Goal: Task Accomplishment & Management: Complete application form

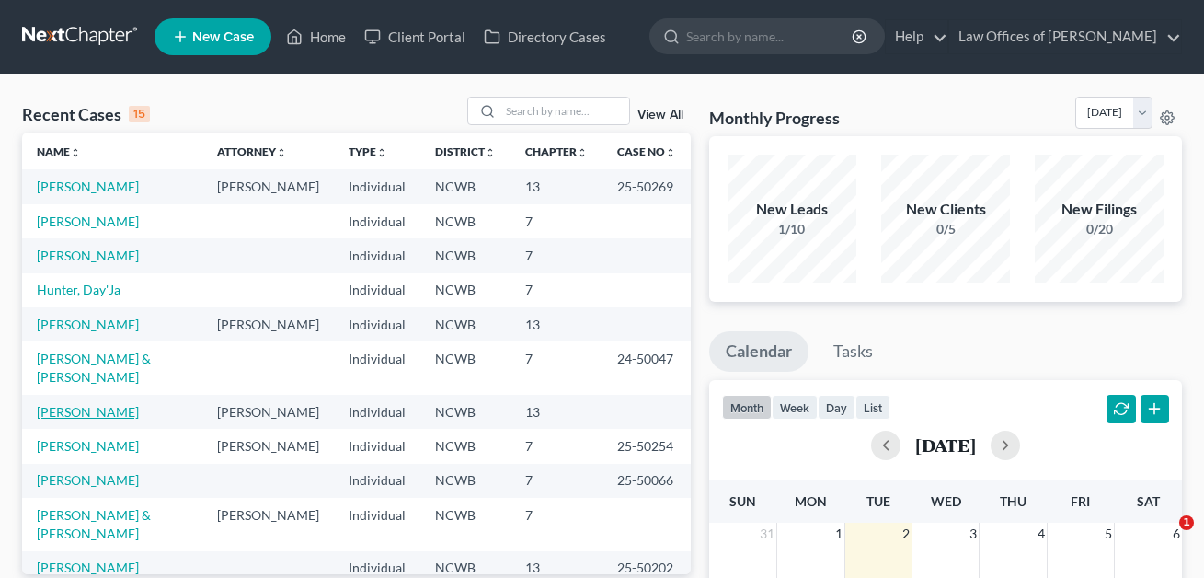
click at [91, 404] on link "[PERSON_NAME]" at bounding box center [88, 412] width 102 height 16
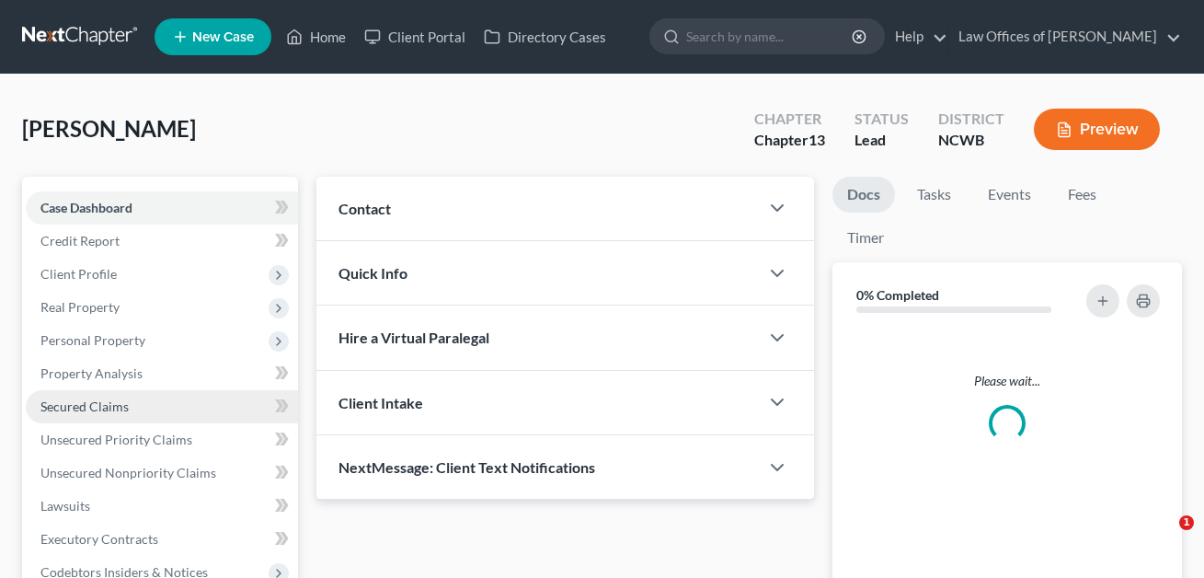
click at [104, 398] on span "Secured Claims" at bounding box center [84, 406] width 88 height 16
click at [98, 406] on span "Secured Claims" at bounding box center [84, 406] width 88 height 16
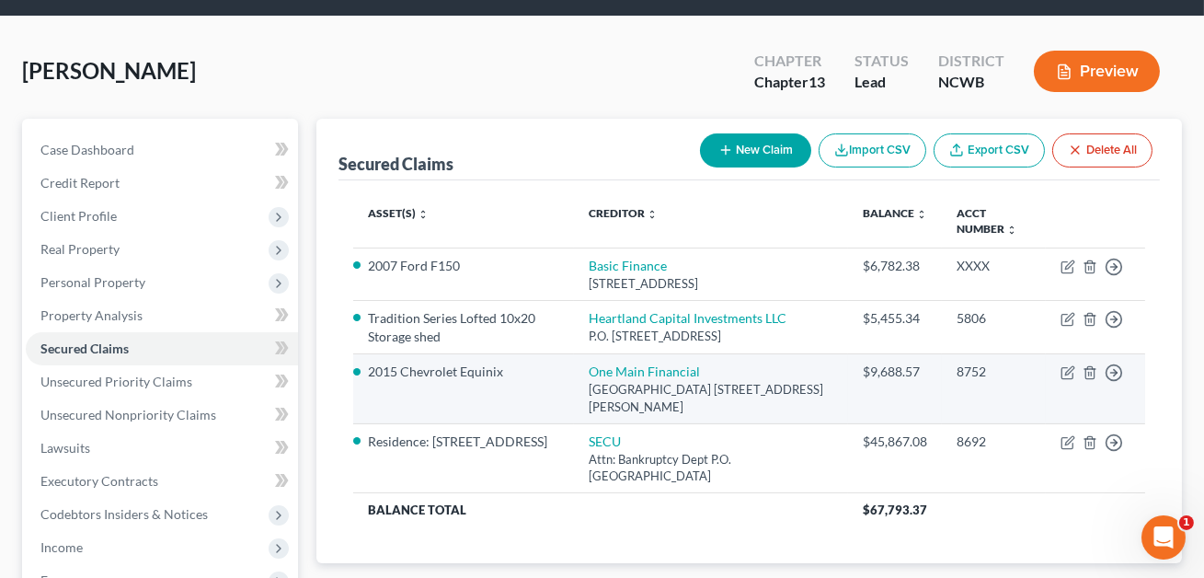
scroll to position [80, 0]
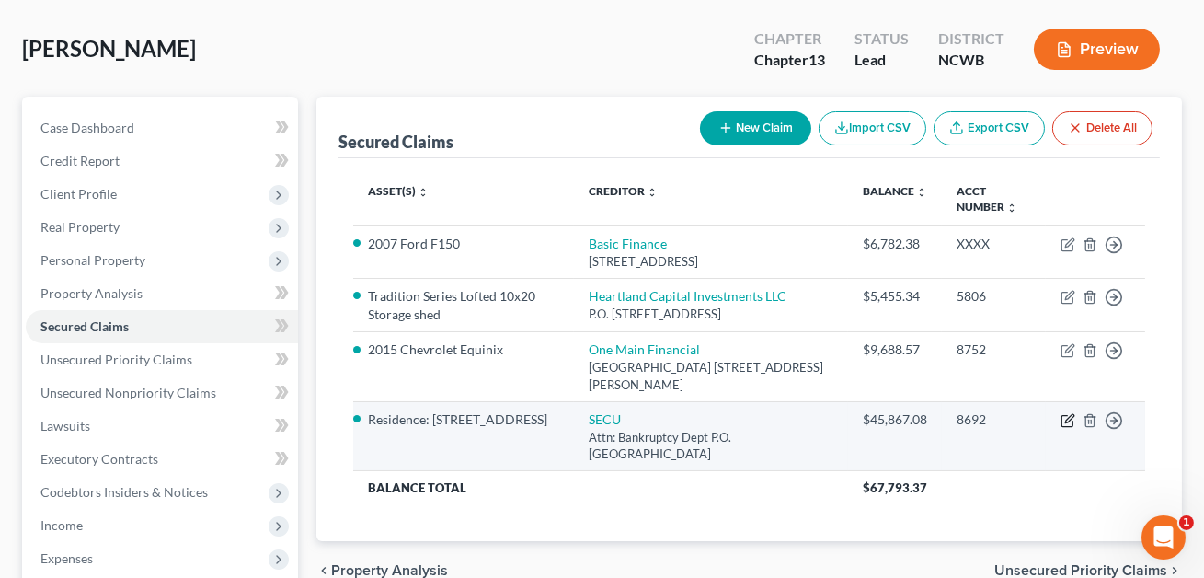
click at [1065, 419] on icon "button" at bounding box center [1067, 420] width 15 height 15
select select "28"
select select "4"
select select "0"
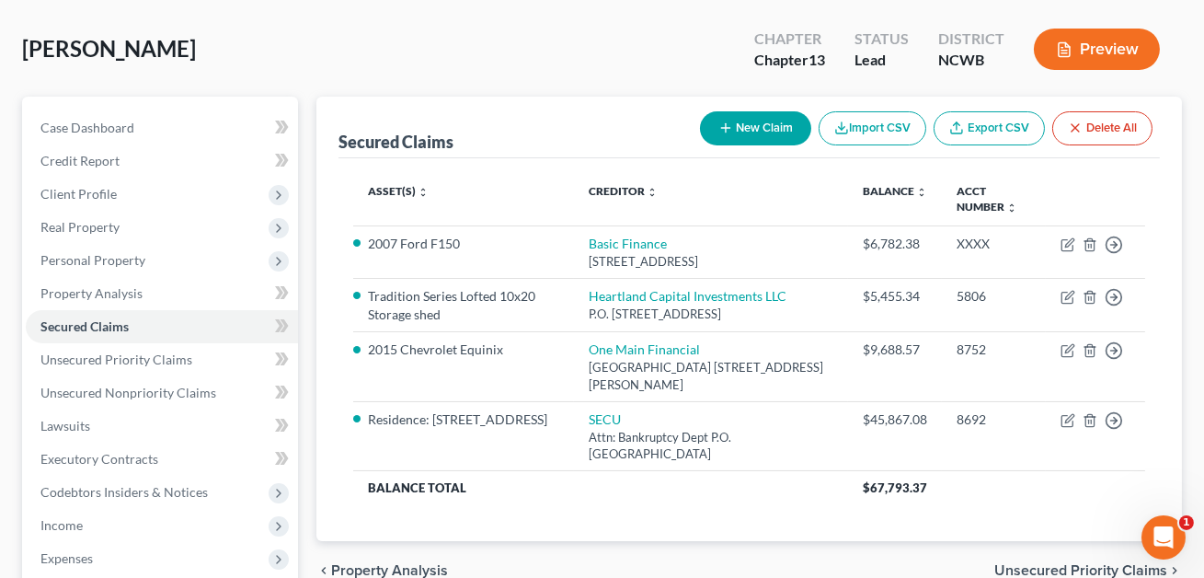
click at [1066, 419] on div "Edit Secured Claim × Creditor * SECU Attn: Bankruptcy Dept P.O. [GEOGRAPHIC_DAT…" at bounding box center [602, 289] width 1204 height 578
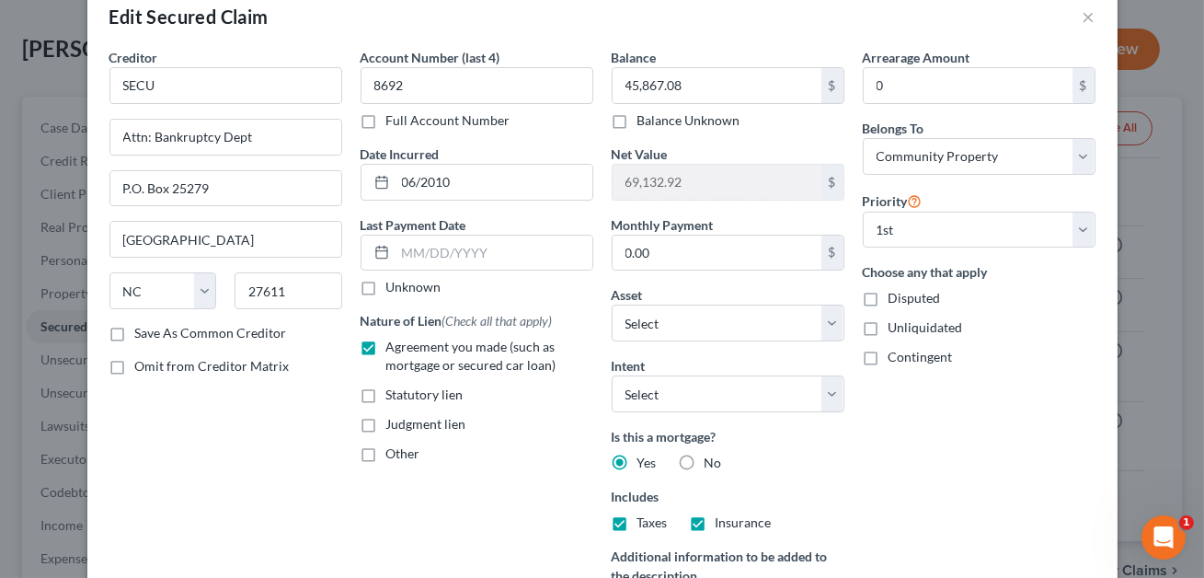
scroll to position [294, 0]
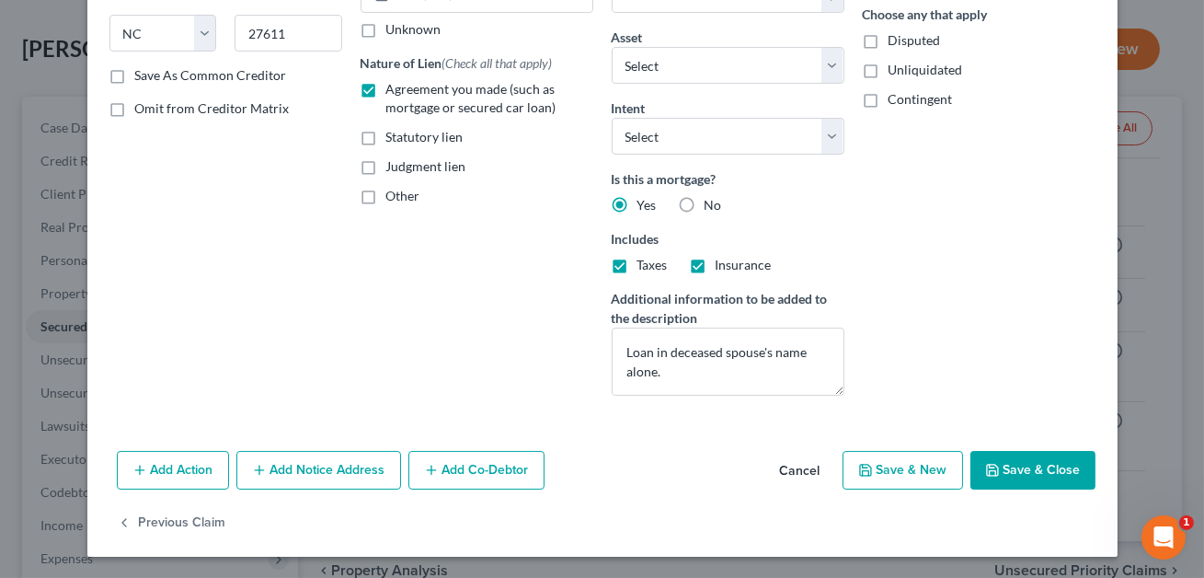
click at [323, 472] on button "Add Notice Address" at bounding box center [318, 470] width 165 height 39
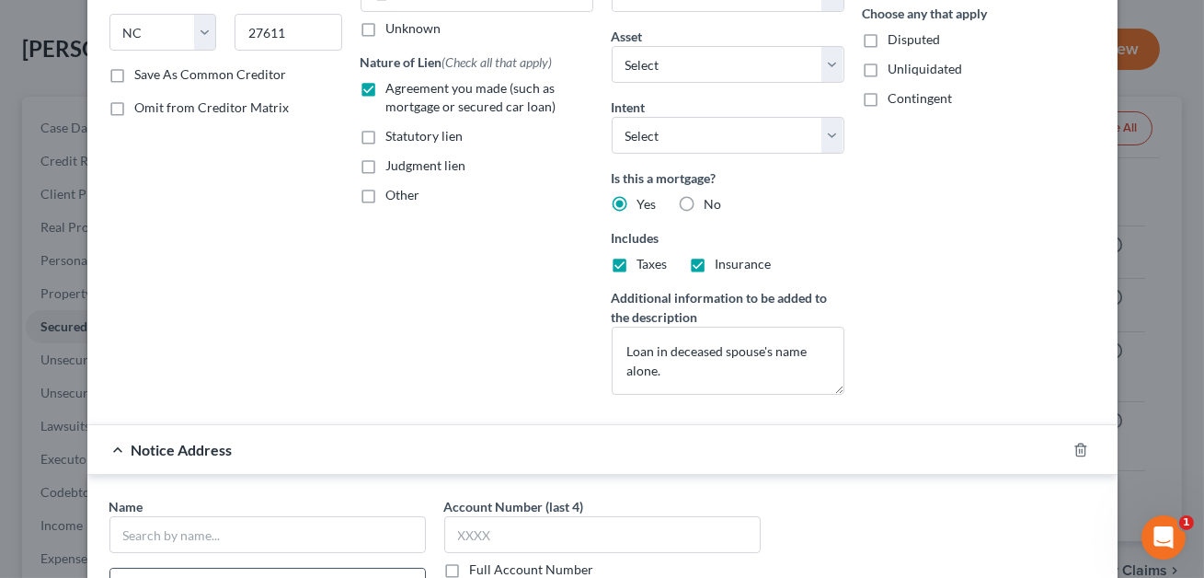
scroll to position [394, 0]
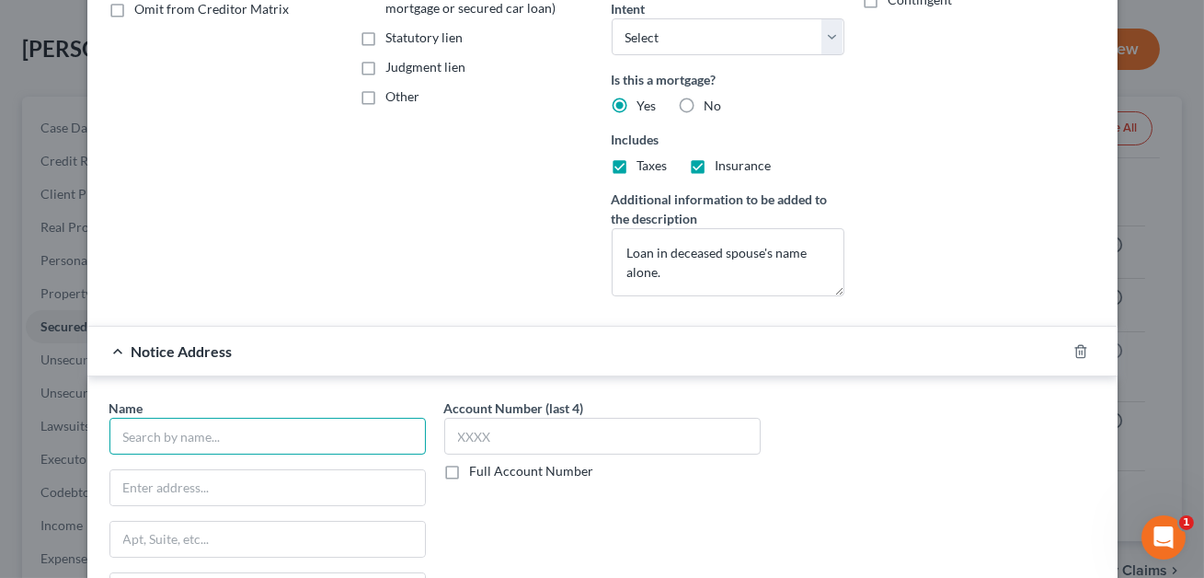
click at [166, 441] on input "text" at bounding box center [267, 436] width 316 height 37
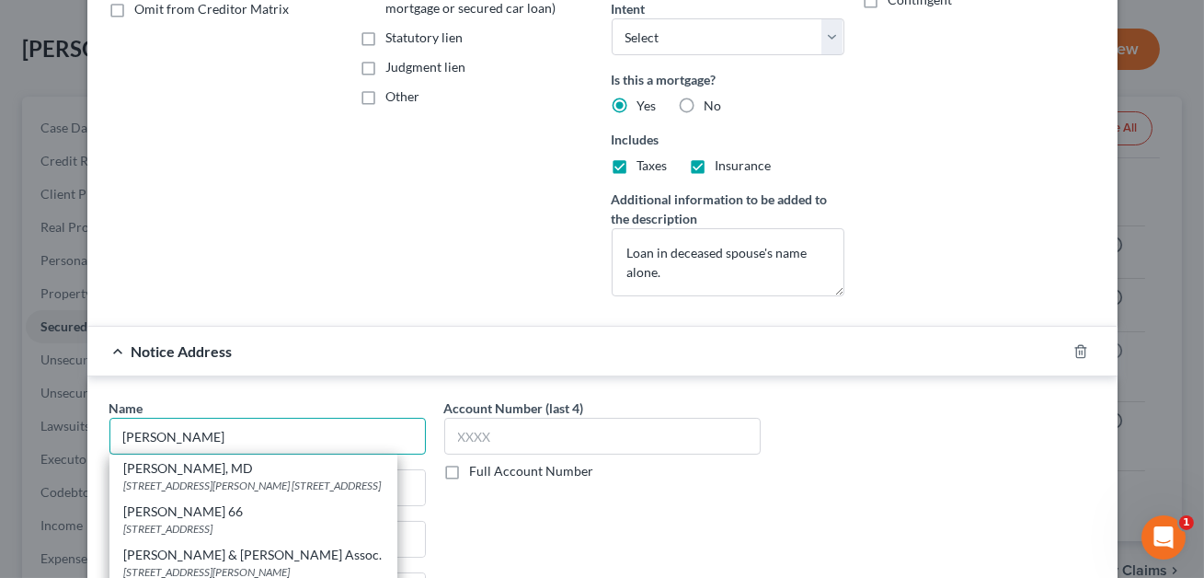
scroll to position [505, 0]
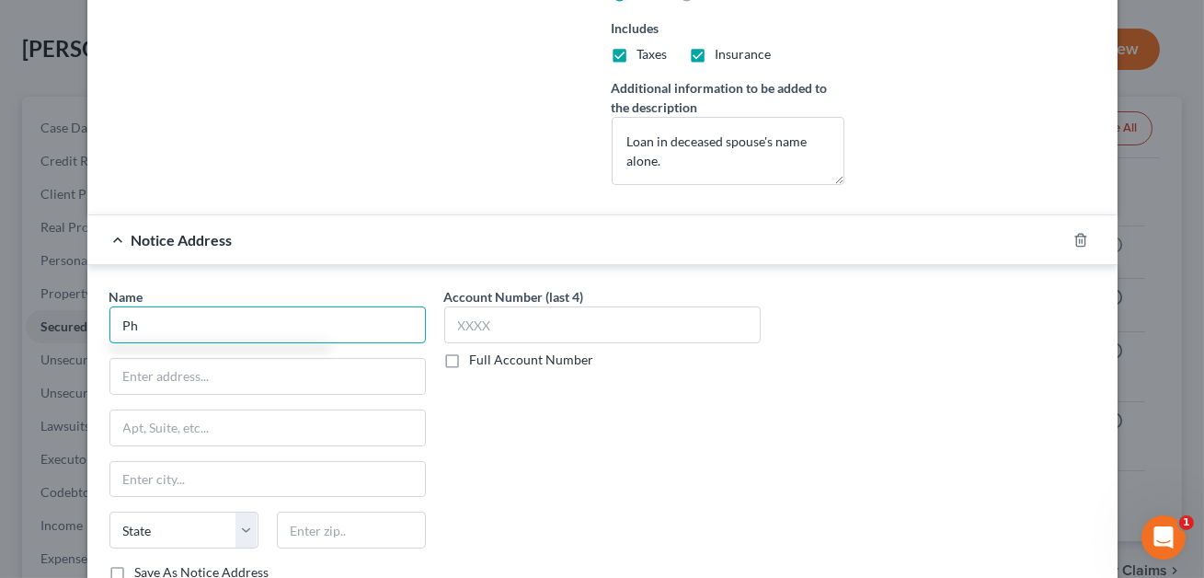
type input "P"
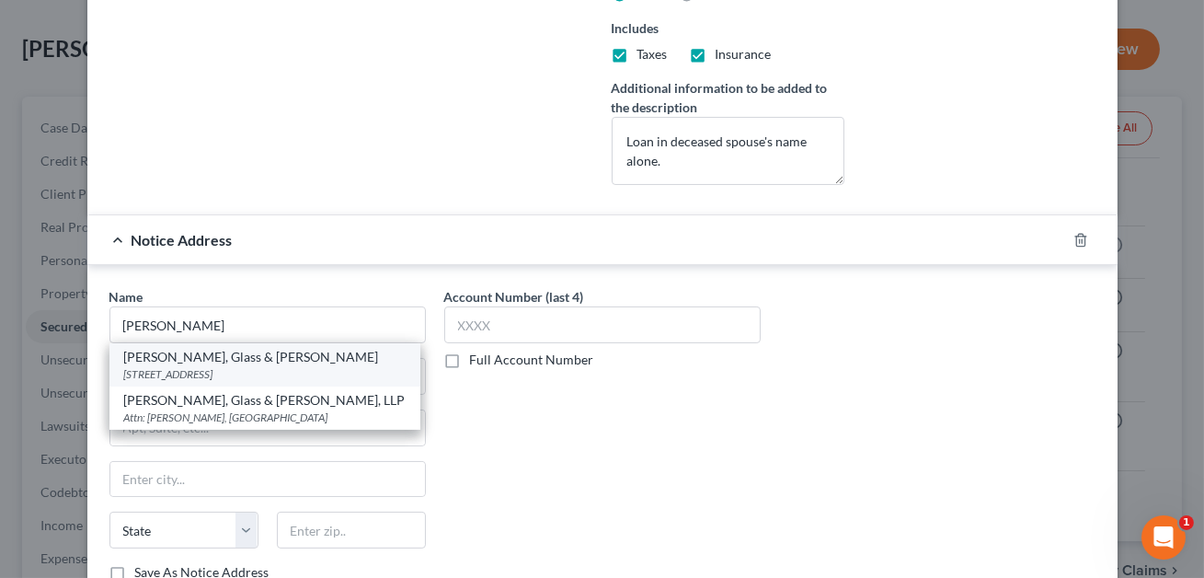
click at [231, 372] on div "[STREET_ADDRESS]" at bounding box center [264, 374] width 281 height 16
type input "[PERSON_NAME], Glass & [PERSON_NAME]"
type input "[STREET_ADDRESS]"
type input "[GEOGRAPHIC_DATA]"
select select "28"
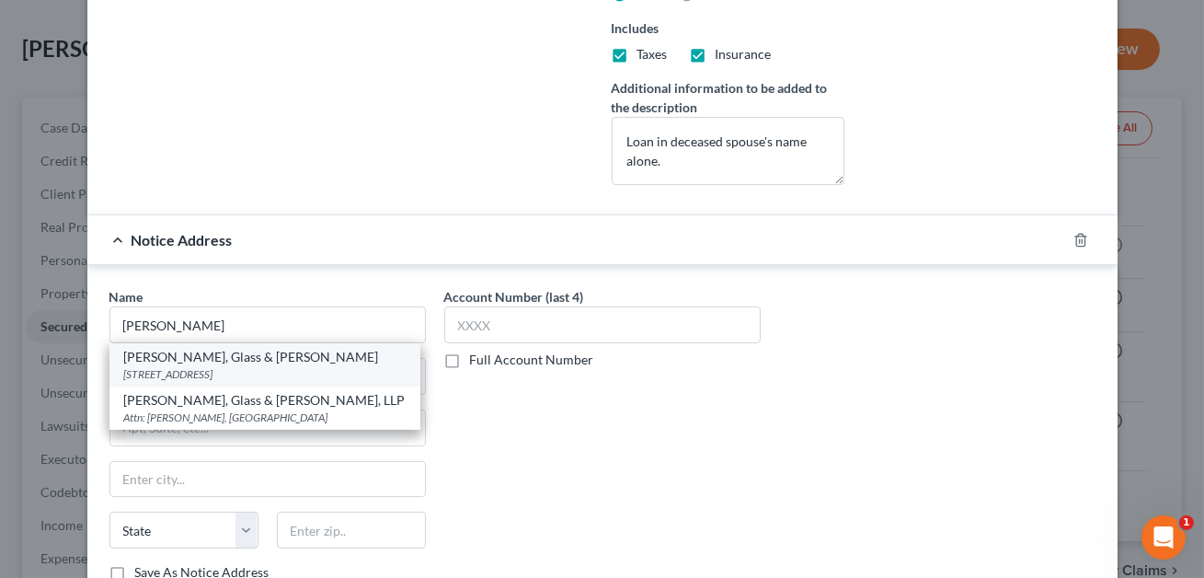
type input "27606"
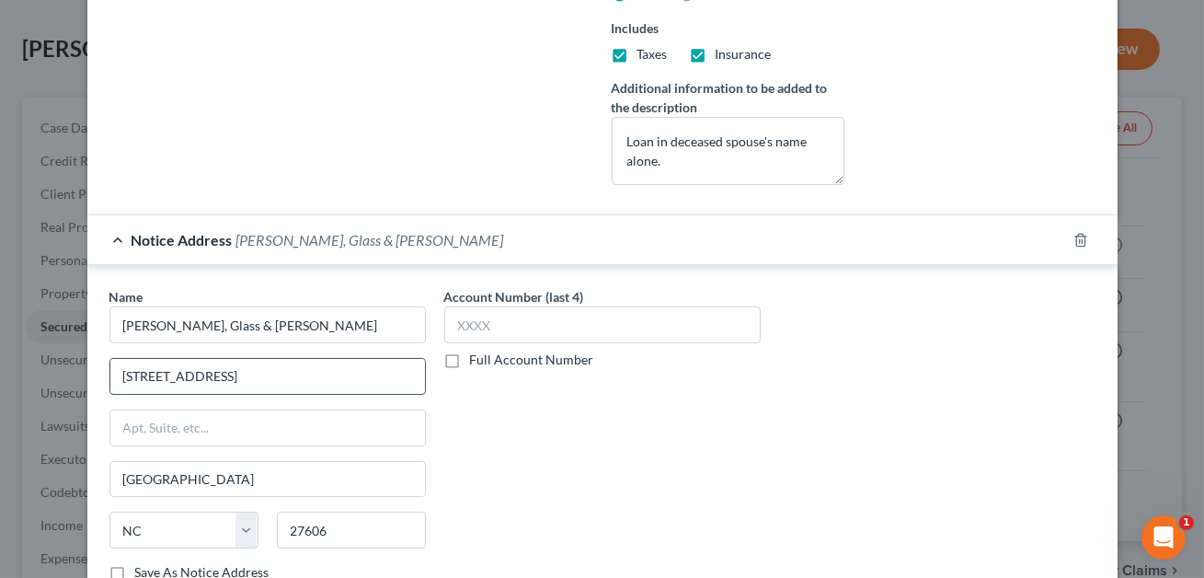
drag, startPoint x: 317, startPoint y: 375, endPoint x: 120, endPoint y: 369, distance: 196.9
click at [120, 369] on input "[STREET_ADDRESS]" at bounding box center [267, 376] width 315 height 35
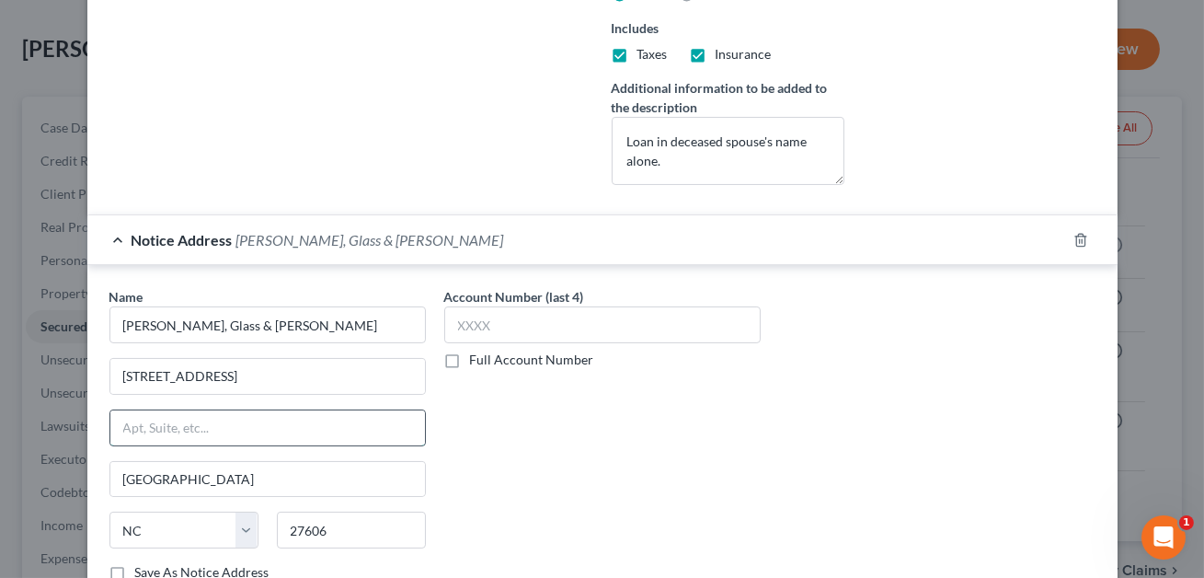
click at [132, 413] on input "text" at bounding box center [267, 427] width 315 height 35
paste input "[STREET_ADDRESS]"
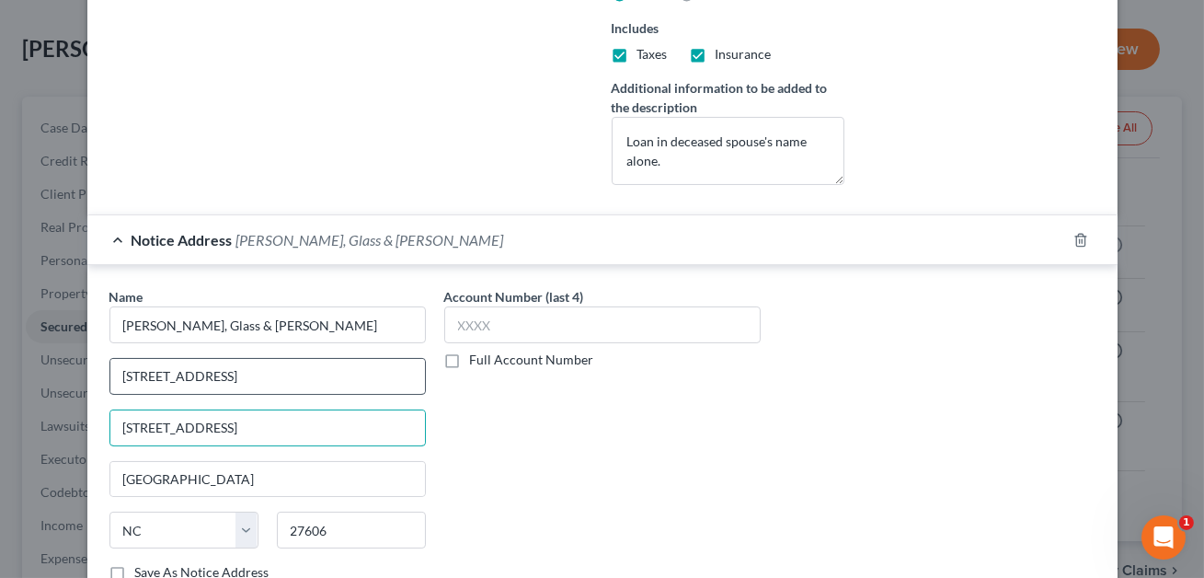
type input "[STREET_ADDRESS]"
drag, startPoint x: 313, startPoint y: 375, endPoint x: 123, endPoint y: 380, distance: 189.5
click at [123, 380] on input "[STREET_ADDRESS]" at bounding box center [267, 376] width 315 height 35
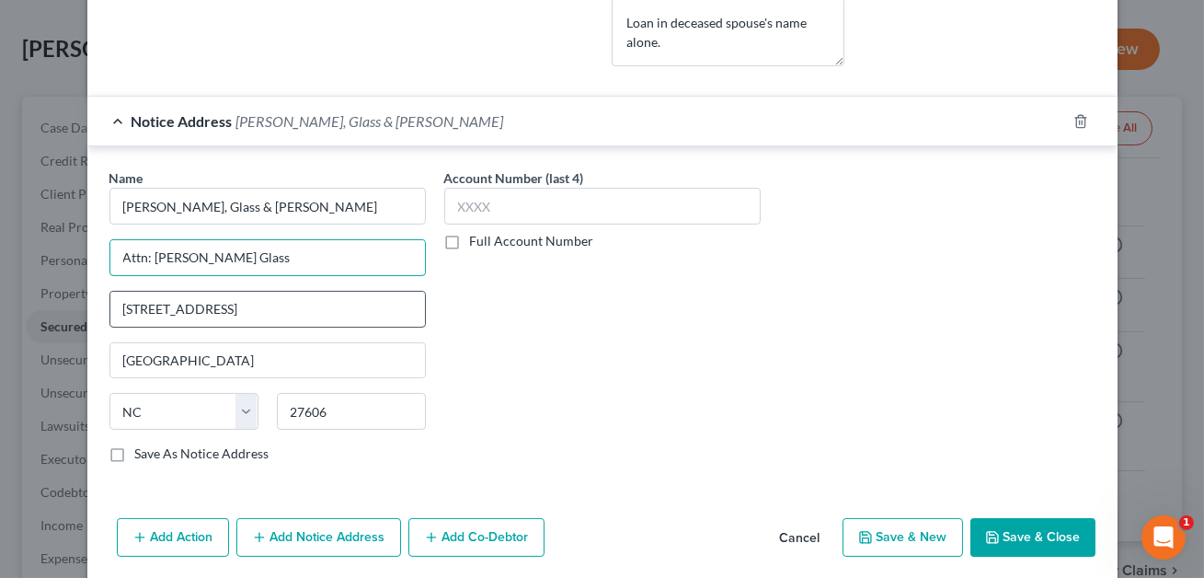
scroll to position [690, 0]
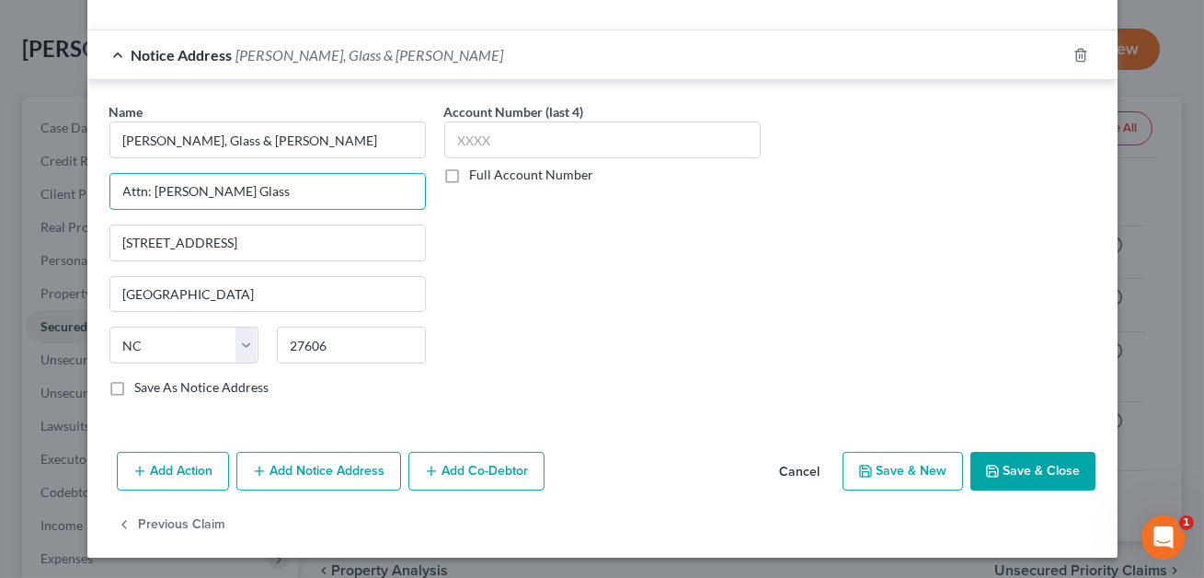
type input "Attn: [PERSON_NAME] Glass"
click at [1036, 472] on button "Save & Close" at bounding box center [1032, 471] width 125 height 39
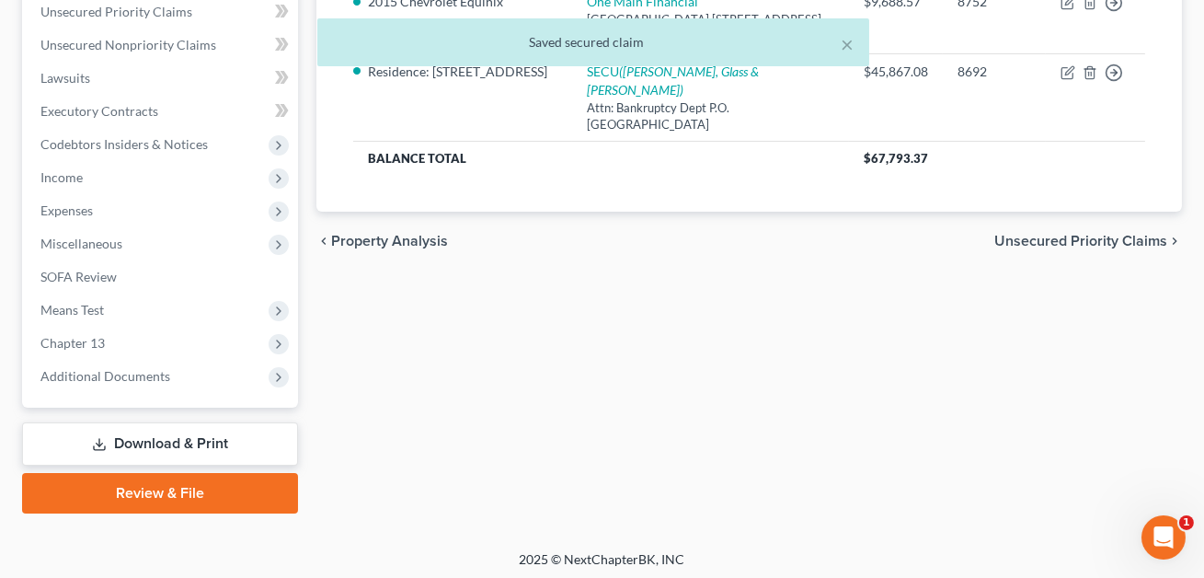
scroll to position [430, 0]
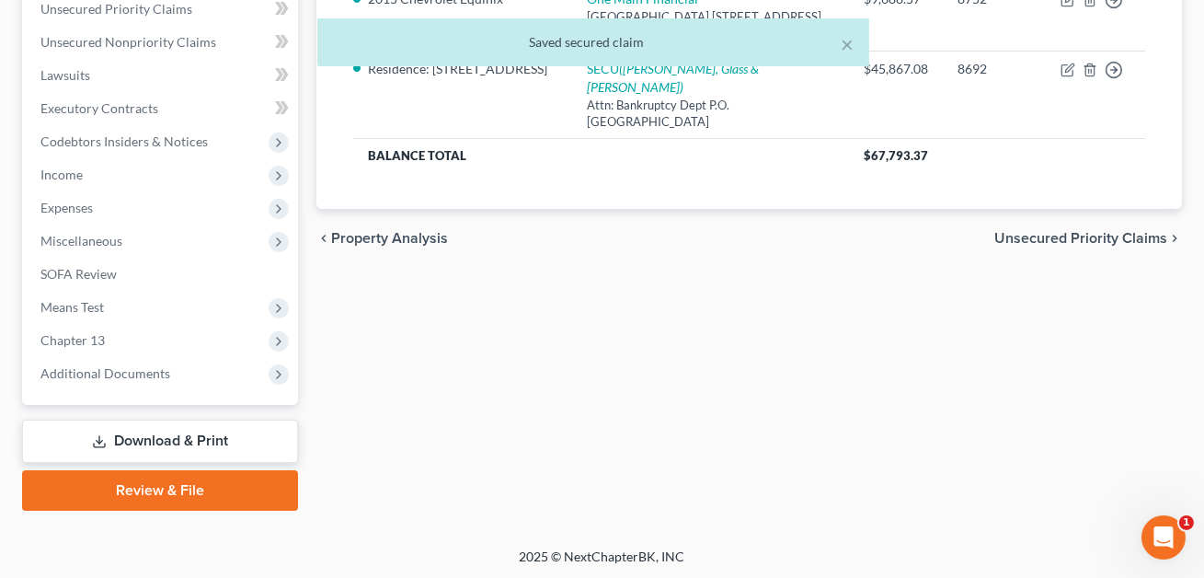
click at [155, 448] on link "Download & Print" at bounding box center [160, 440] width 276 height 43
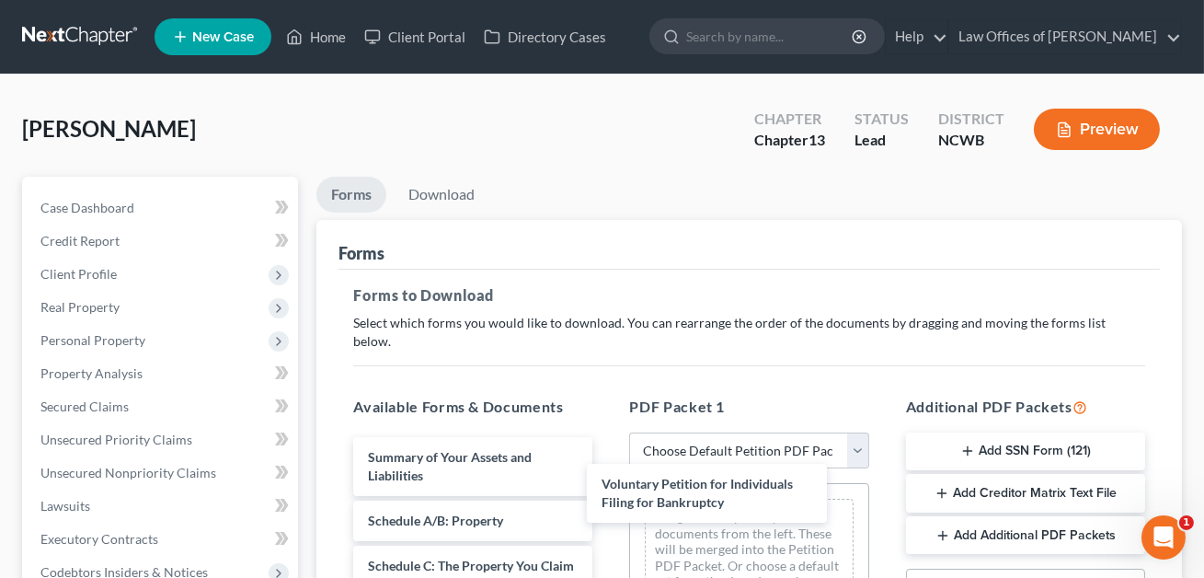
drag, startPoint x: 428, startPoint y: 448, endPoint x: 785, endPoint y: 384, distance: 363.4
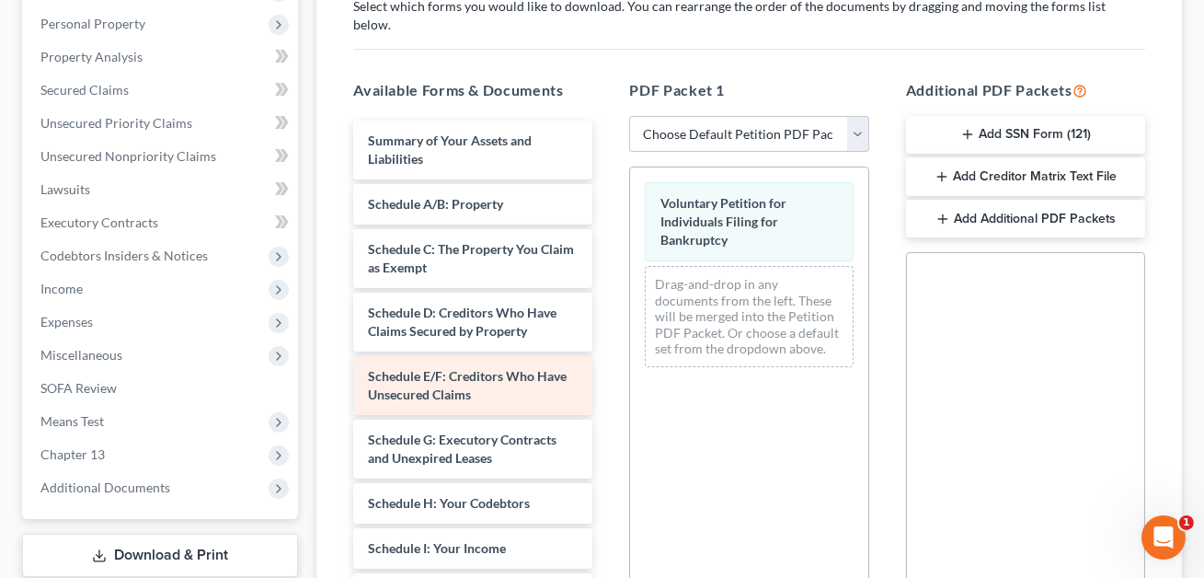
scroll to position [340, 0]
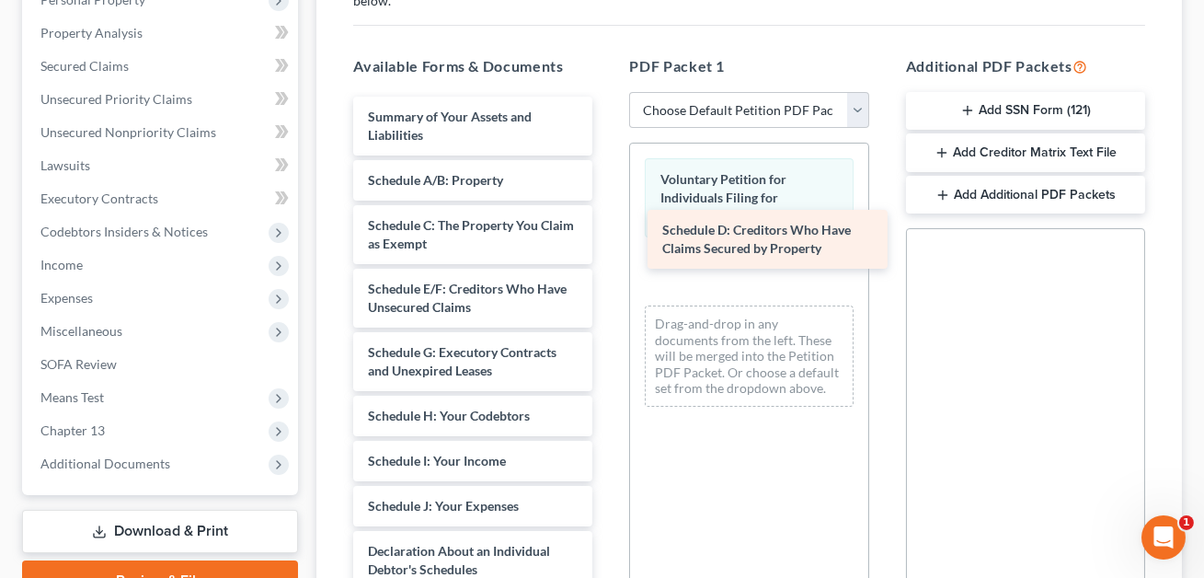
drag, startPoint x: 459, startPoint y: 274, endPoint x: 666, endPoint y: 233, distance: 211.0
click at [607, 234] on div "Schedule D: Creditors Who Have Claims Secured by Property Summary of Your Asset…" at bounding box center [472, 524] width 269 height 855
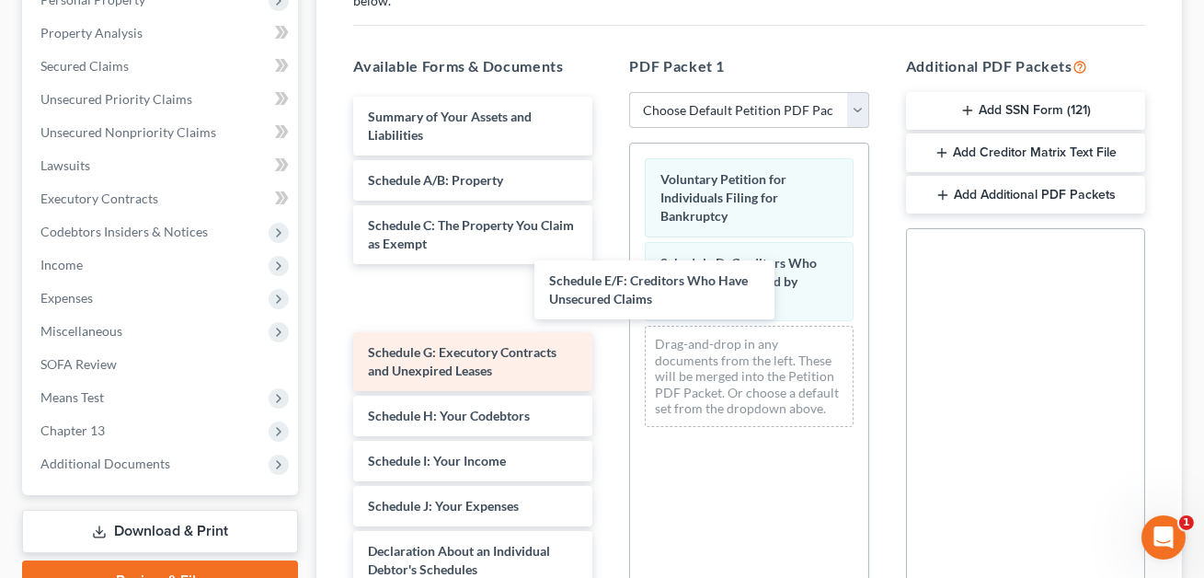
drag, startPoint x: 412, startPoint y: 283, endPoint x: 537, endPoint y: 294, distance: 125.6
click at [607, 326] on div "Schedule E/F: Creditors Who Have Unsecured Claims Summary of Your Assets and Li…" at bounding box center [472, 524] width 269 height 855
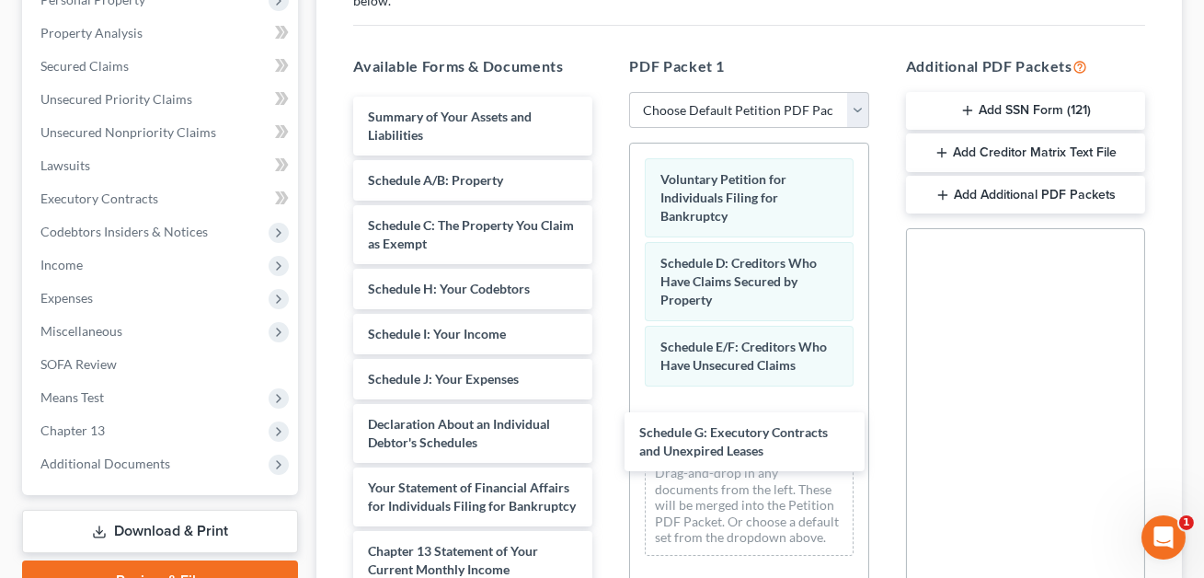
drag, startPoint x: 470, startPoint y: 278, endPoint x: 594, endPoint y: 352, distance: 144.8
click at [607, 438] on div "Schedule G: Executory Contracts and Unexpired Leases Summary of Your Assets and…" at bounding box center [472, 461] width 269 height 728
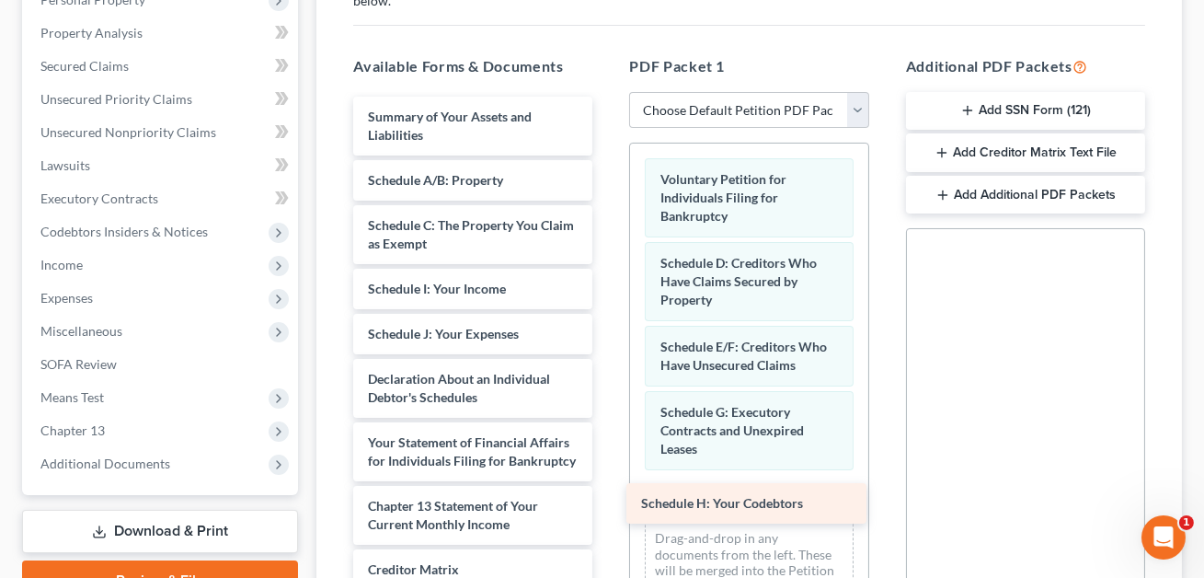
drag, startPoint x: 474, startPoint y: 262, endPoint x: 747, endPoint y: 498, distance: 360.6
click at [607, 498] on div "Schedule H: Your Codebtors Summary of Your Assets and Liabilities Schedule A/B:…" at bounding box center [472, 438] width 269 height 683
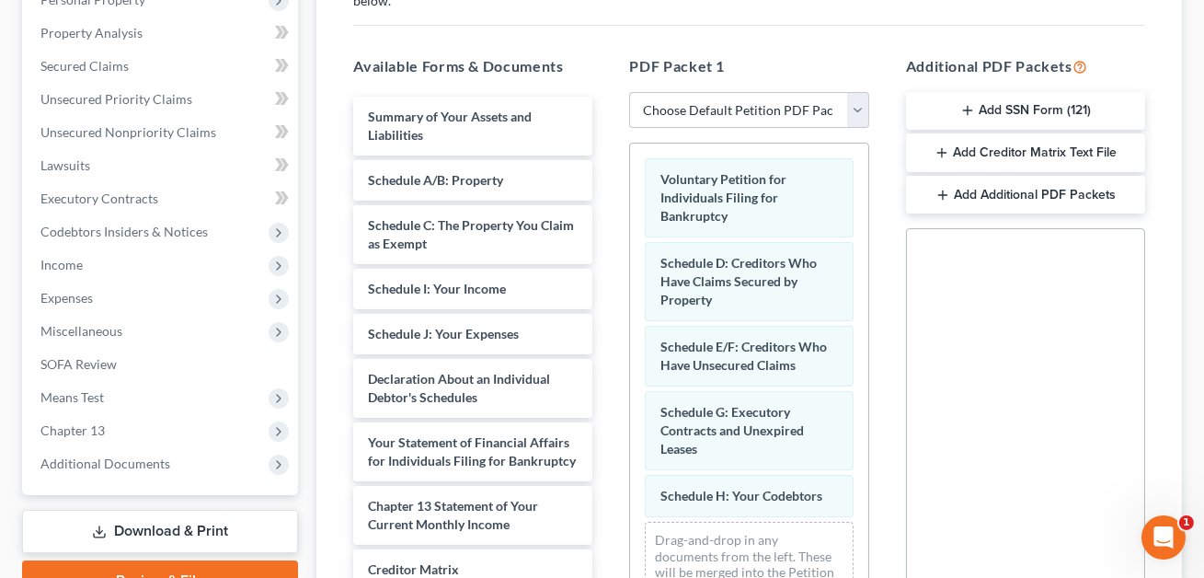
click at [1002, 92] on button "Add SSN Form (121)" at bounding box center [1025, 111] width 239 height 39
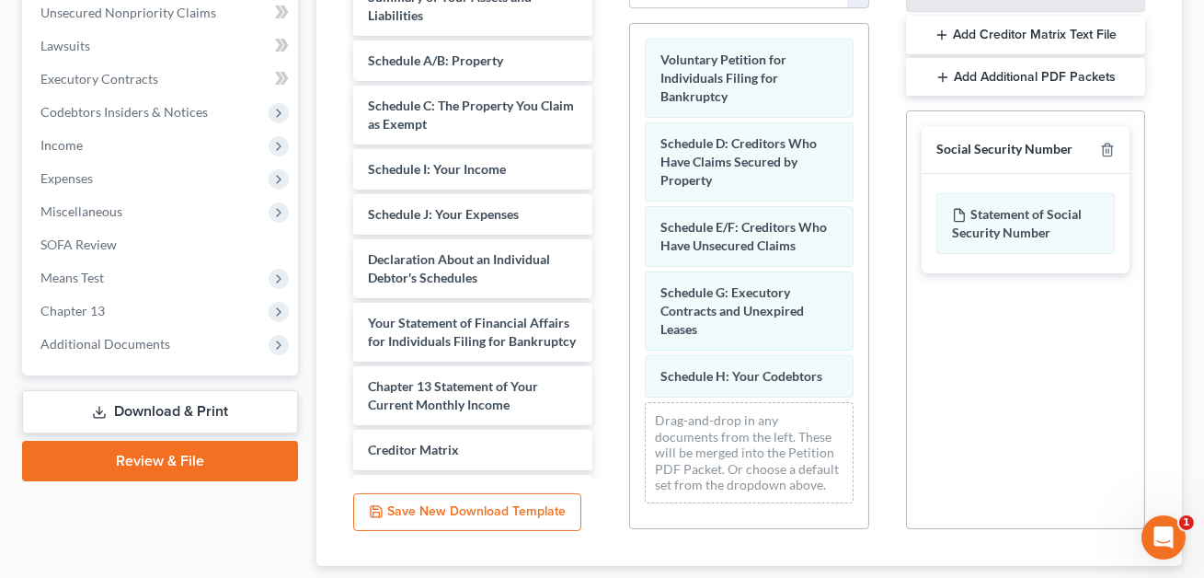
scroll to position [556, 0]
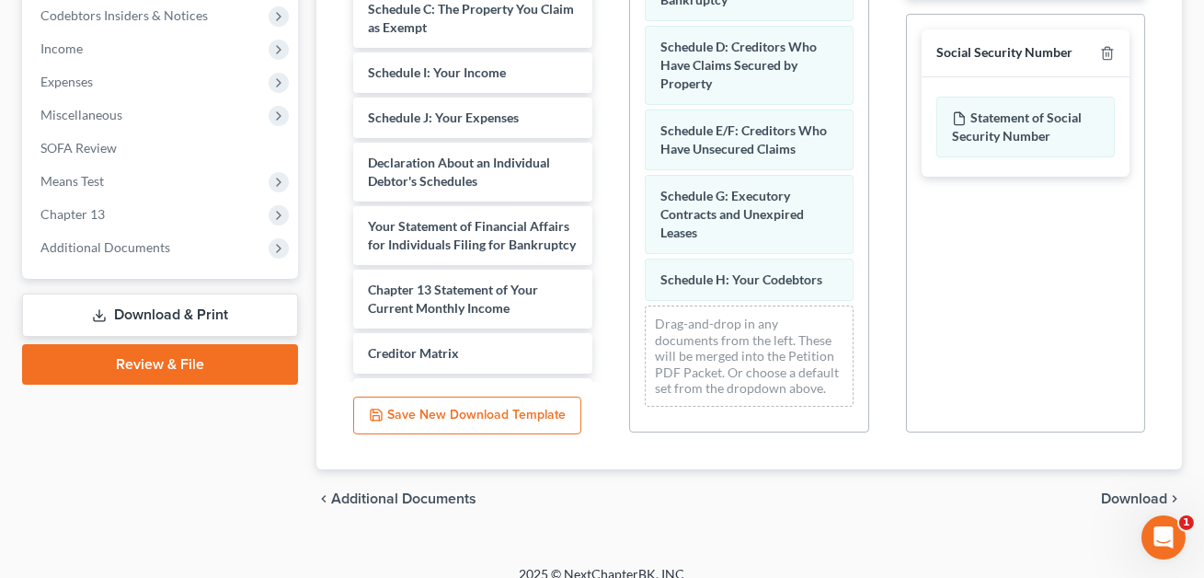
click at [1110, 491] on span "Download" at bounding box center [1134, 498] width 66 height 15
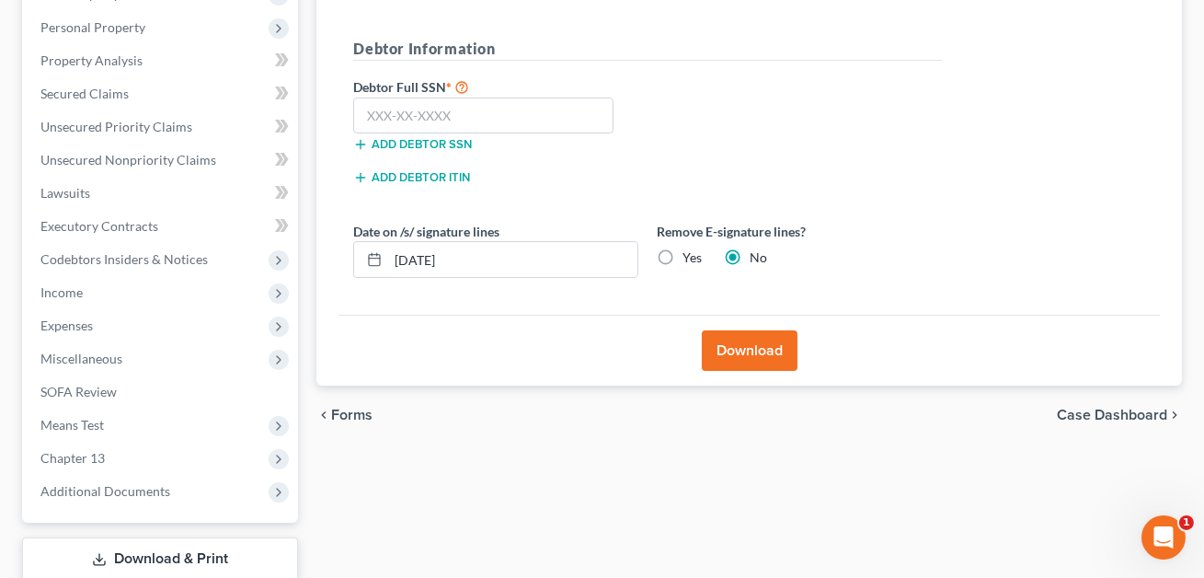
scroll to position [282, 0]
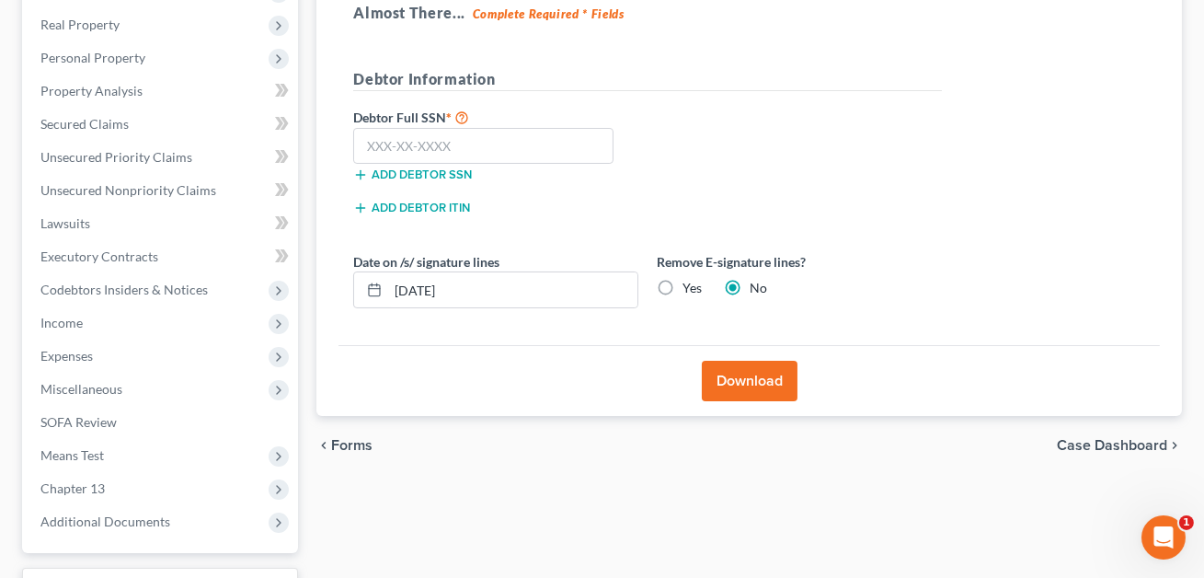
click at [682, 291] on label "Yes" at bounding box center [691, 288] width 19 height 18
click at [690, 291] on input "Yes" at bounding box center [696, 285] width 12 height 12
radio input "true"
radio input "false"
drag, startPoint x: 498, startPoint y: 285, endPoint x: 394, endPoint y: 285, distance: 103.9
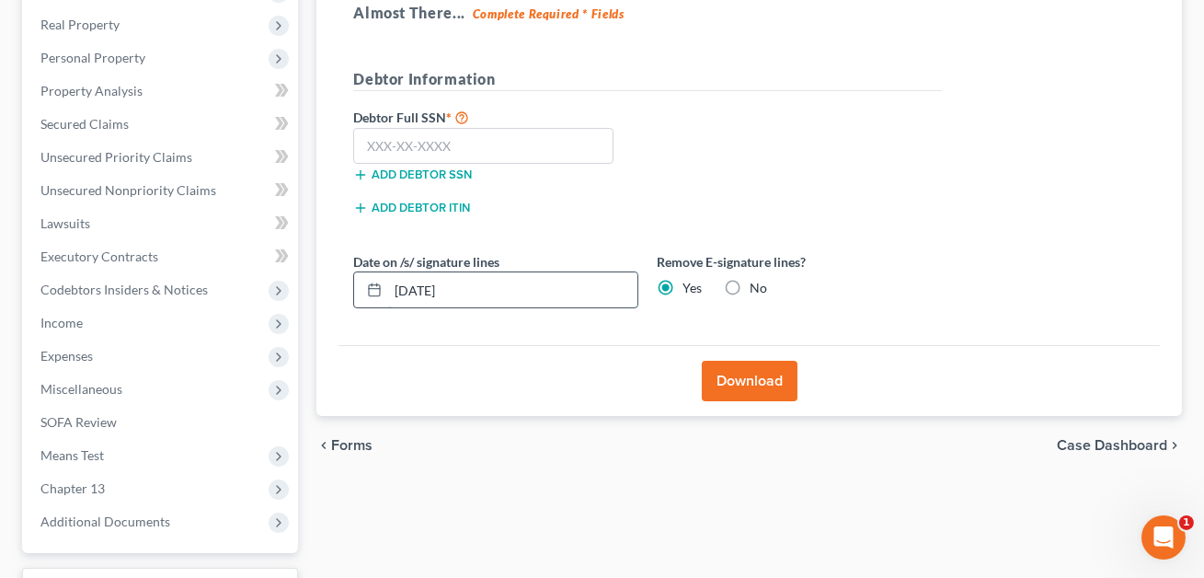
click at [394, 285] on input "[DATE]" at bounding box center [512, 289] width 249 height 35
click at [386, 142] on input "text" at bounding box center [483, 146] width 260 height 37
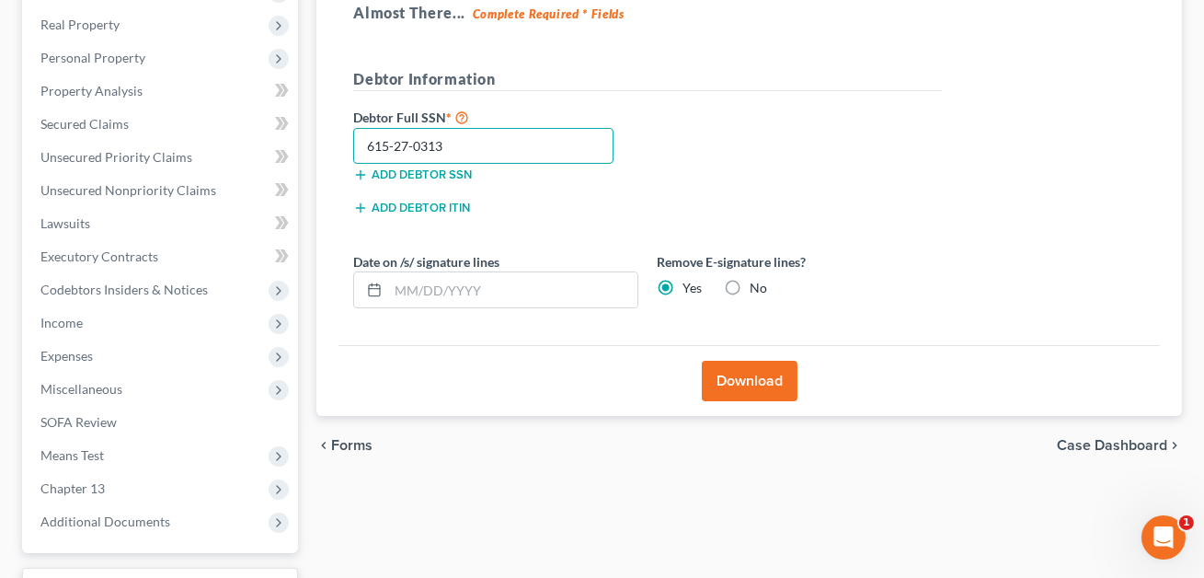
type input "615-27-0313"
click at [746, 375] on button "Download" at bounding box center [750, 381] width 96 height 40
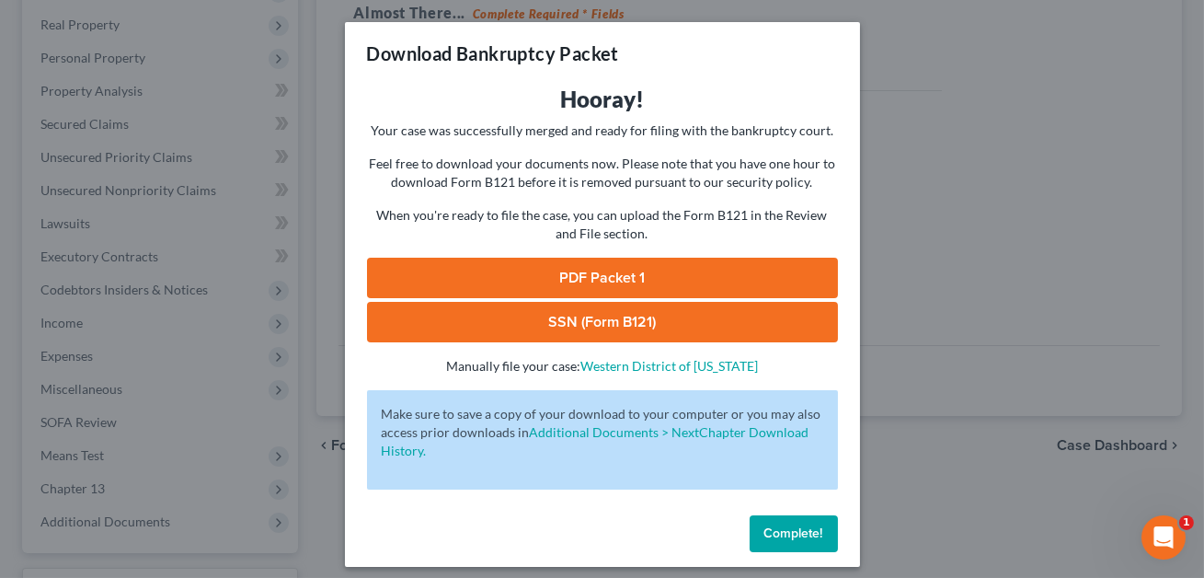
click at [705, 315] on link "SSN (Form B121)" at bounding box center [602, 322] width 471 height 40
click at [563, 273] on link "PDF Packet 1" at bounding box center [602, 278] width 471 height 40
click at [795, 543] on button "Complete!" at bounding box center [794, 533] width 88 height 37
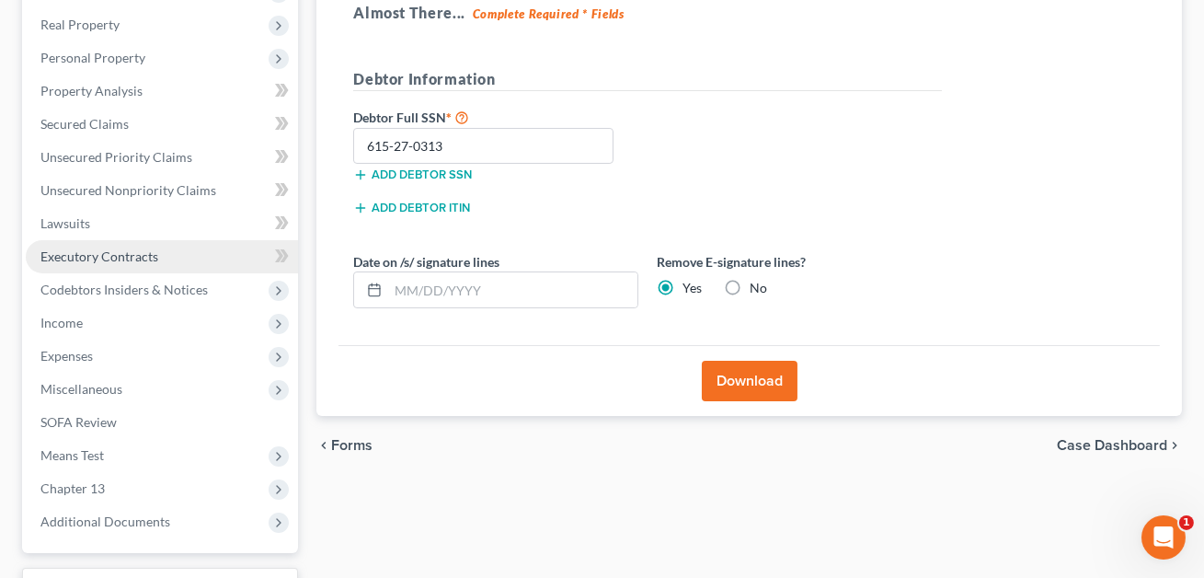
click at [80, 262] on link "Executory Contracts" at bounding box center [162, 256] width 272 height 33
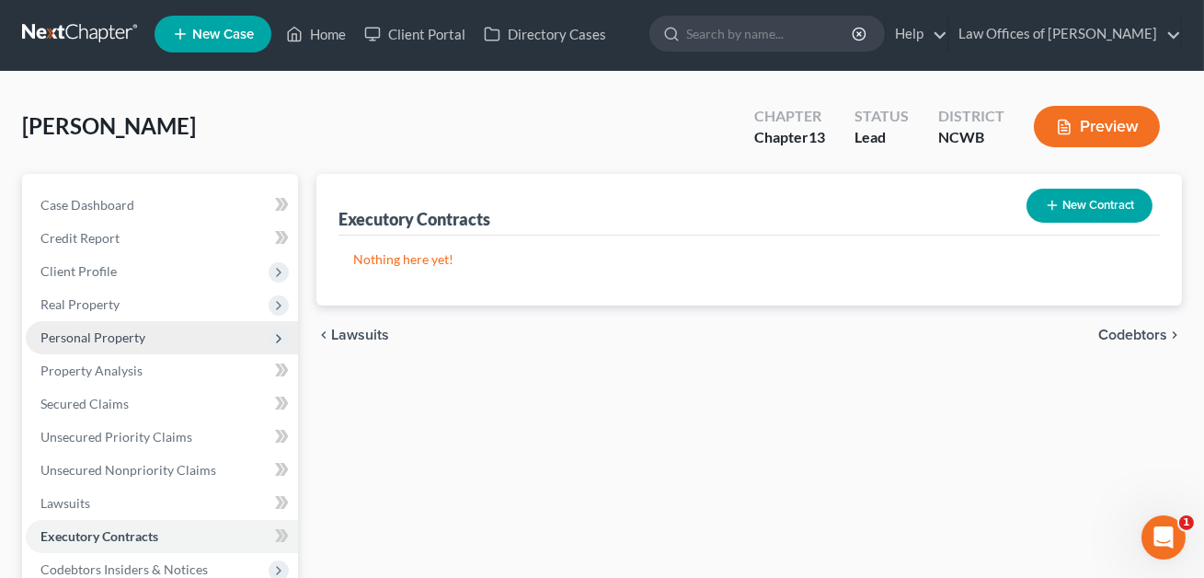
scroll to position [430, 0]
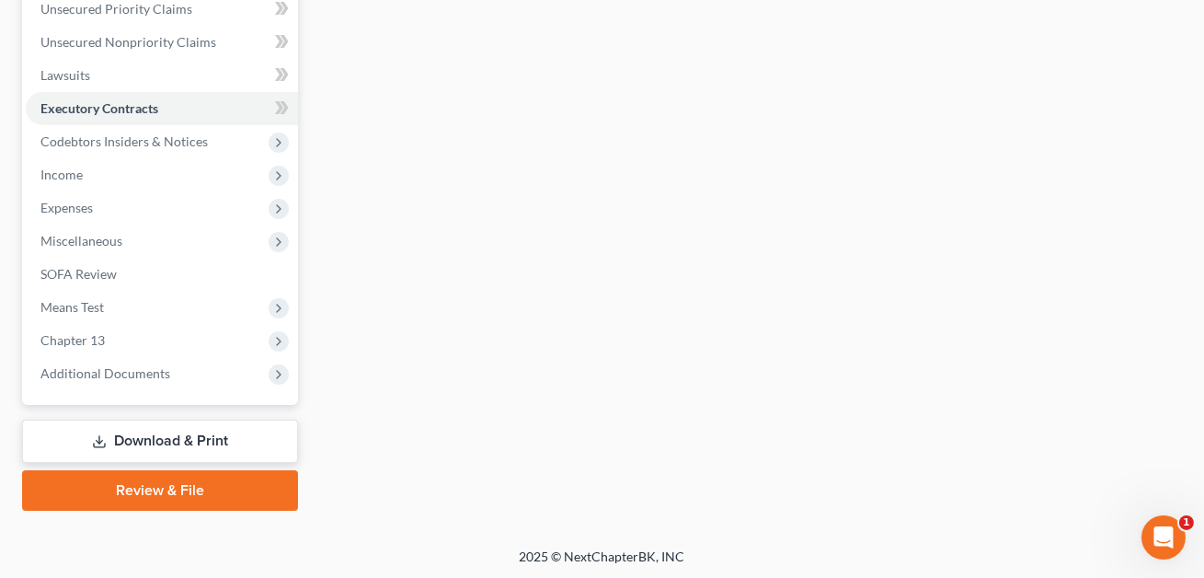
click at [188, 437] on link "Download & Print" at bounding box center [160, 440] width 276 height 43
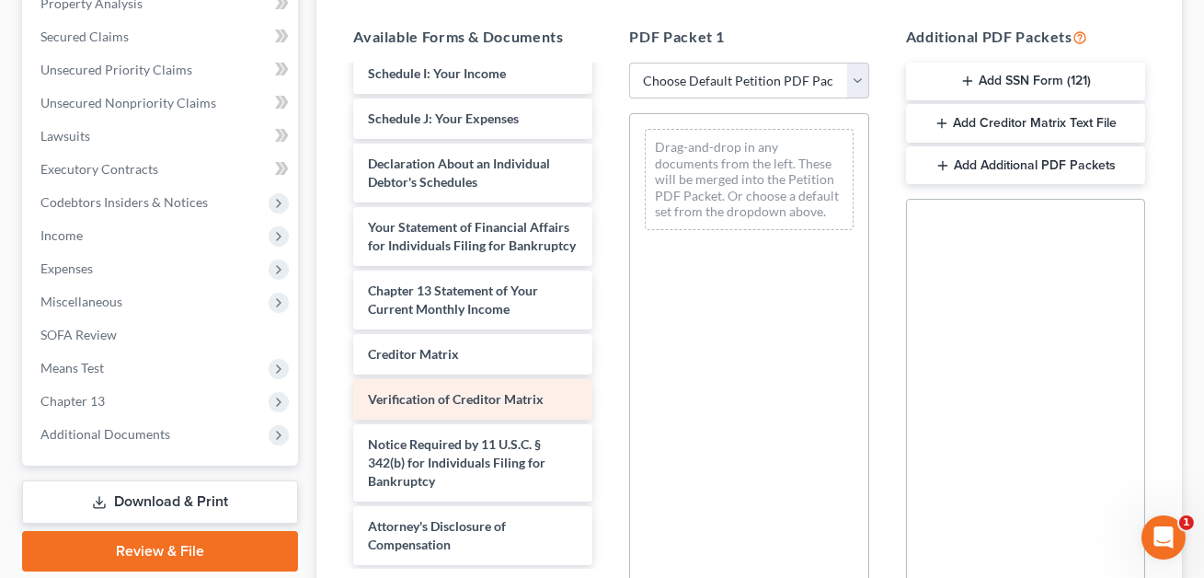
scroll to position [441, 0]
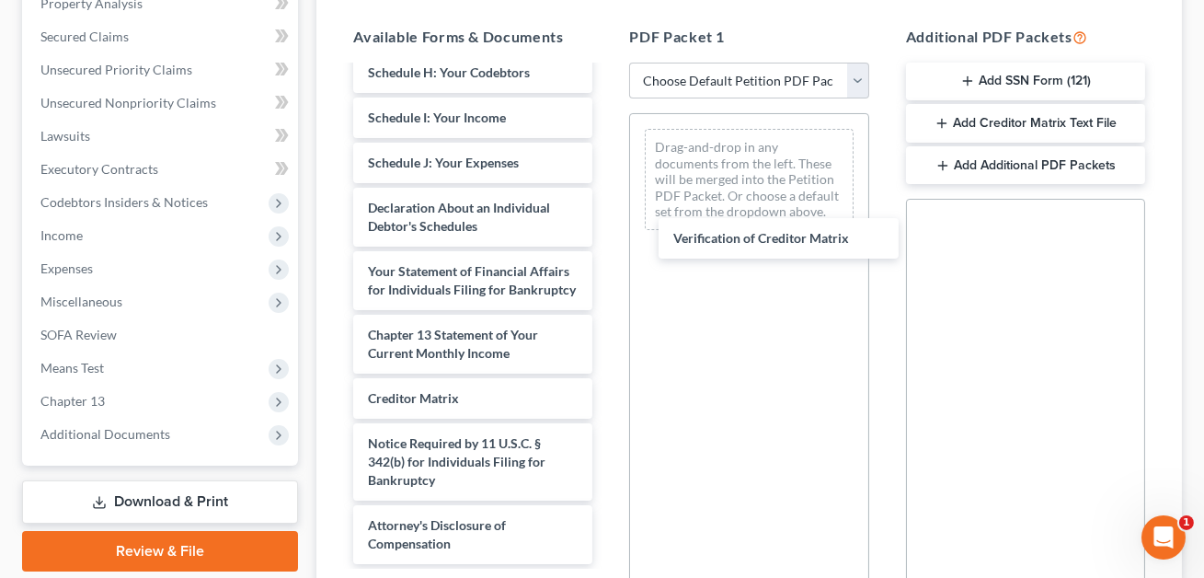
drag, startPoint x: 464, startPoint y: 380, endPoint x: 679, endPoint y: 256, distance: 248.5
click at [607, 222] on div "Verification of Creditor Matrix Voluntary Petition for Individuals Filing for B…" at bounding box center [472, 95] width 269 height 937
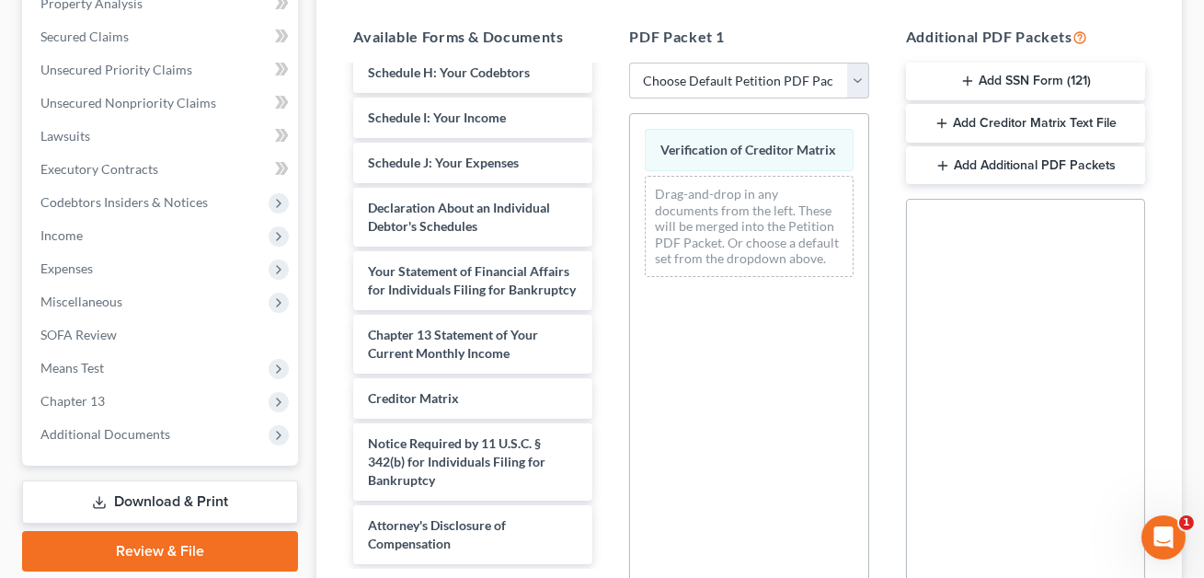
click at [607, 293] on div "Voluntary Petition for Individuals Filing for Bankruptcy Summary of Your Assets…" at bounding box center [472, 95] width 269 height 937
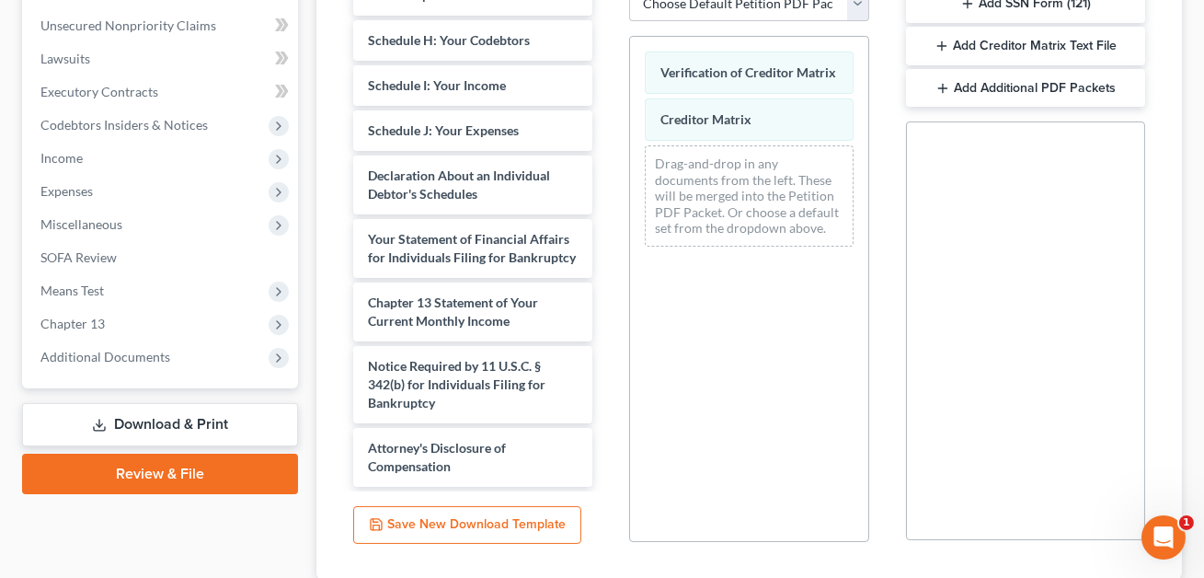
scroll to position [556, 0]
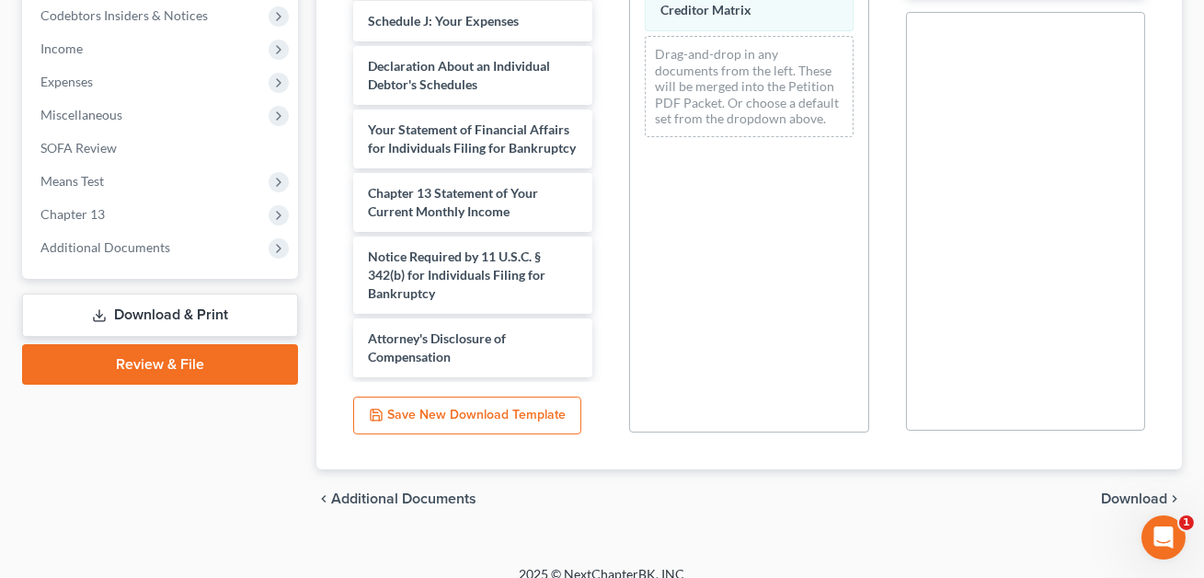
click at [1117, 491] on span "Download" at bounding box center [1134, 498] width 66 height 15
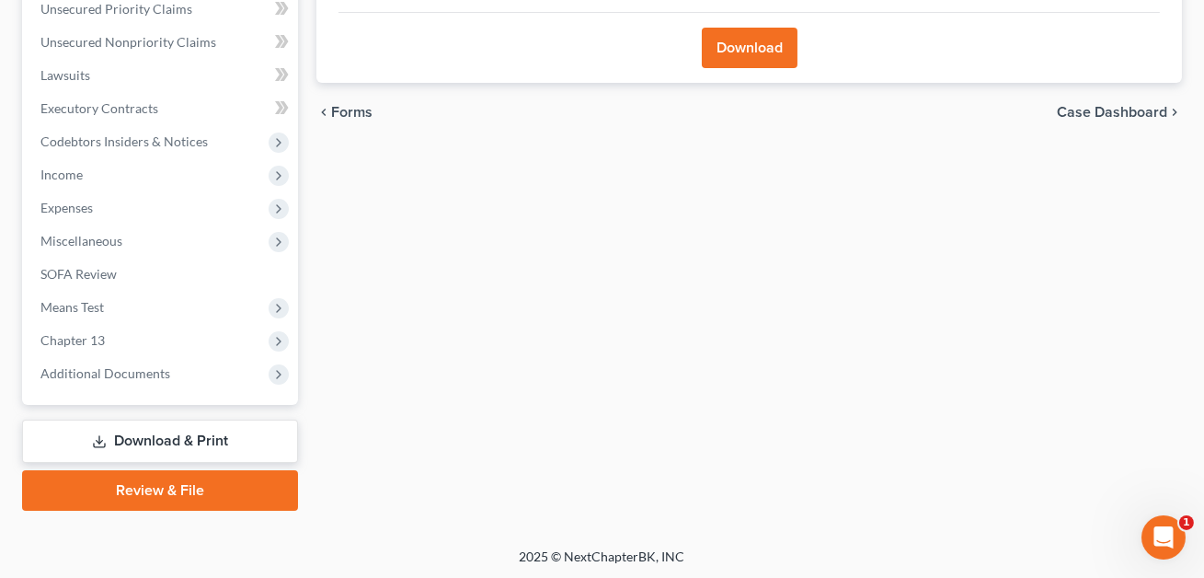
scroll to position [162, 0]
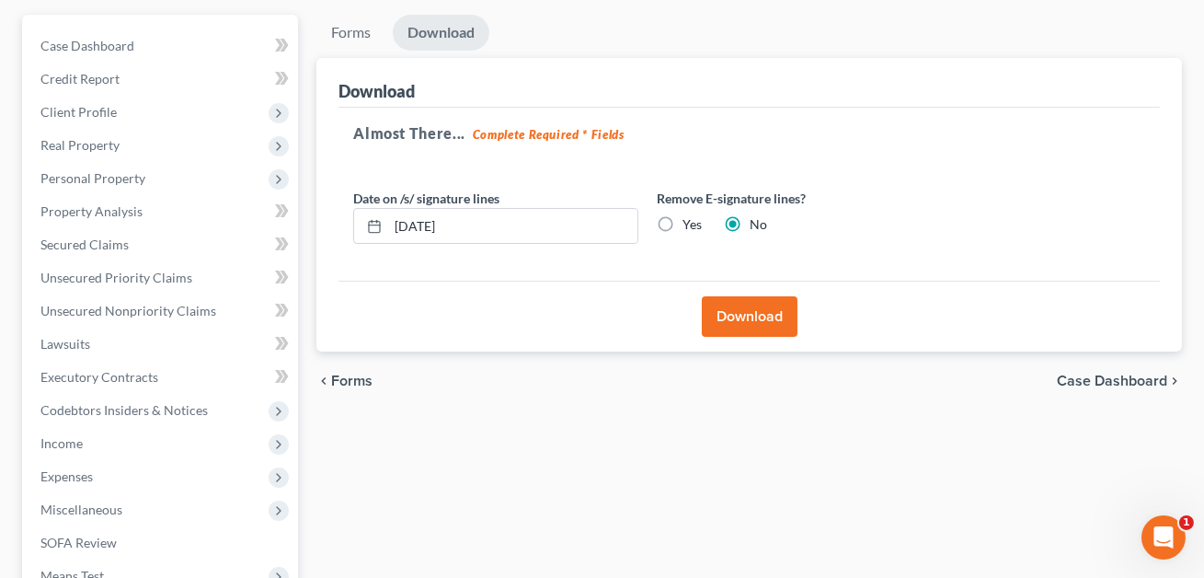
click at [682, 225] on label "Yes" at bounding box center [691, 224] width 19 height 18
click at [690, 225] on input "Yes" at bounding box center [696, 221] width 12 height 12
radio input "true"
radio input "false"
drag, startPoint x: 488, startPoint y: 223, endPoint x: 372, endPoint y: 223, distance: 116.8
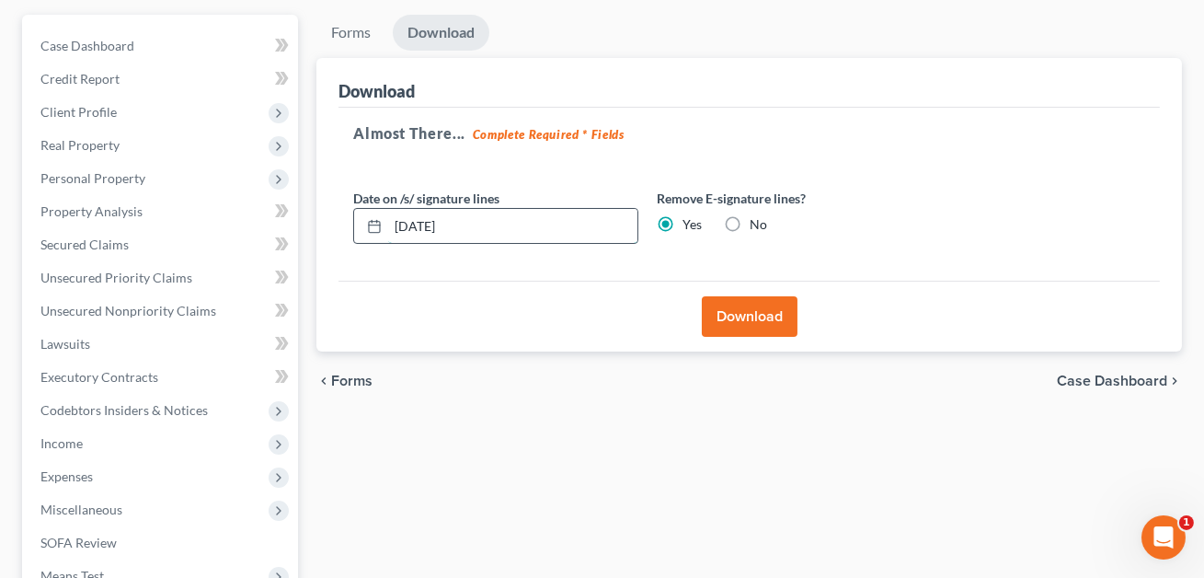
click at [372, 223] on div "[DATE]" at bounding box center [495, 226] width 285 height 37
click at [752, 327] on button "Download" at bounding box center [750, 316] width 96 height 40
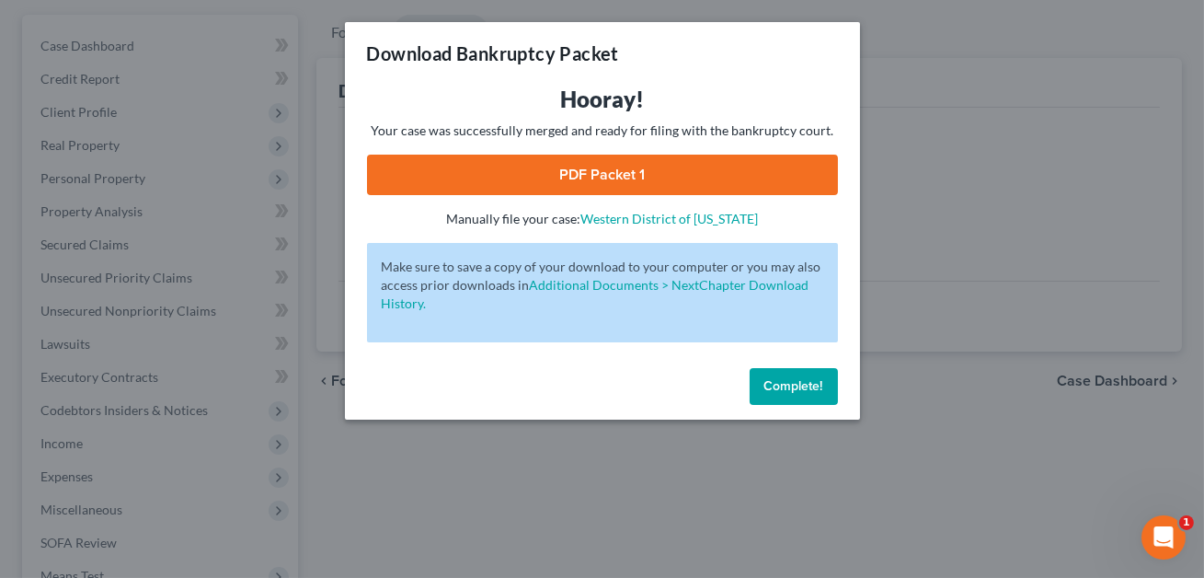
click at [634, 184] on link "PDF Packet 1" at bounding box center [602, 175] width 471 height 40
click at [794, 385] on span "Complete!" at bounding box center [793, 386] width 59 height 16
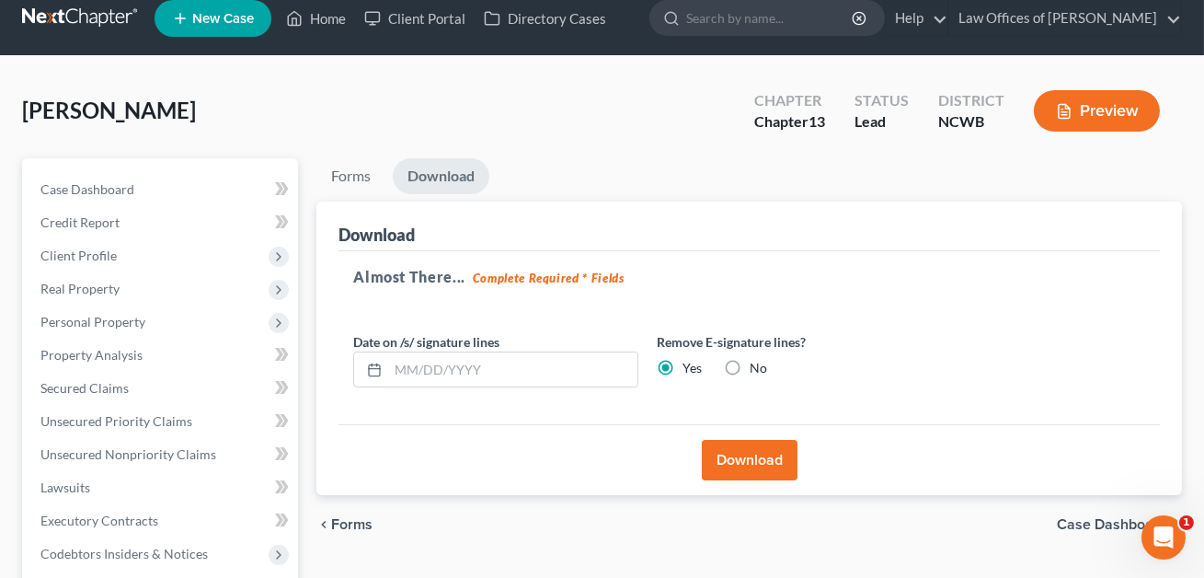
scroll to position [0, 0]
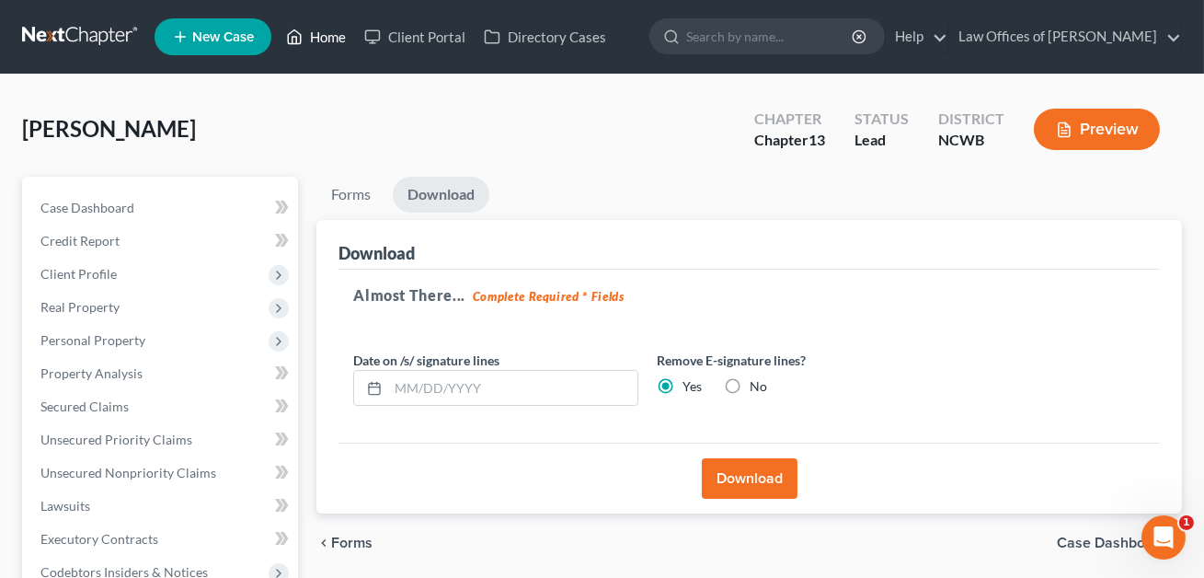
click at [333, 33] on link "Home" at bounding box center [316, 36] width 78 height 33
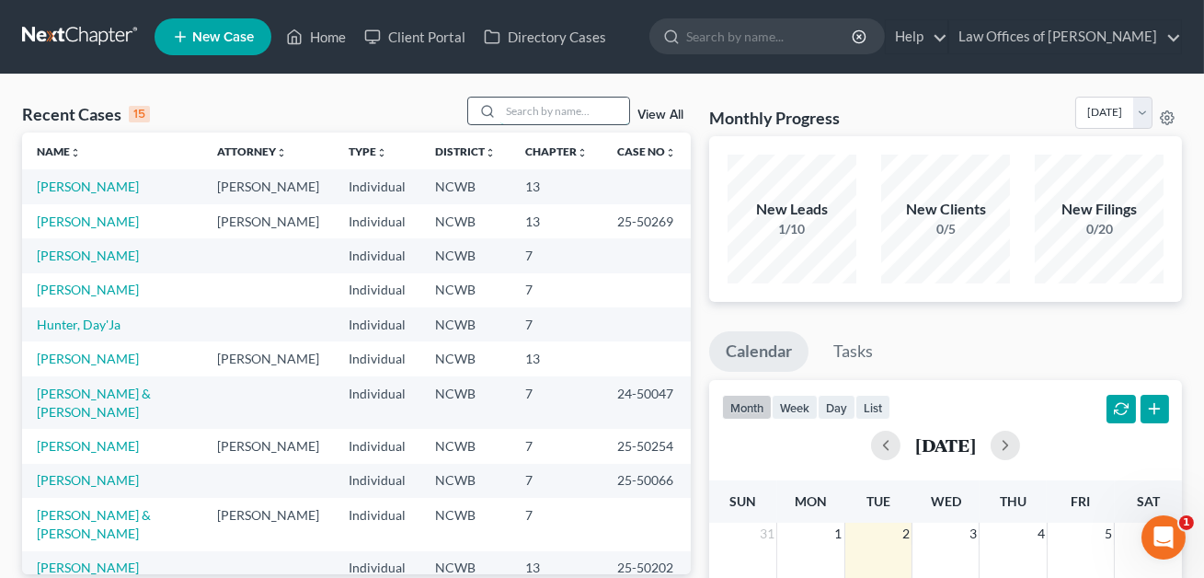
click at [514, 109] on input "search" at bounding box center [564, 110] width 129 height 27
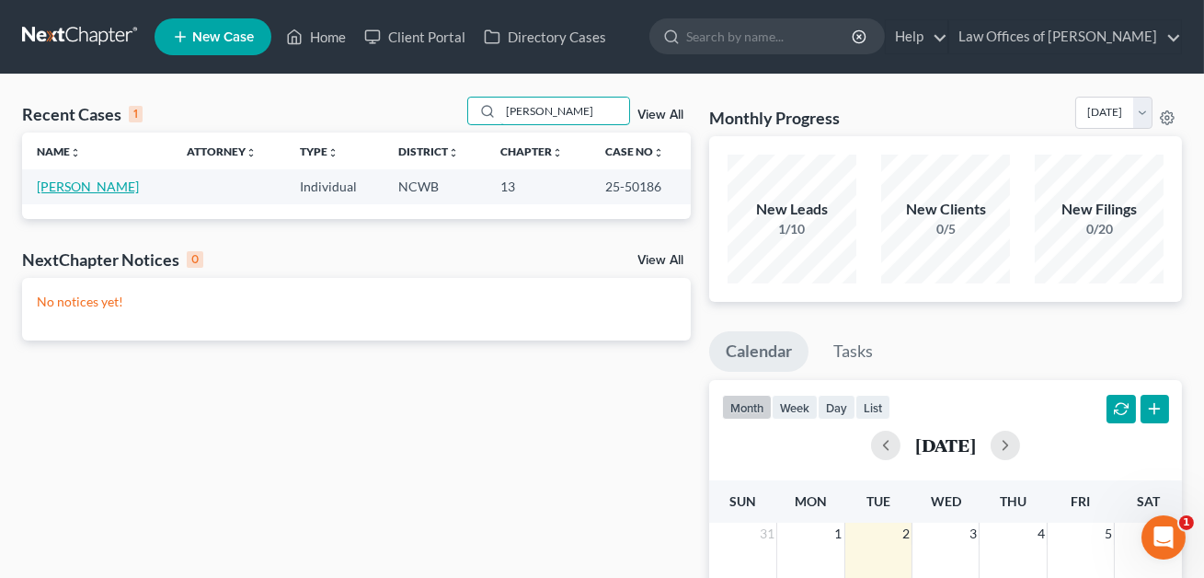
type input "[PERSON_NAME]"
click at [111, 185] on link "[PERSON_NAME]" at bounding box center [88, 186] width 102 height 16
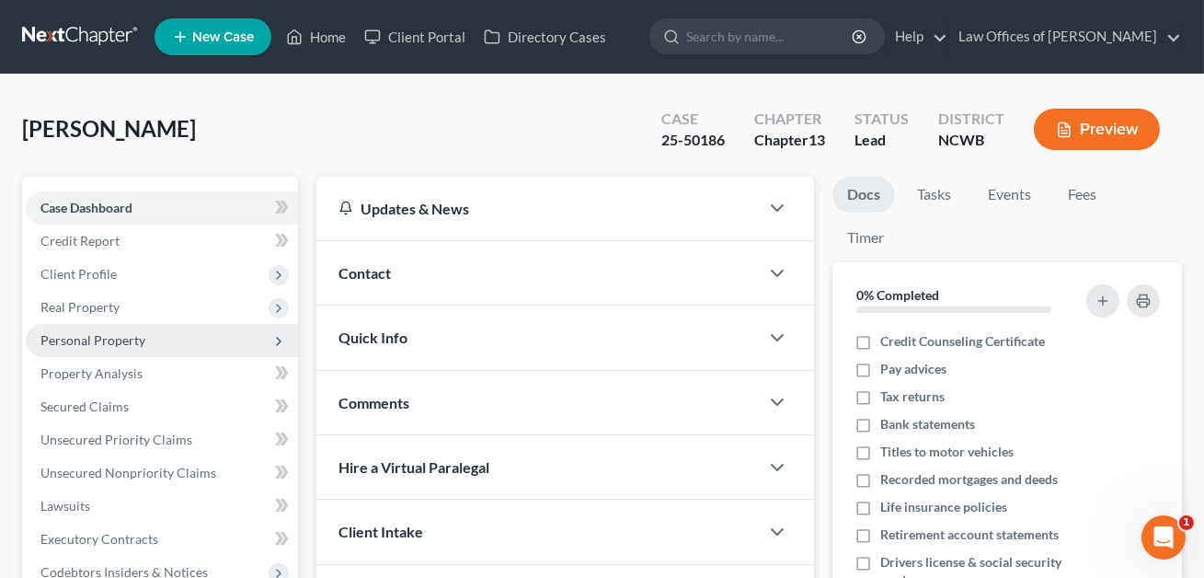
click at [86, 340] on span "Personal Property" at bounding box center [92, 340] width 105 height 16
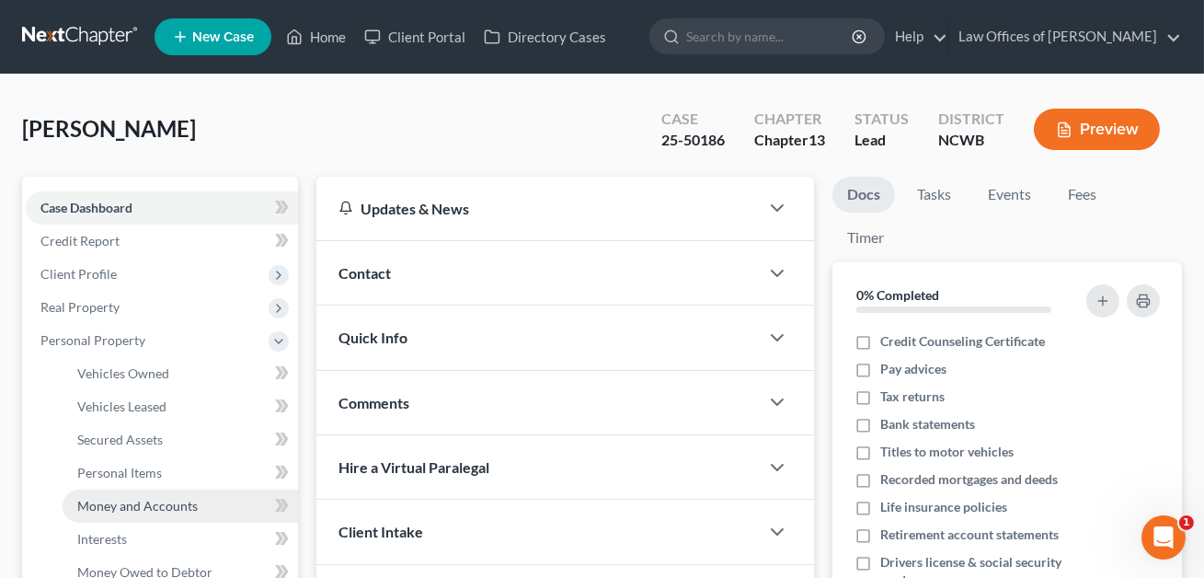
click at [116, 505] on span "Money and Accounts" at bounding box center [137, 506] width 120 height 16
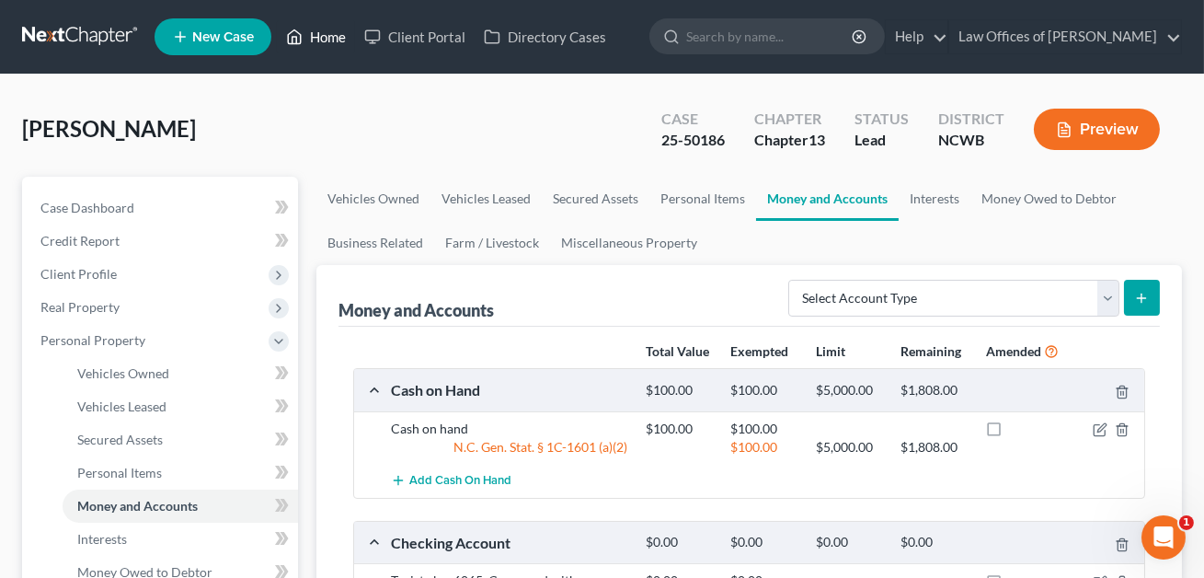
click at [320, 39] on link "Home" at bounding box center [316, 36] width 78 height 33
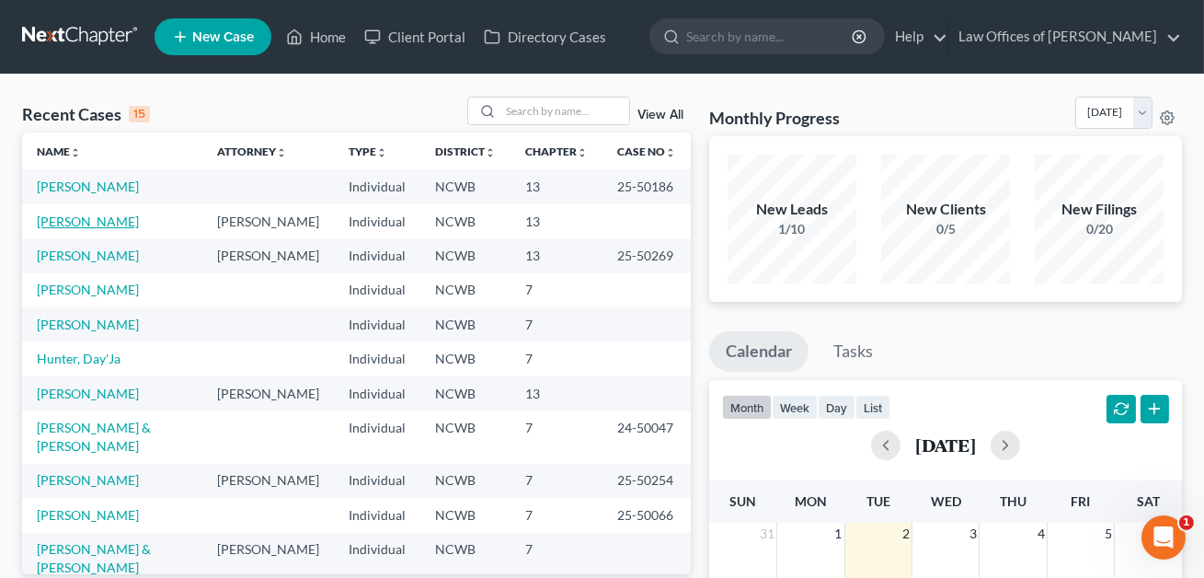
click at [111, 221] on link "[PERSON_NAME]" at bounding box center [88, 221] width 102 height 16
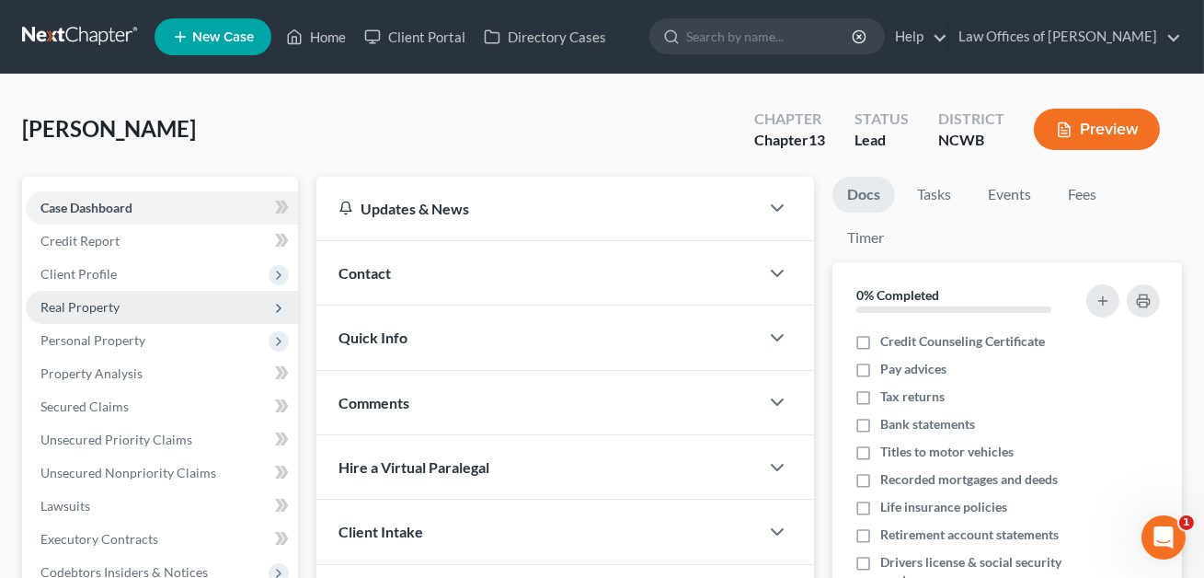
click at [84, 302] on span "Real Property" at bounding box center [79, 307] width 79 height 16
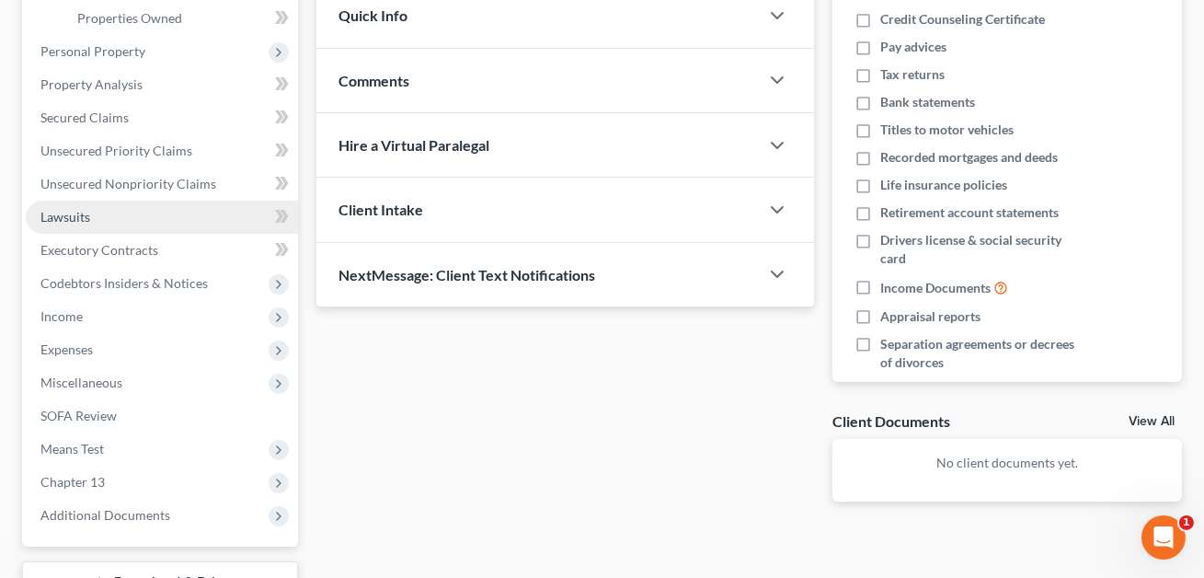
scroll to position [294, 0]
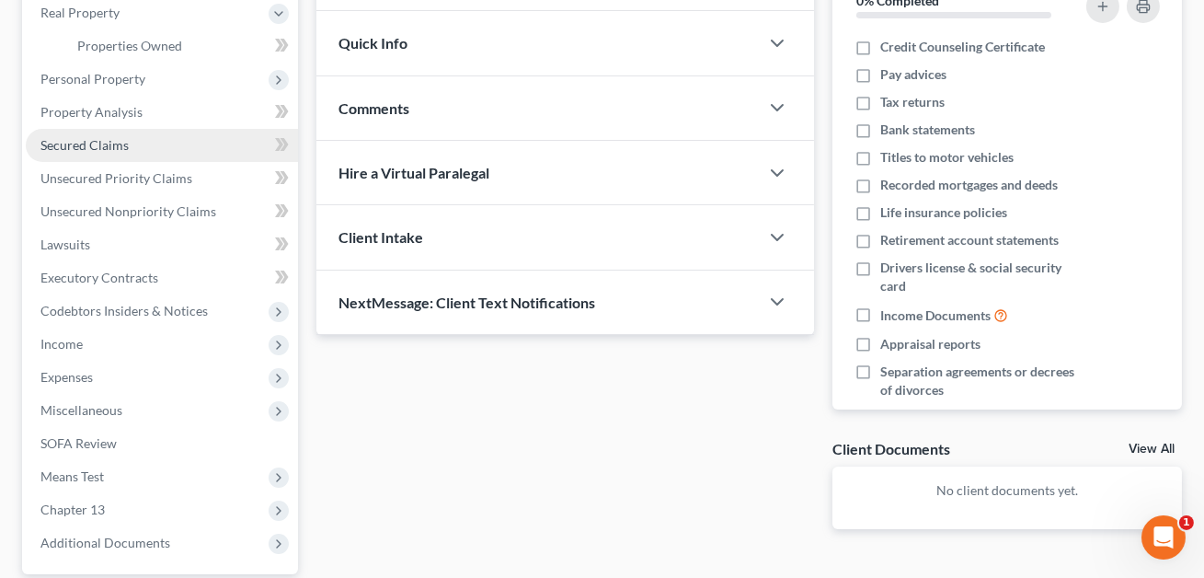
click at [68, 140] on span "Secured Claims" at bounding box center [84, 145] width 88 height 16
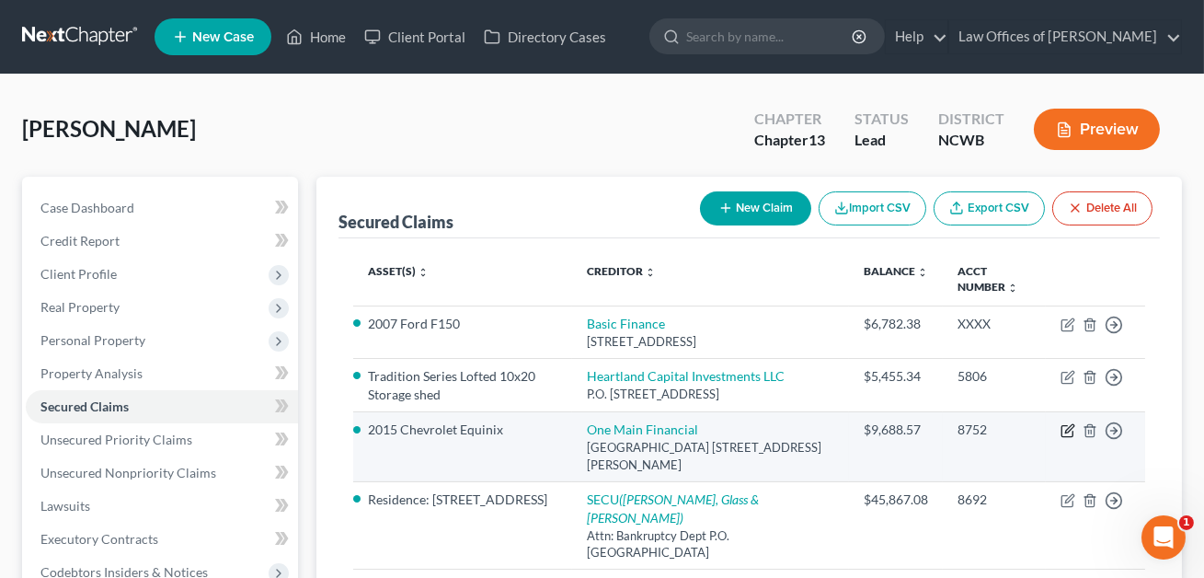
click at [1063, 435] on icon "button" at bounding box center [1066, 431] width 11 height 11
select select "28"
select select "0"
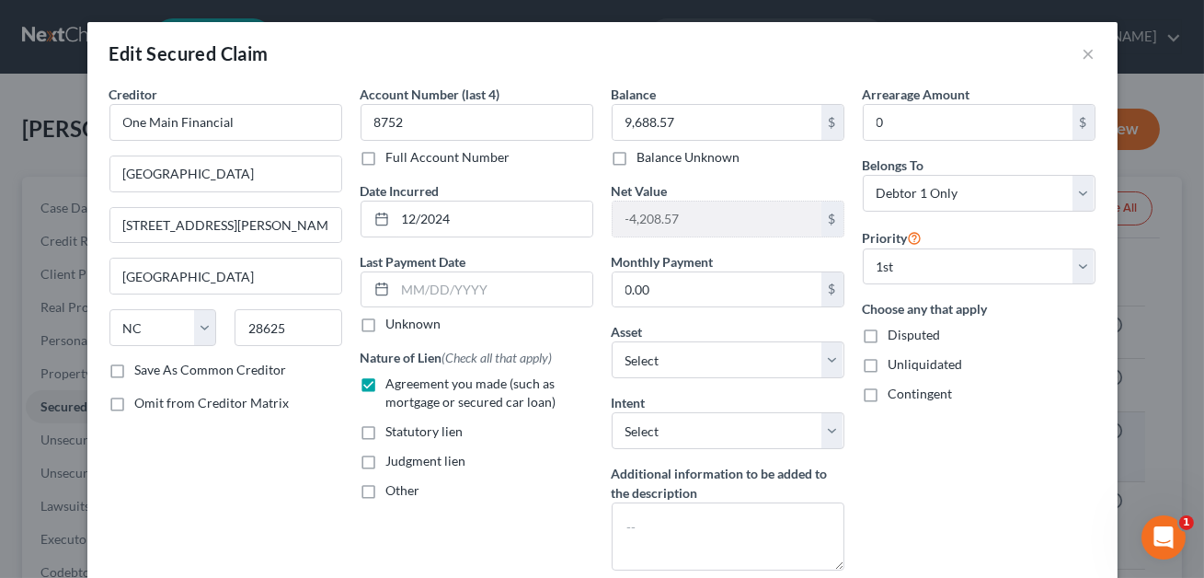
scroll to position [175, 0]
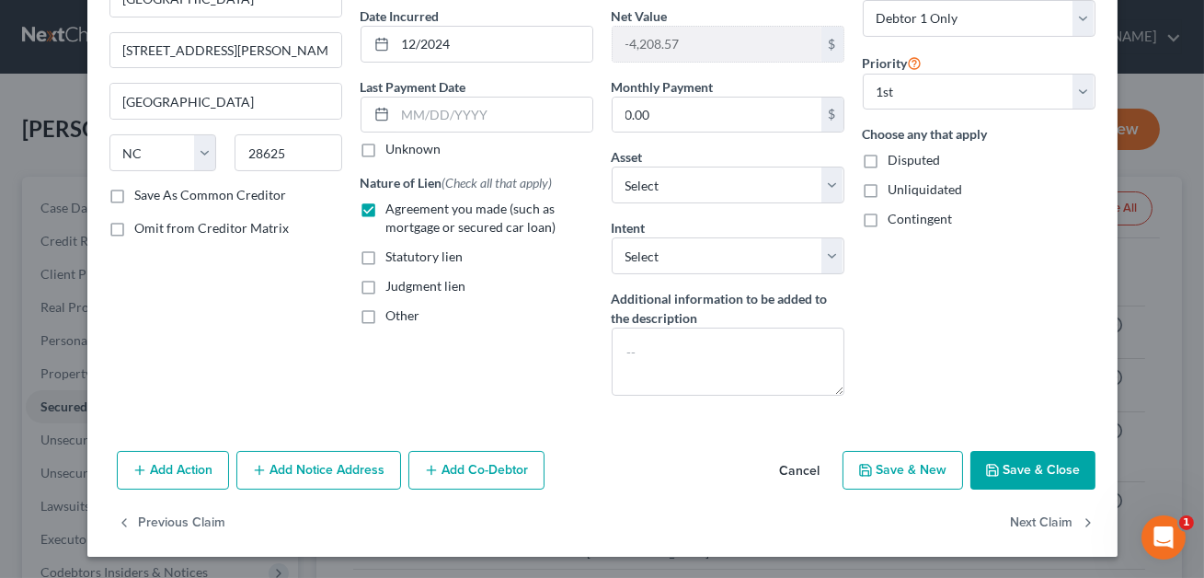
click at [1039, 465] on button "Save & Close" at bounding box center [1032, 470] width 125 height 39
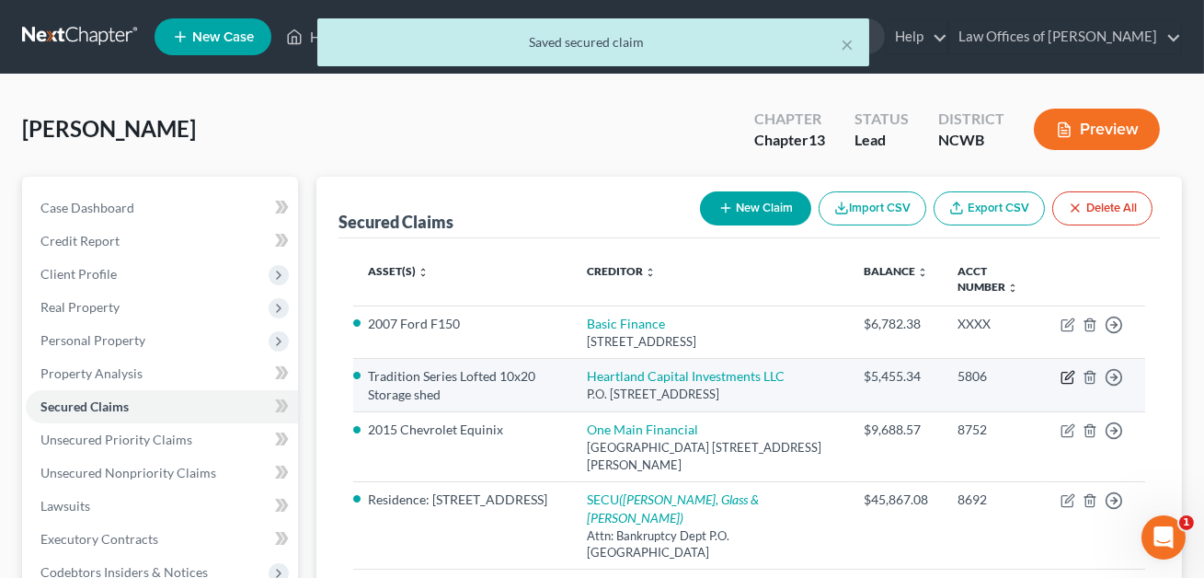
click at [1063, 376] on icon "button" at bounding box center [1067, 377] width 15 height 15
select select "18"
select select "0"
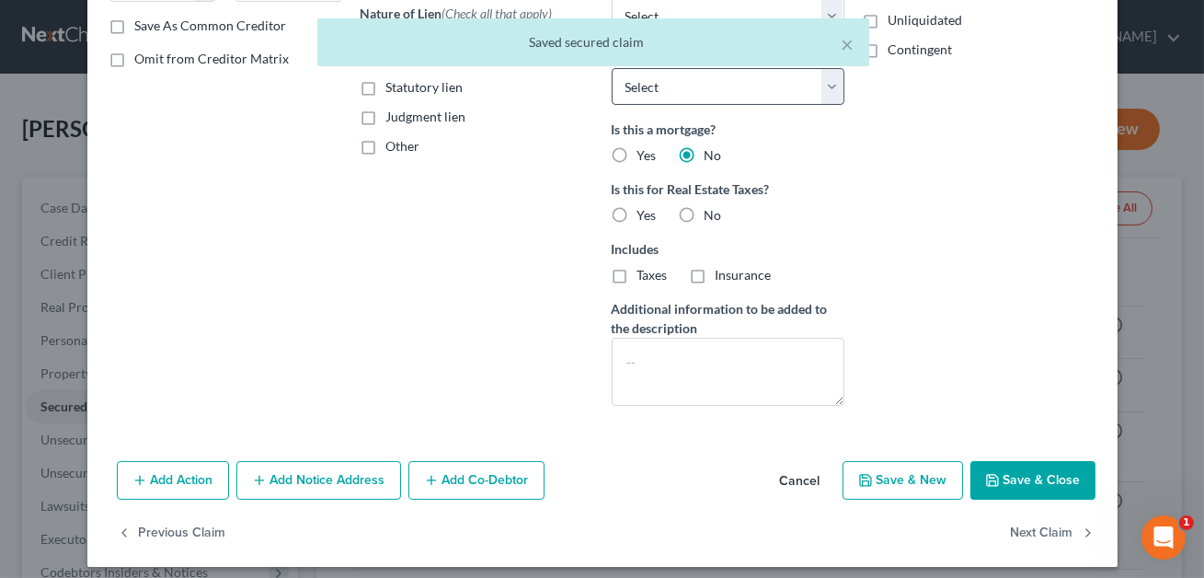
scroll to position [353, 0]
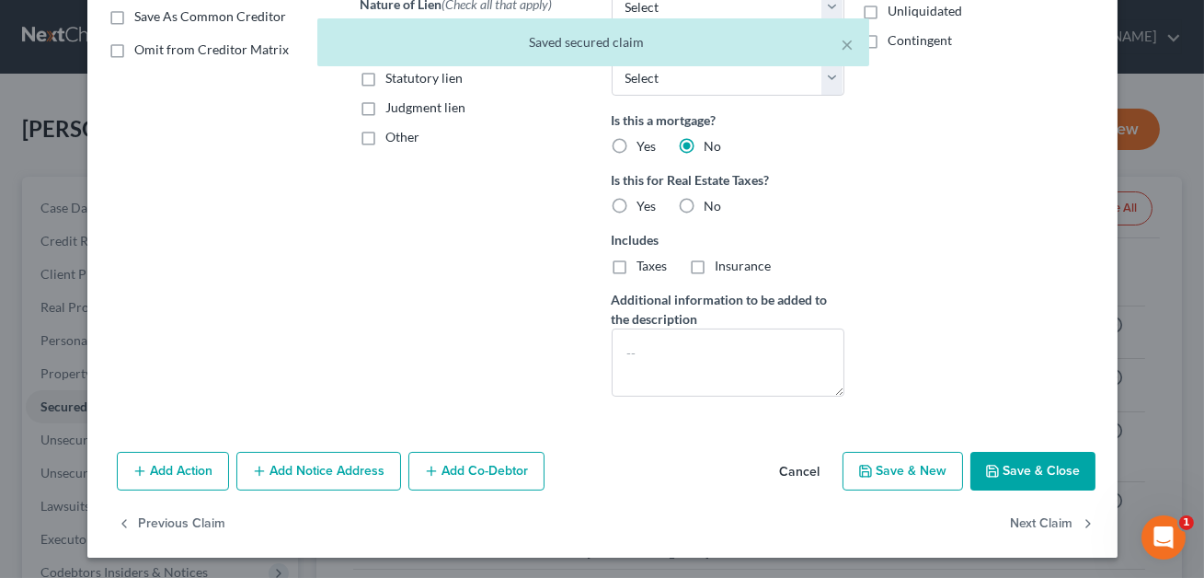
click at [1026, 479] on button "Save & Close" at bounding box center [1032, 471] width 125 height 39
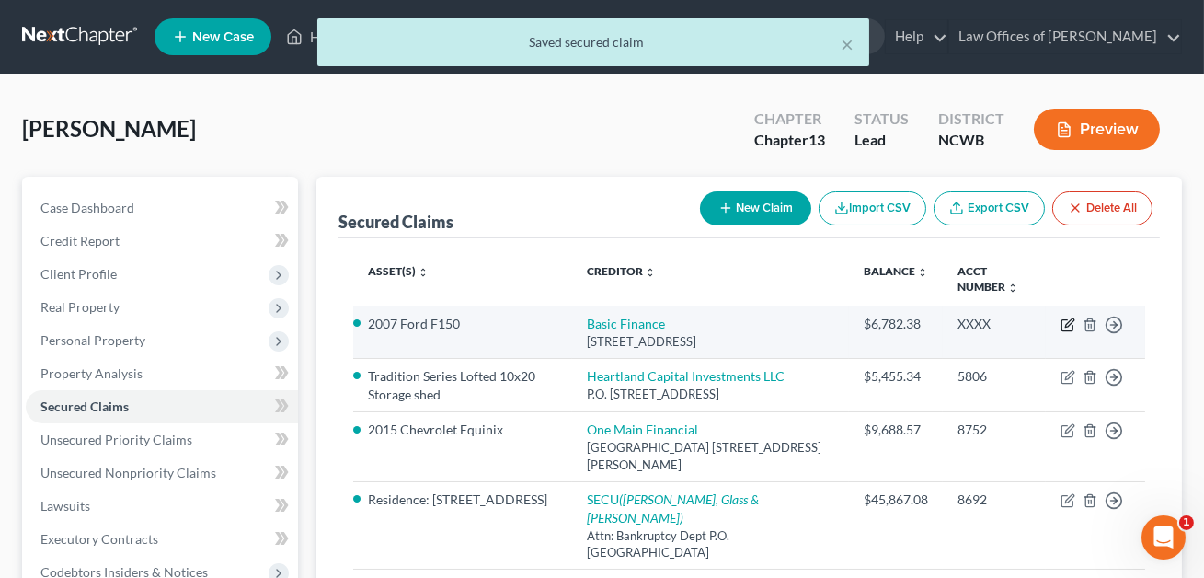
click at [1066, 322] on icon "button" at bounding box center [1069, 322] width 8 height 8
select select "28"
select select "0"
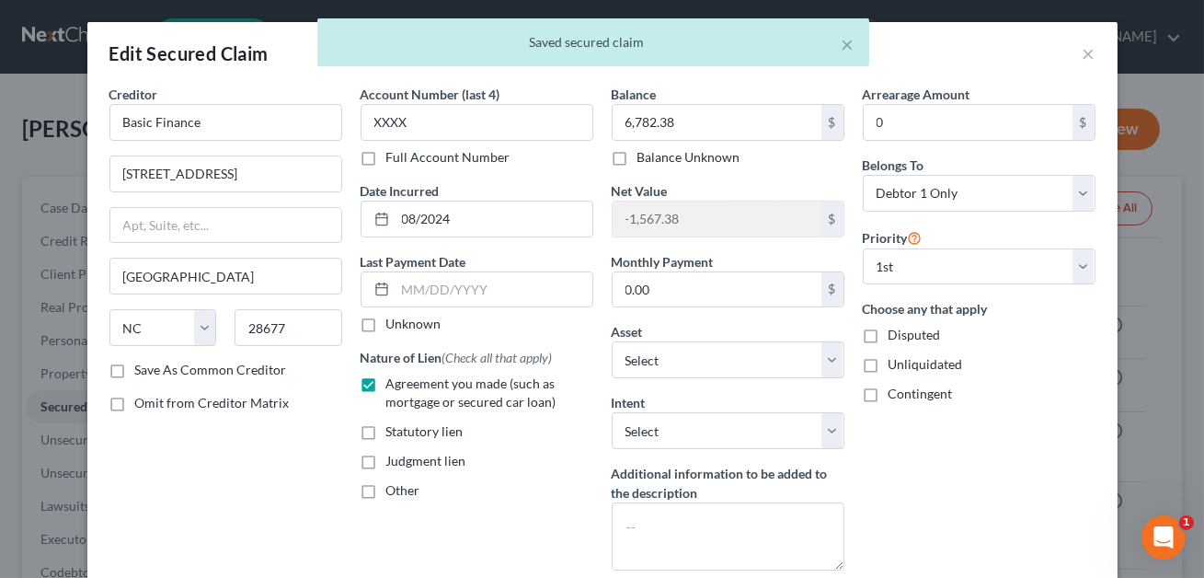
scroll to position [175, 0]
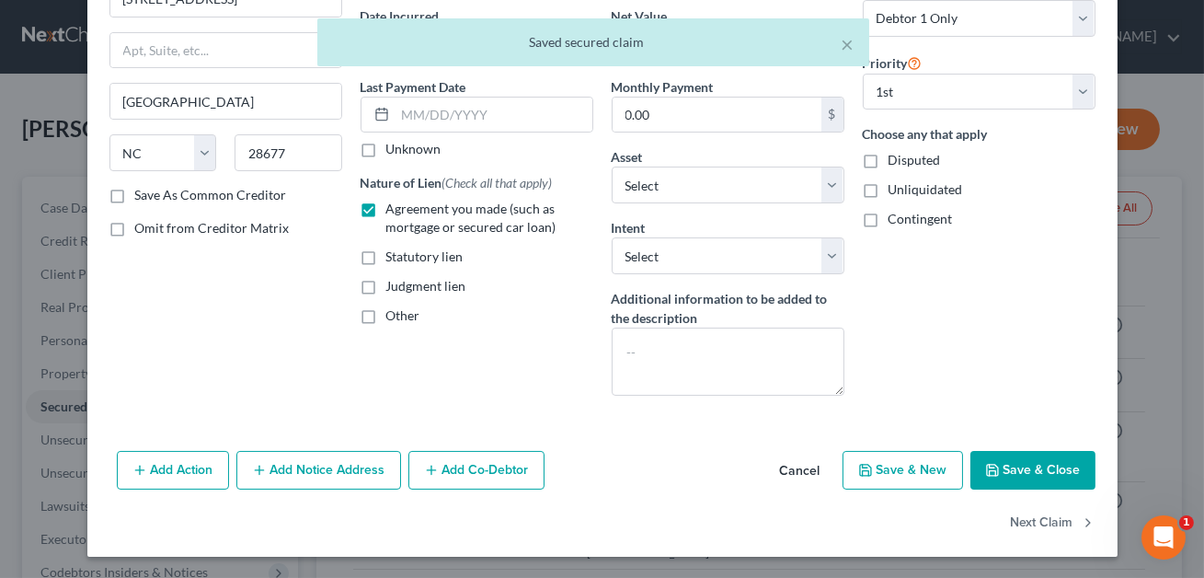
click at [1020, 465] on button "Save & Close" at bounding box center [1032, 470] width 125 height 39
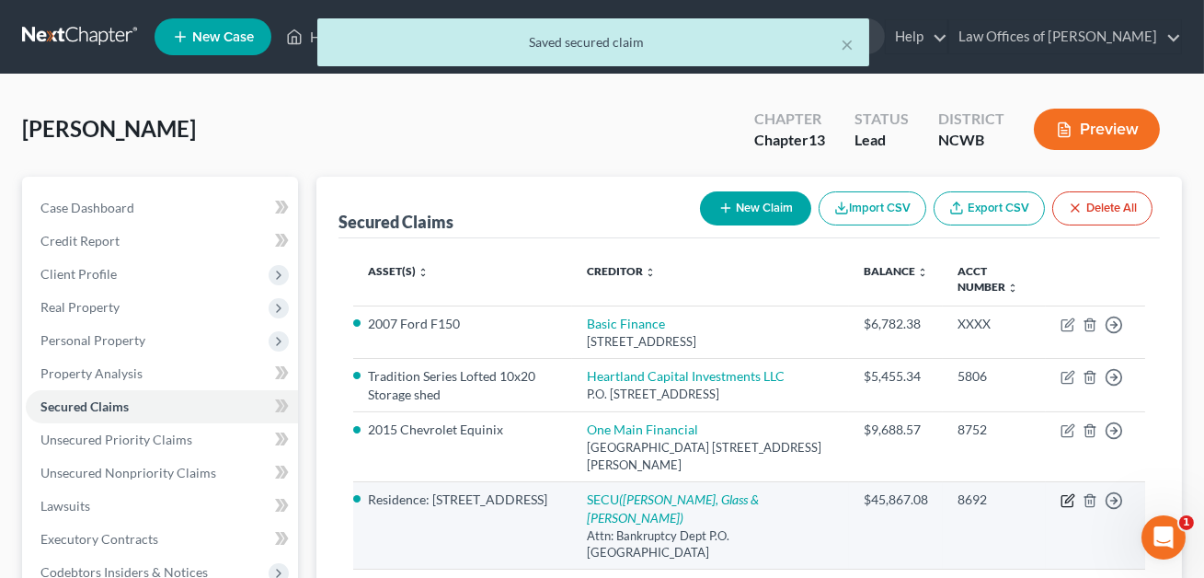
click at [1066, 503] on icon "button" at bounding box center [1067, 500] width 15 height 15
select select "28"
select select "4"
select select "0"
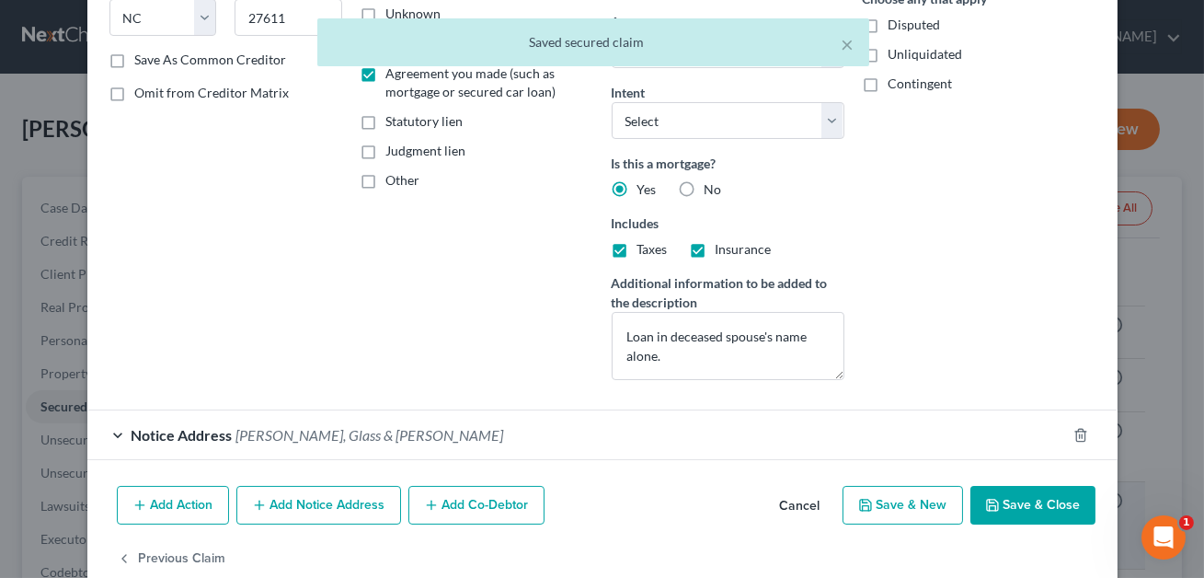
scroll to position [344, 0]
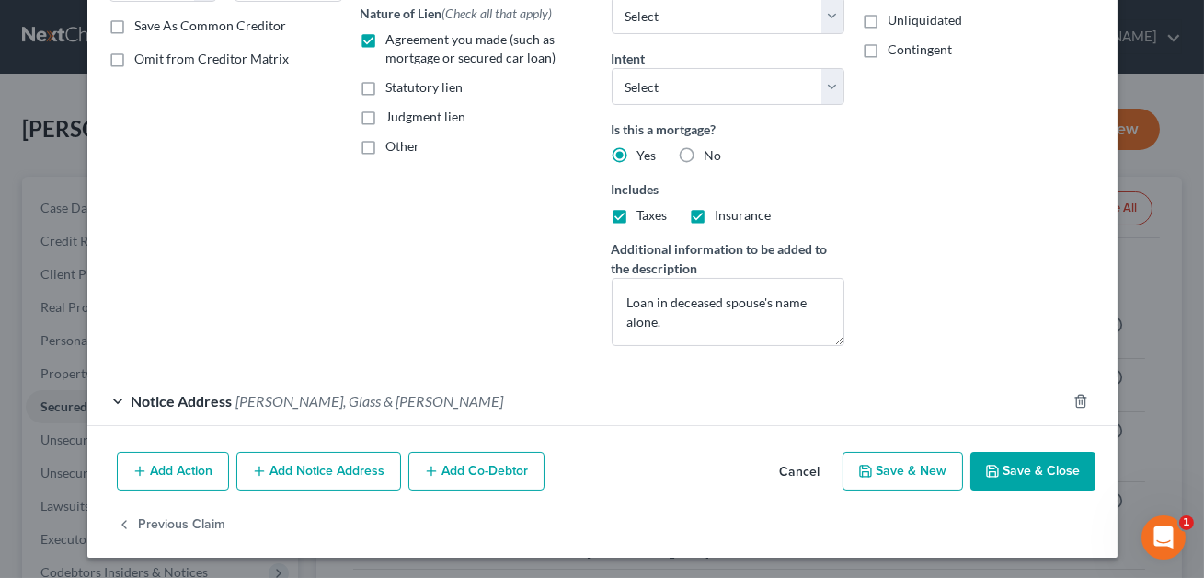
click at [1017, 479] on button "Save & Close" at bounding box center [1032, 471] width 125 height 39
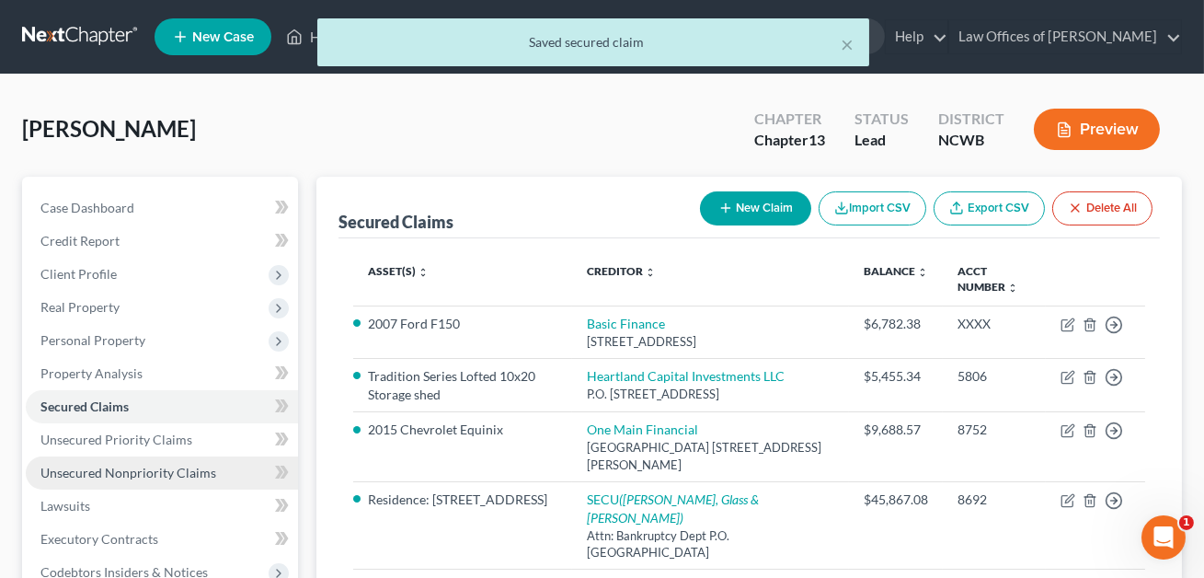
click at [155, 475] on span "Unsecured Nonpriority Claims" at bounding box center [128, 472] width 176 height 16
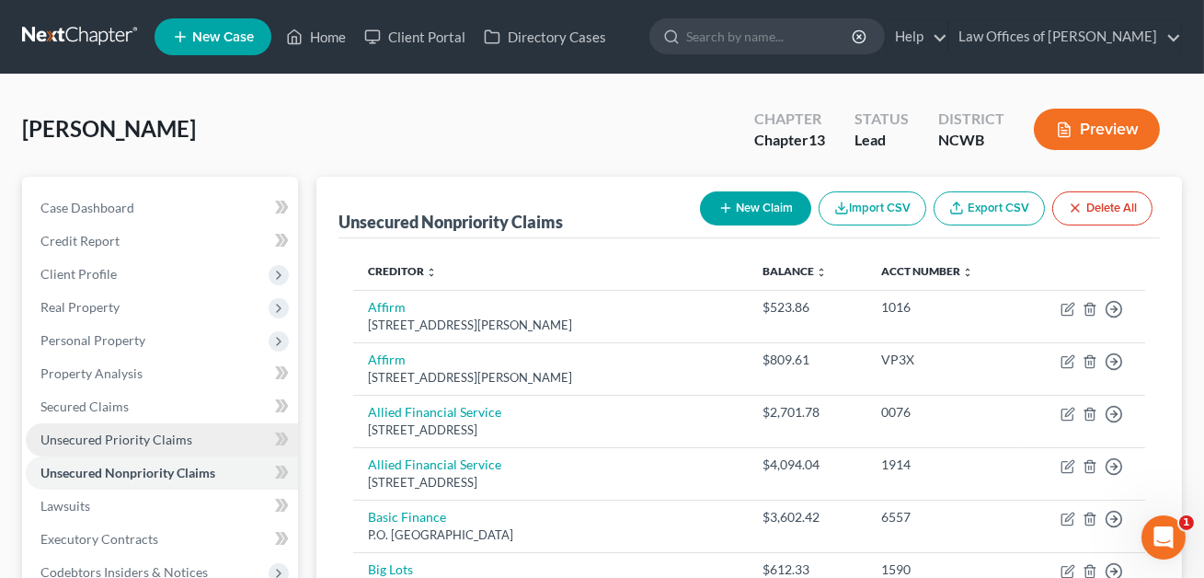
click at [142, 440] on span "Unsecured Priority Claims" at bounding box center [116, 439] width 152 height 16
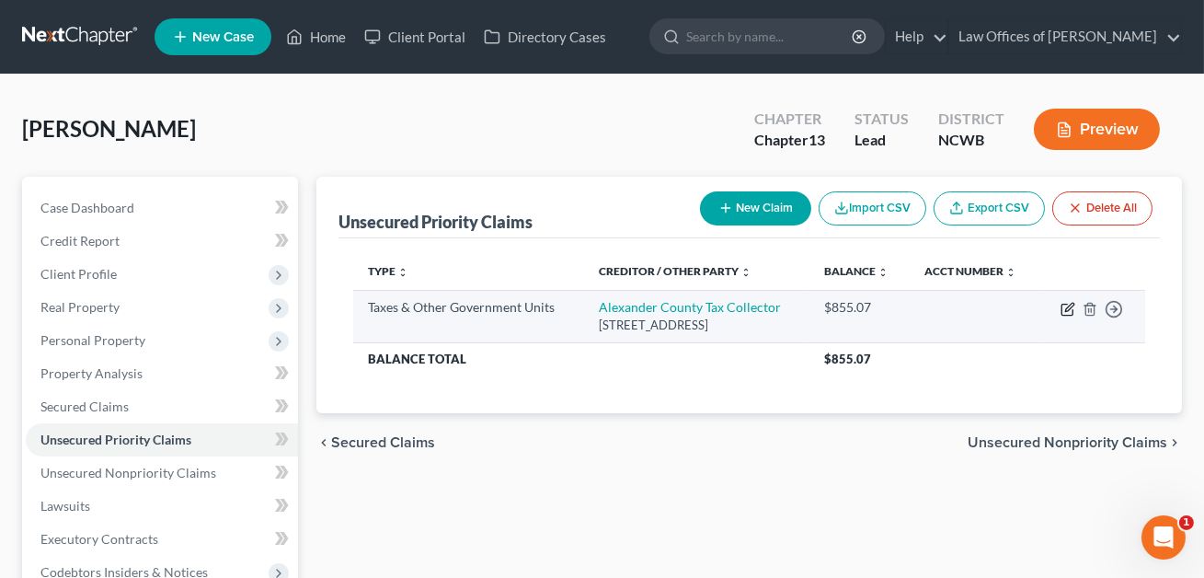
click at [1066, 305] on icon "button" at bounding box center [1067, 309] width 15 height 15
select select "4"
select select "28"
select select "3"
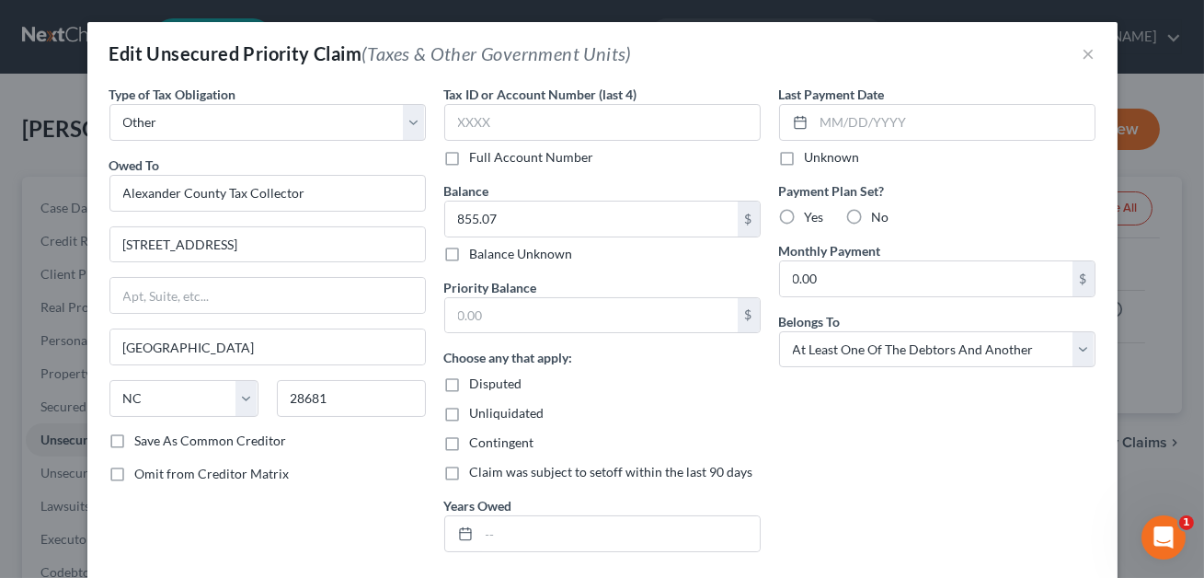
scroll to position [168, 0]
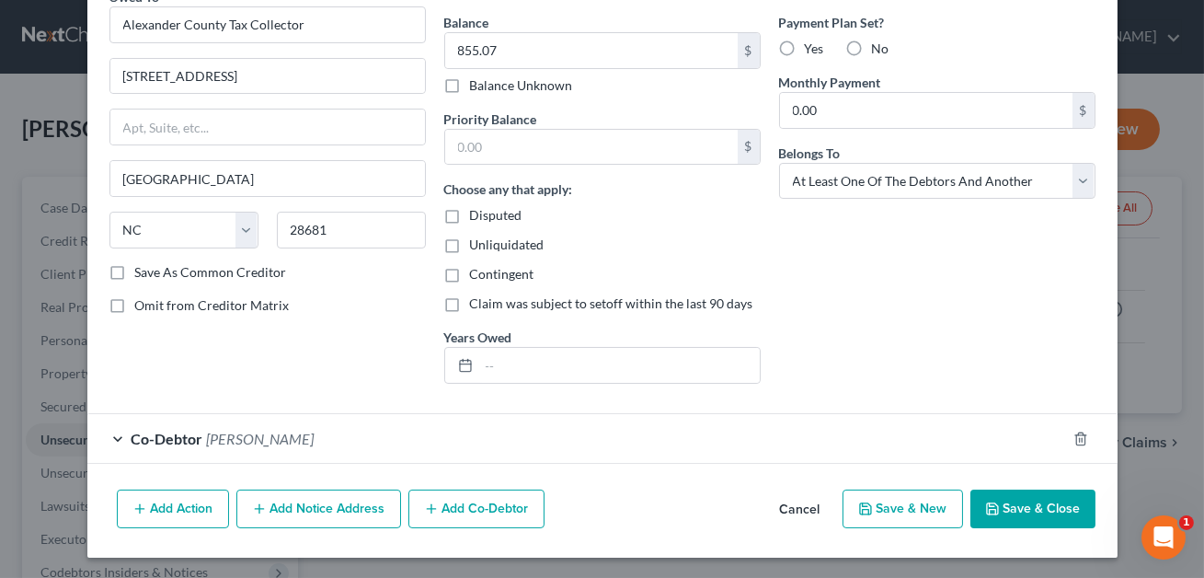
click at [845, 436] on div "Co-Debtor [PERSON_NAME]" at bounding box center [576, 438] width 979 height 49
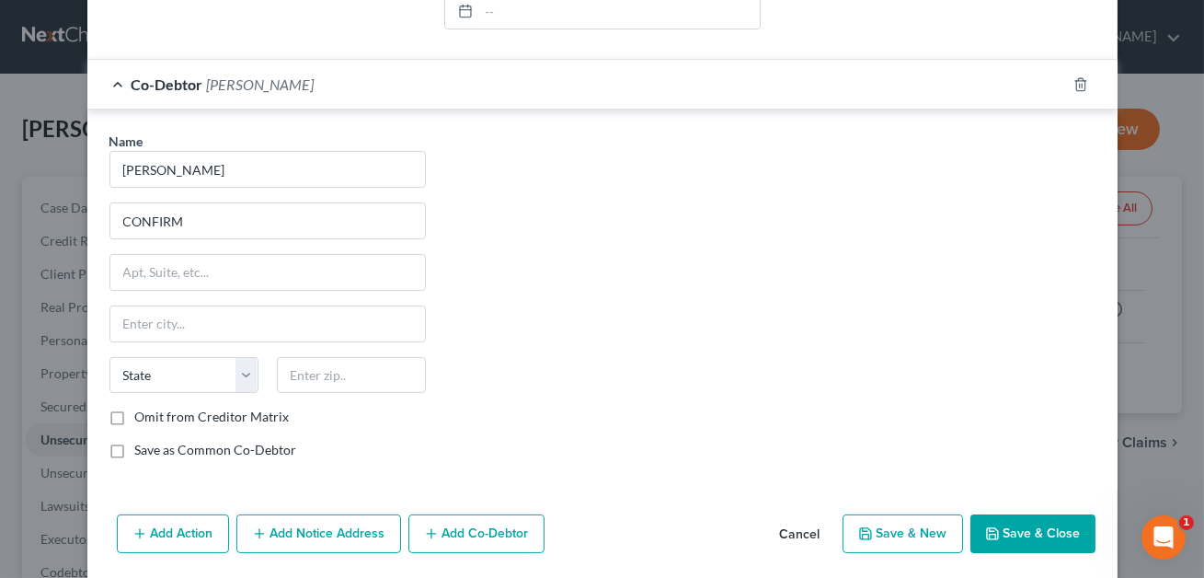
scroll to position [546, 0]
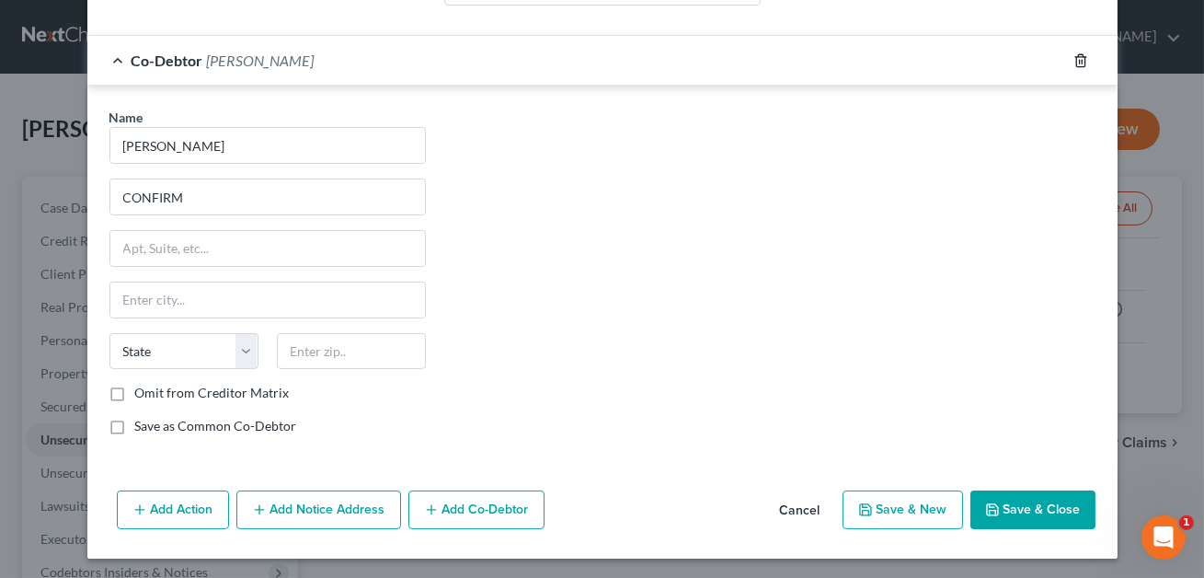
click at [1082, 58] on icon "button" at bounding box center [1080, 60] width 15 height 15
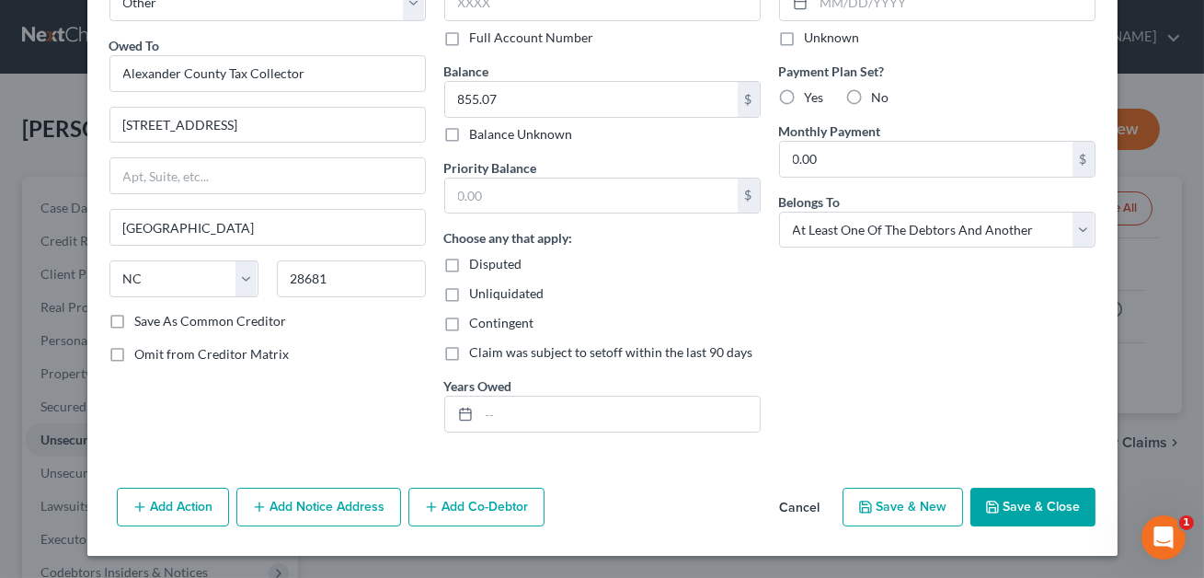
scroll to position [119, 0]
click at [1028, 501] on button "Save & Close" at bounding box center [1032, 507] width 125 height 39
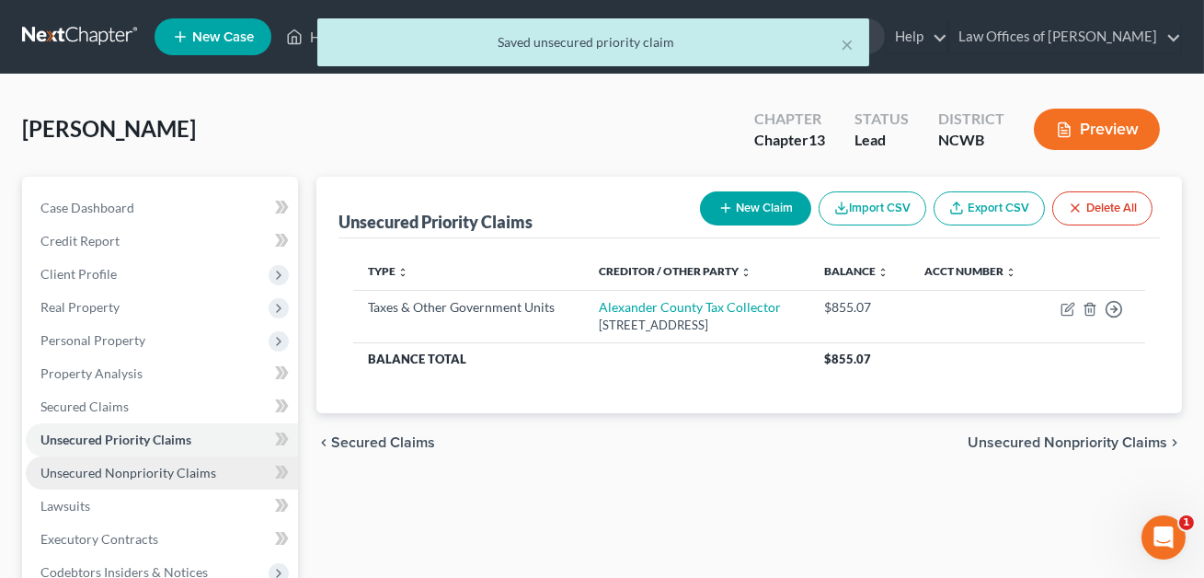
click at [184, 470] on span "Unsecured Nonpriority Claims" at bounding box center [128, 472] width 176 height 16
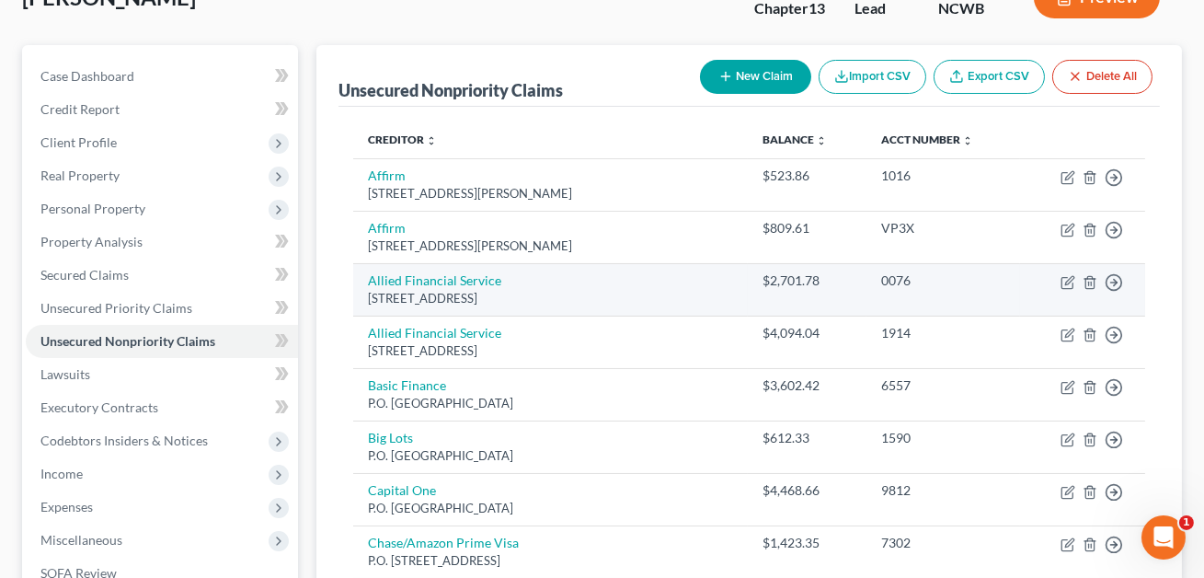
scroll to position [136, 0]
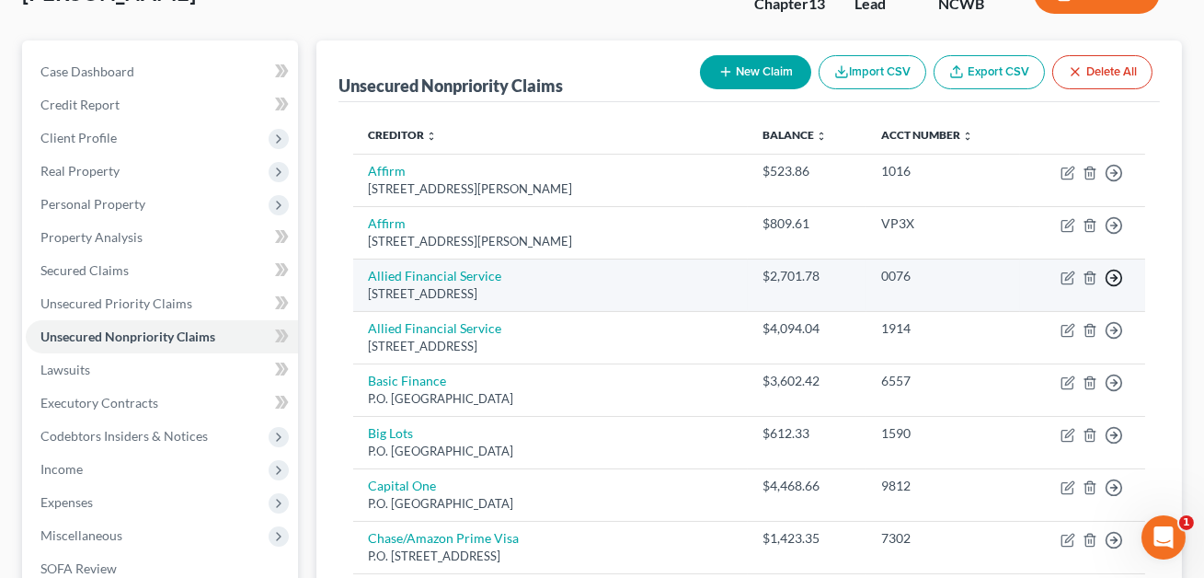
click at [1117, 182] on icon "button" at bounding box center [1114, 173] width 18 height 18
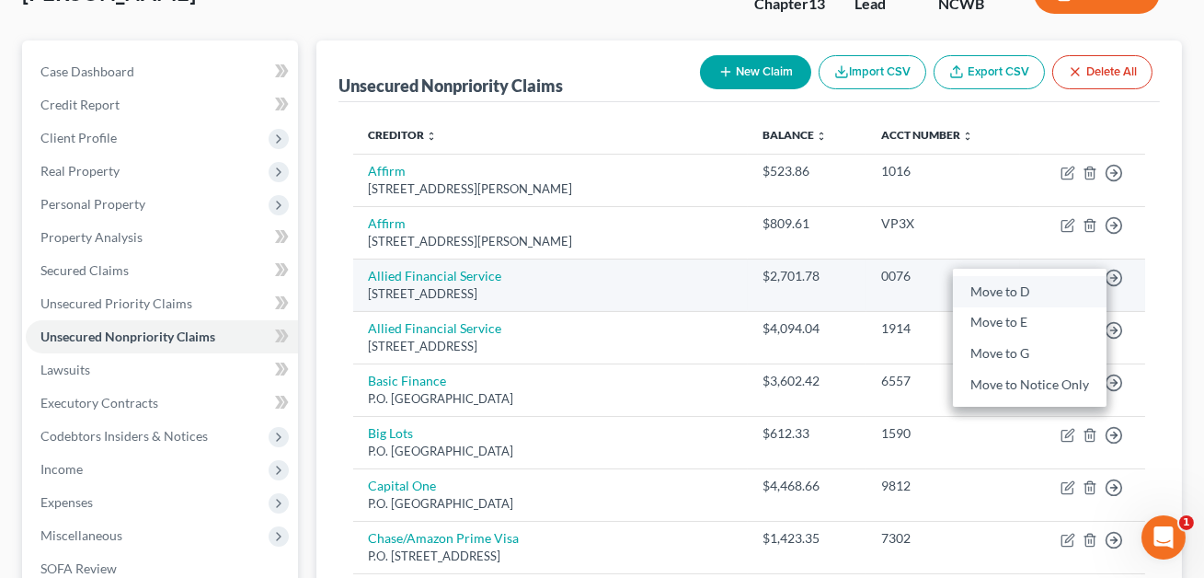
click at [1027, 292] on link "Move to D" at bounding box center [1030, 291] width 154 height 31
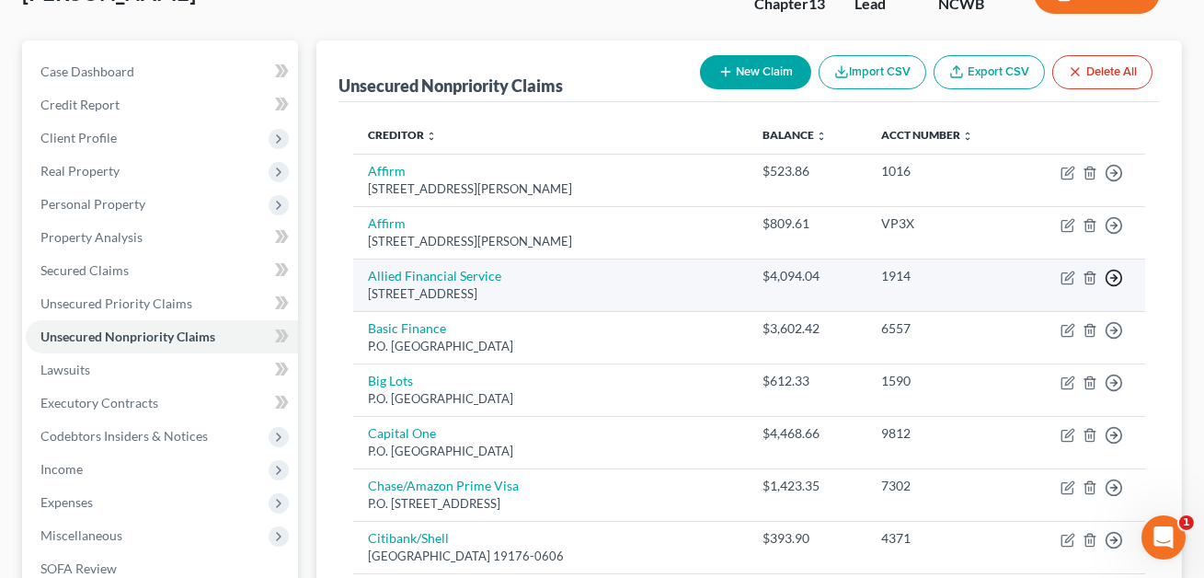
click at [1117, 182] on icon "button" at bounding box center [1114, 173] width 18 height 18
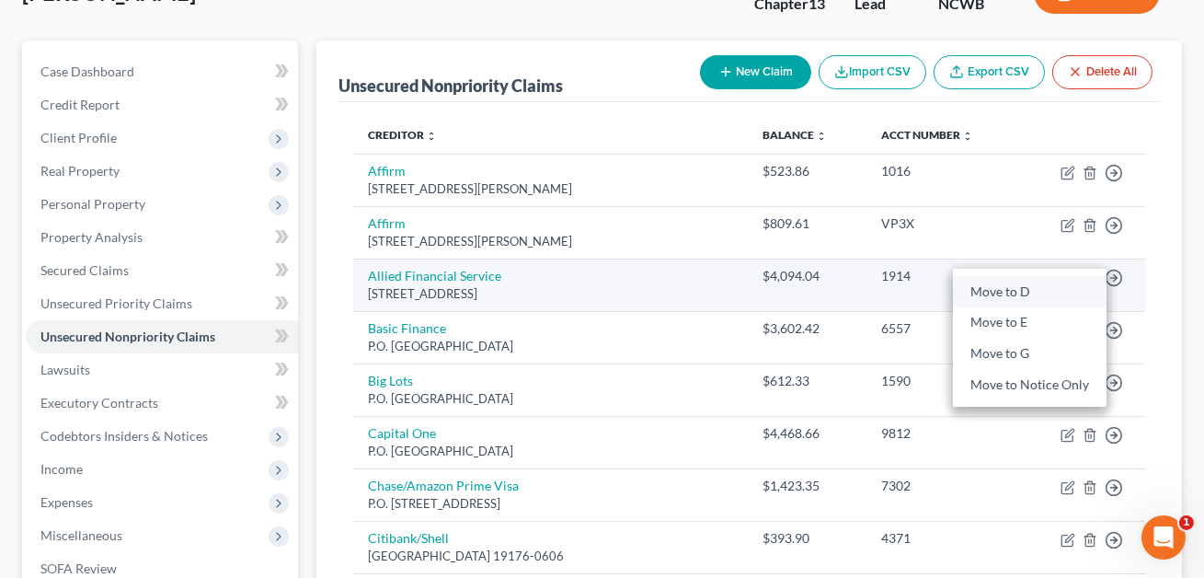
click at [1048, 292] on link "Move to D" at bounding box center [1030, 291] width 154 height 31
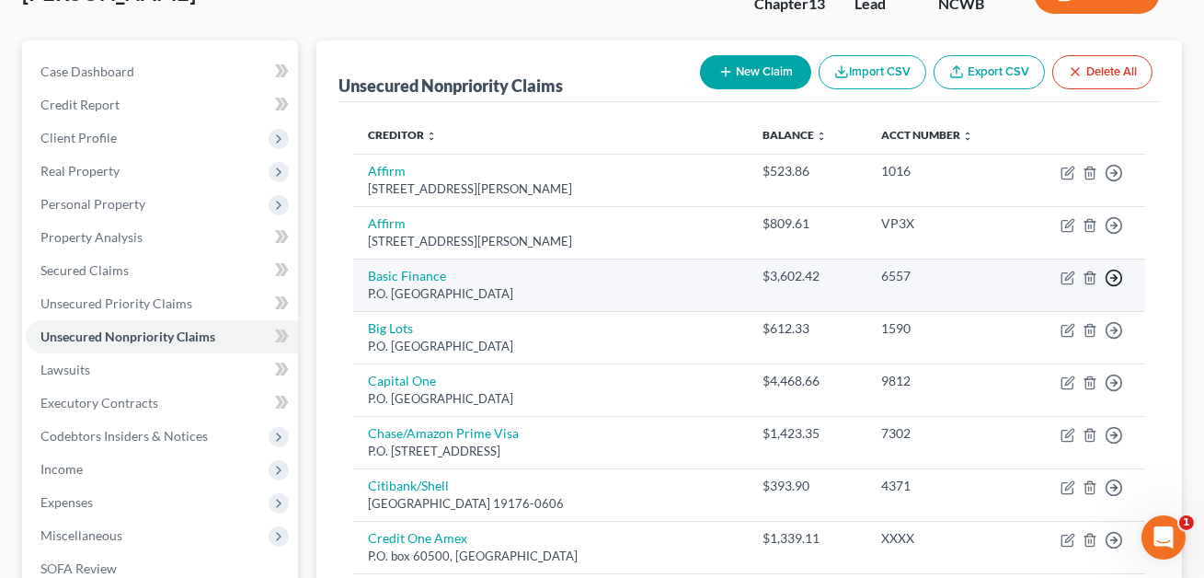
click at [1116, 182] on icon "button" at bounding box center [1114, 173] width 18 height 18
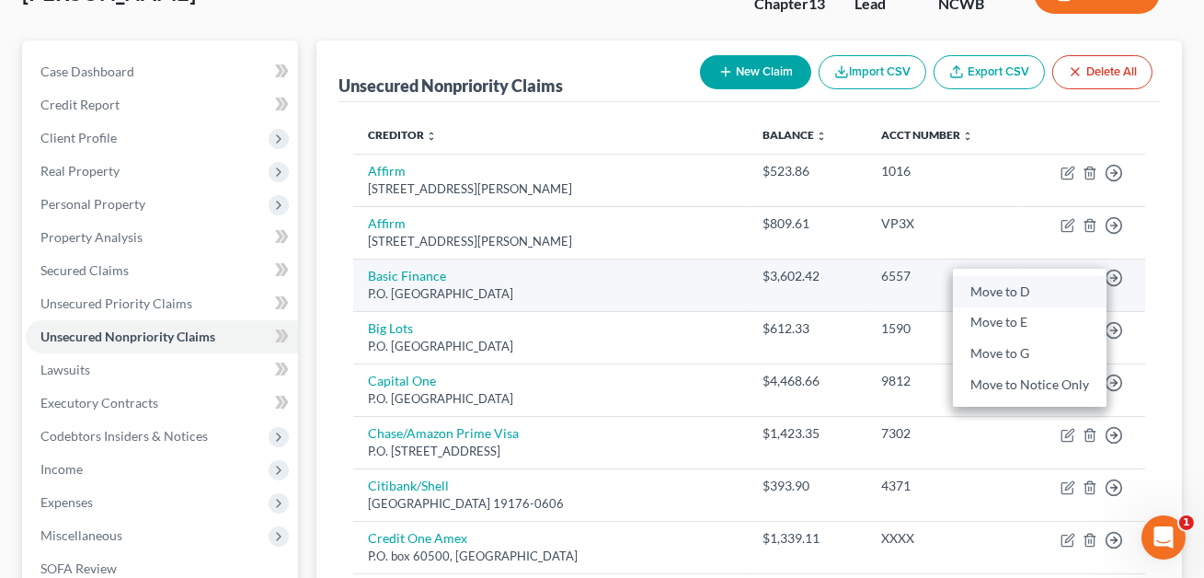
click at [1038, 287] on link "Move to D" at bounding box center [1030, 291] width 154 height 31
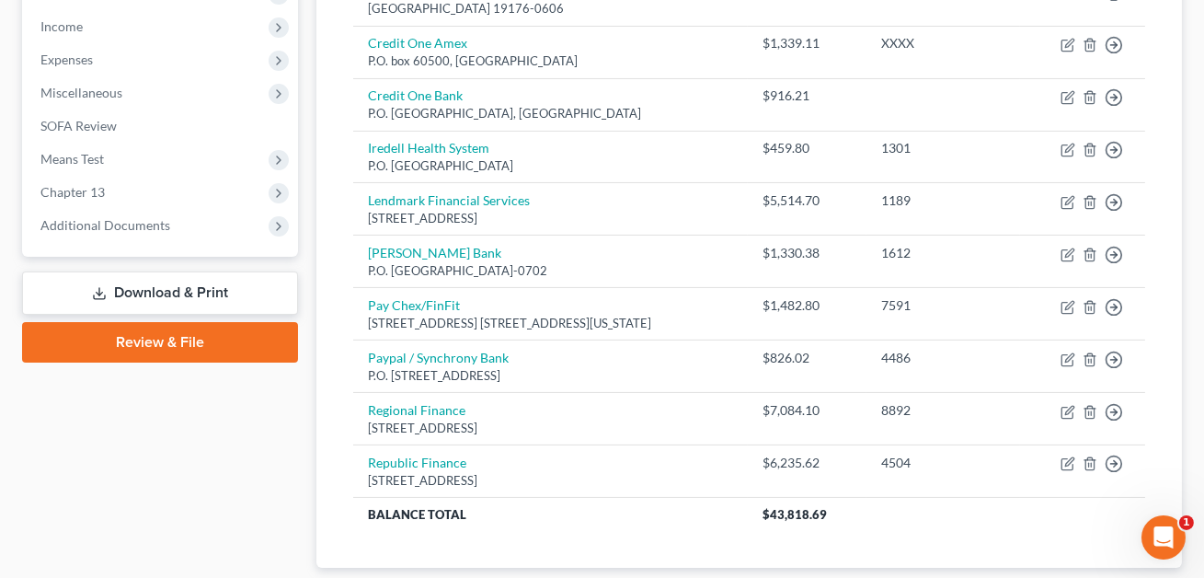
scroll to position [579, 0]
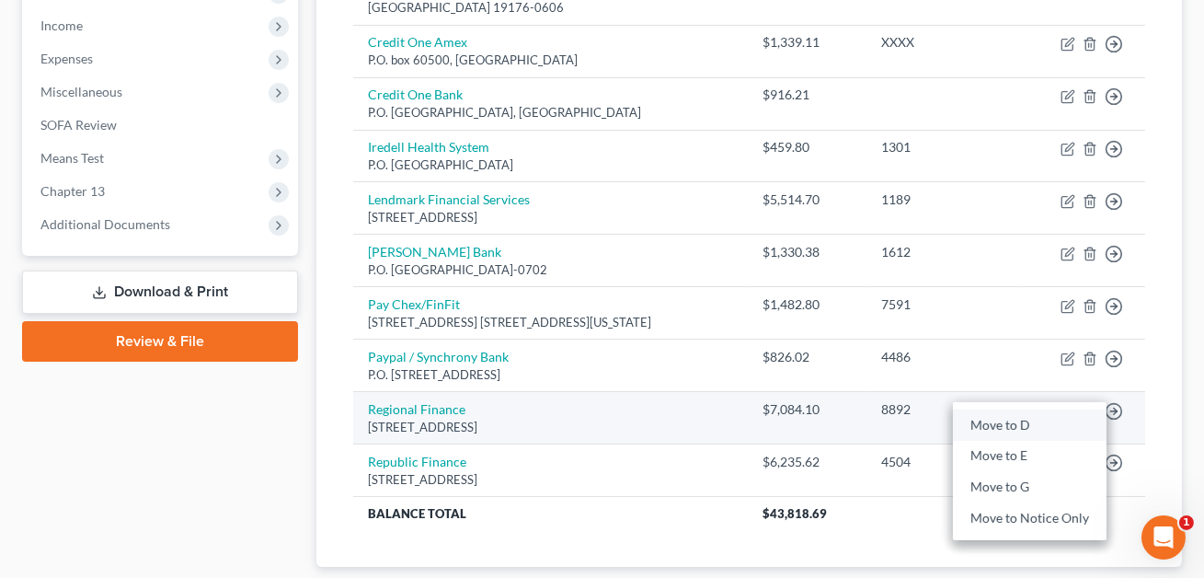
click at [1014, 413] on link "Move to D" at bounding box center [1030, 424] width 154 height 31
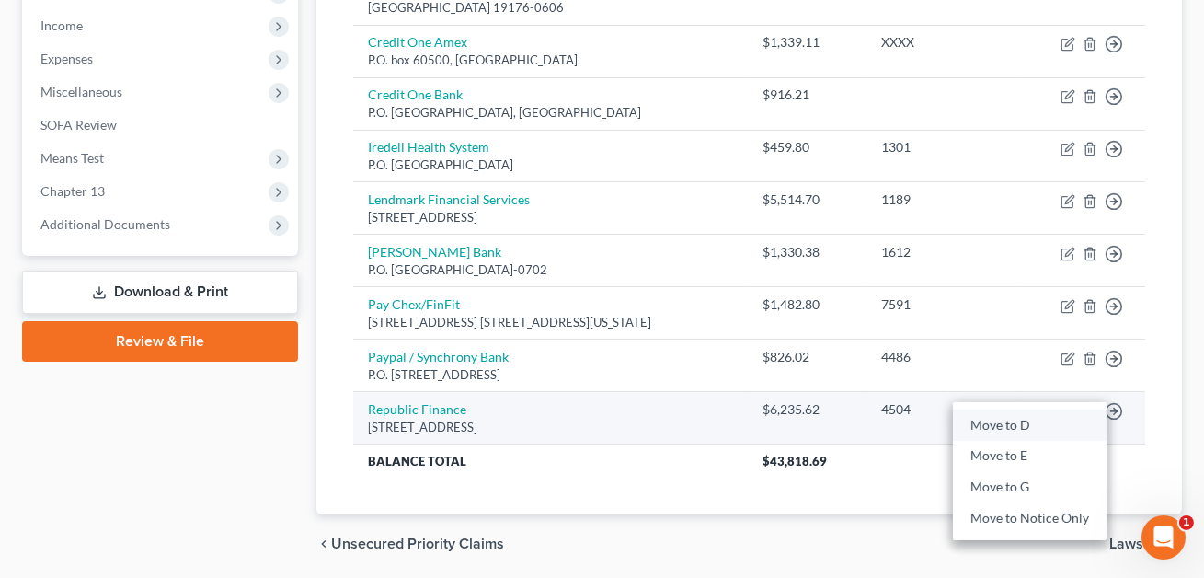
click at [1026, 421] on link "Move to D" at bounding box center [1030, 424] width 154 height 31
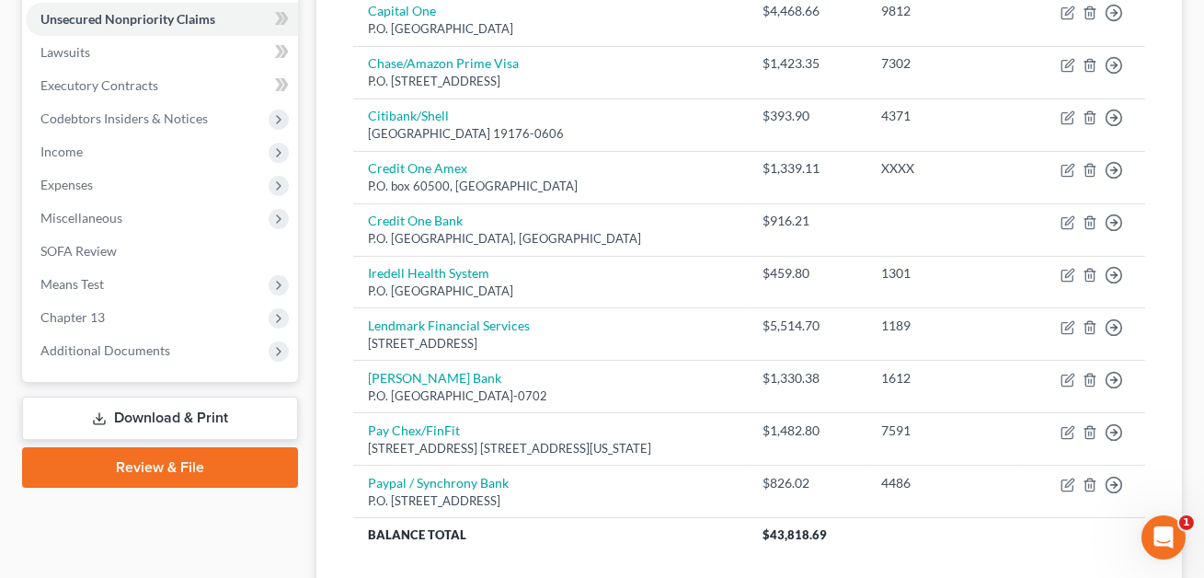
scroll to position [46, 0]
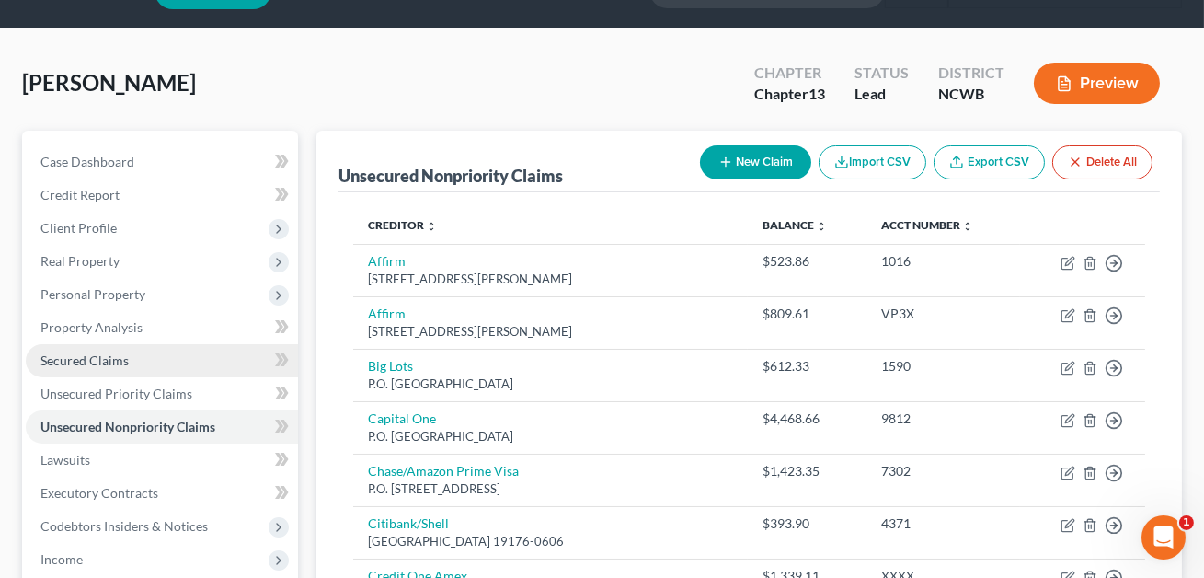
click at [110, 353] on span "Secured Claims" at bounding box center [84, 360] width 88 height 16
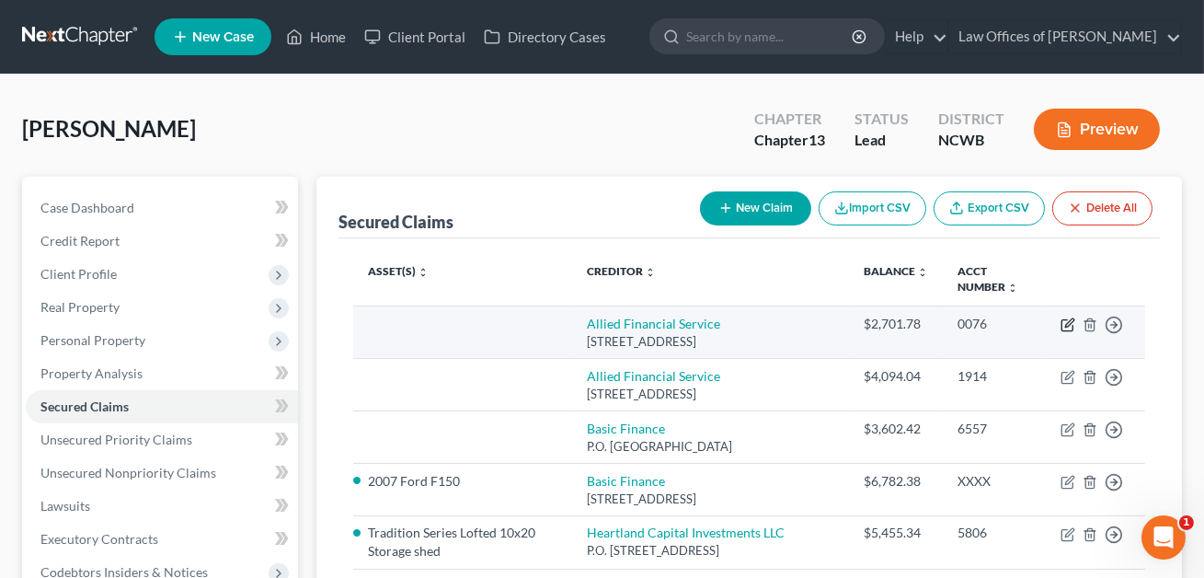
click at [1066, 324] on icon "button" at bounding box center [1069, 322] width 8 height 8
select select "28"
select select "0"
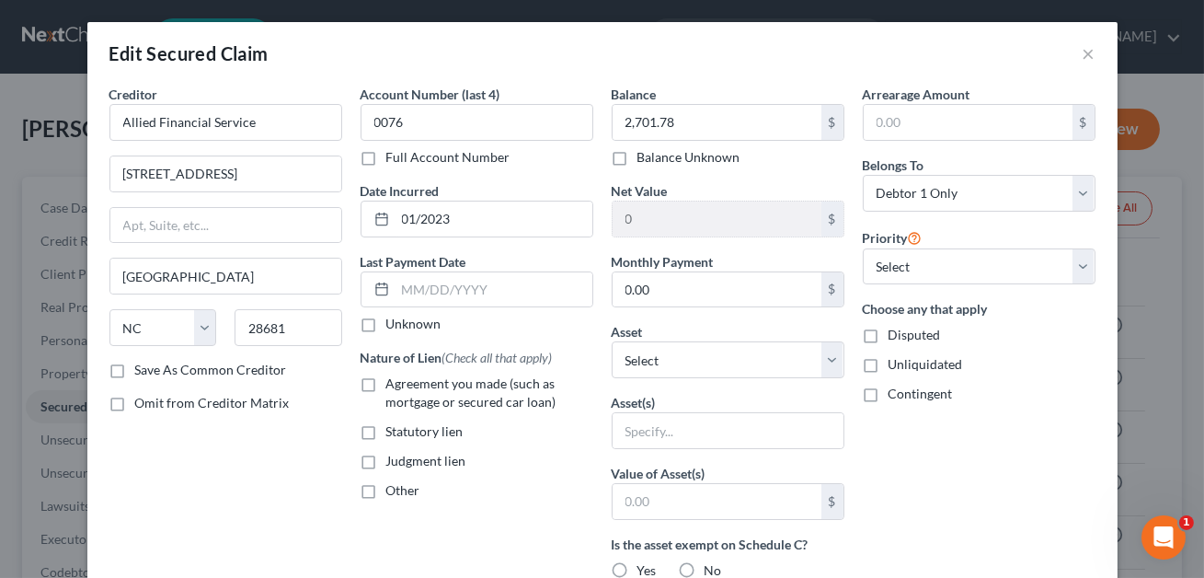
click at [386, 495] on label "Other" at bounding box center [403, 490] width 34 height 18
click at [394, 493] on input "Other" at bounding box center [400, 487] width 12 height 12
checkbox input "true"
click at [386, 532] on input "text" at bounding box center [476, 532] width 231 height 35
click at [394, 532] on input "NOn-PMSI" at bounding box center [476, 532] width 231 height 35
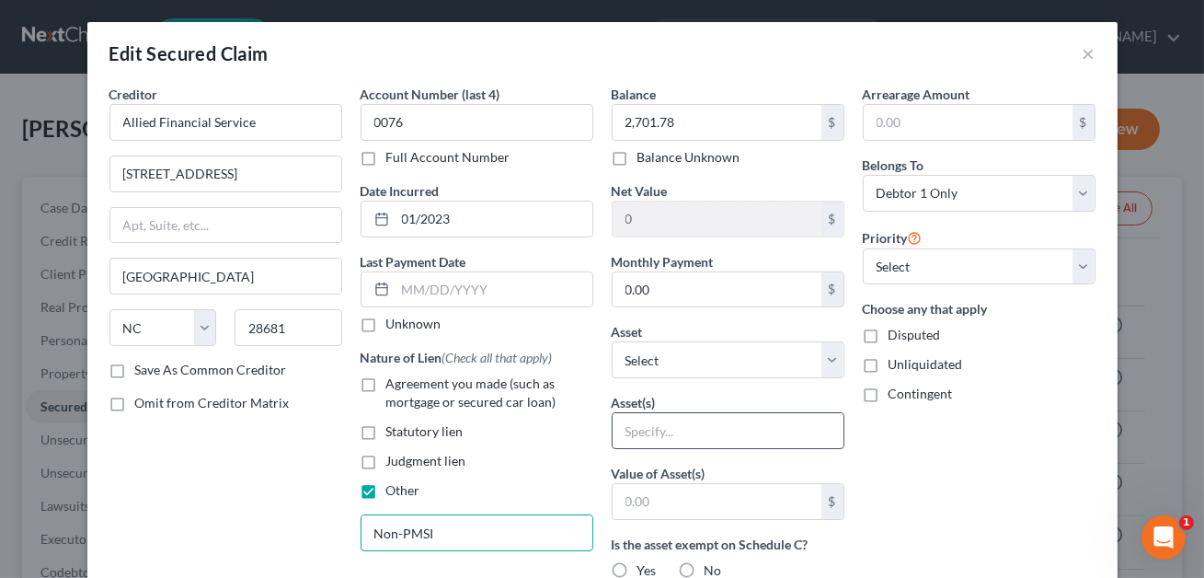
type input "Non-PMSI"
click at [636, 436] on input "text" at bounding box center [728, 430] width 231 height 35
type input "Household goods"
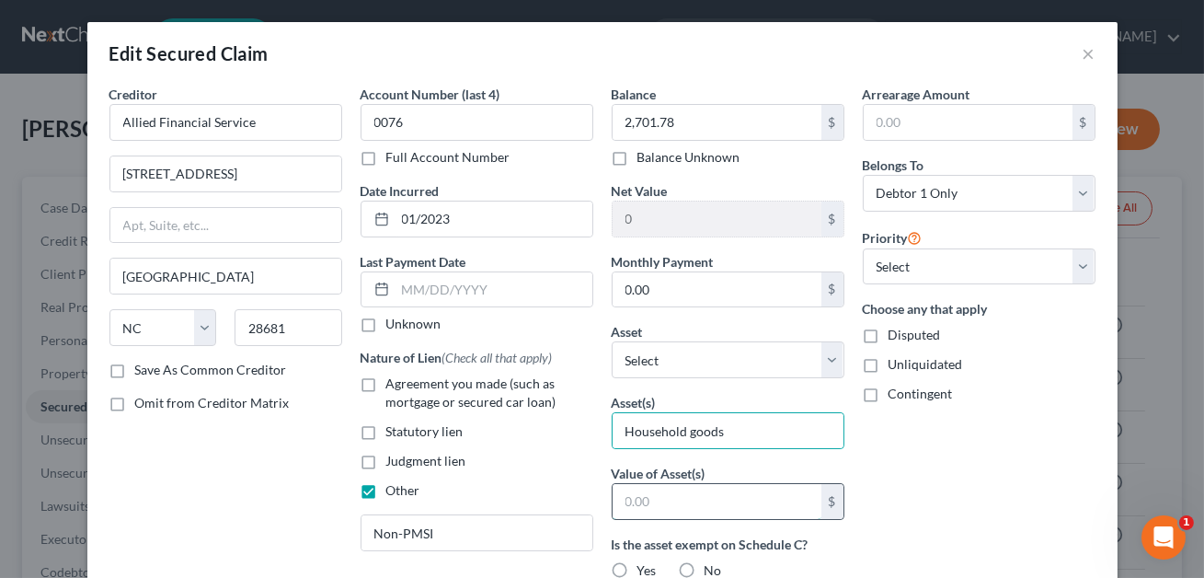
click at [661, 505] on input "text" at bounding box center [717, 501] width 209 height 35
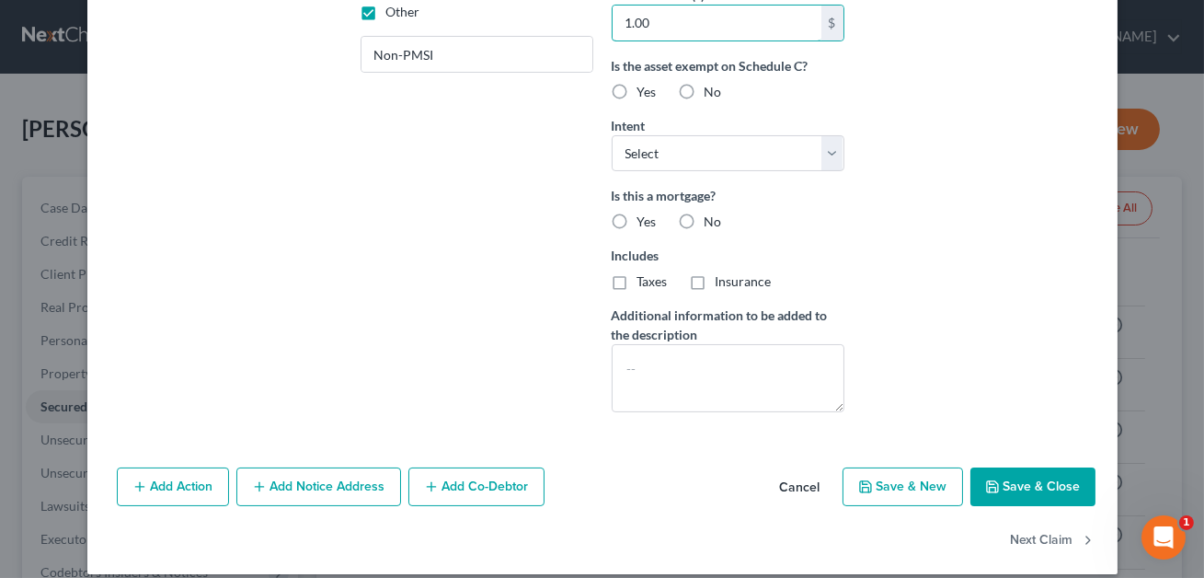
scroll to position [495, 0]
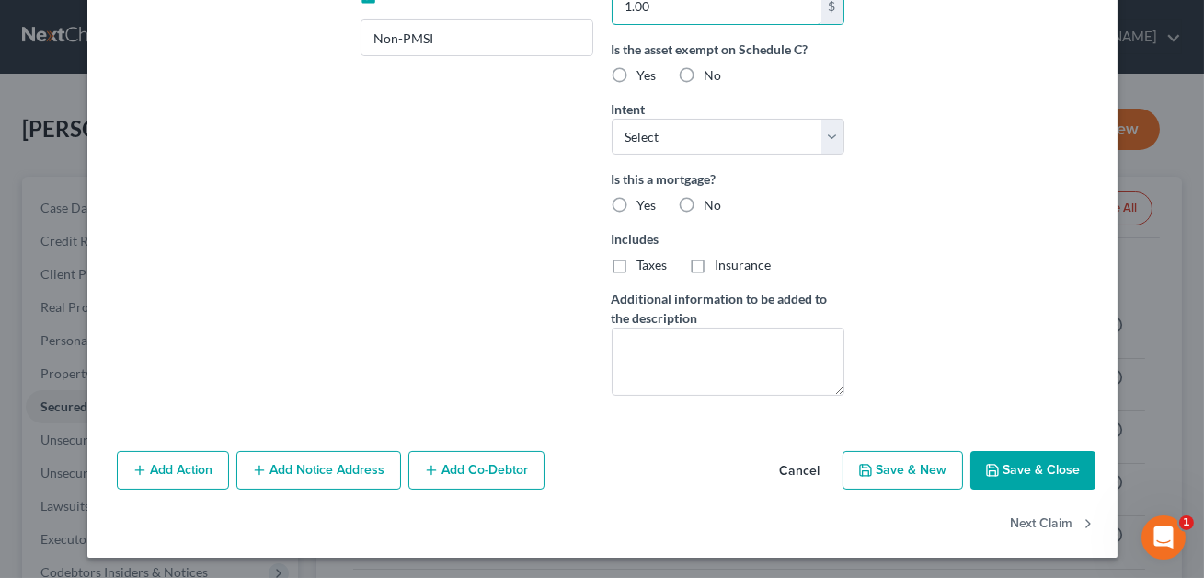
type input "1.00"
click at [1004, 459] on button "Save & Close" at bounding box center [1032, 470] width 125 height 39
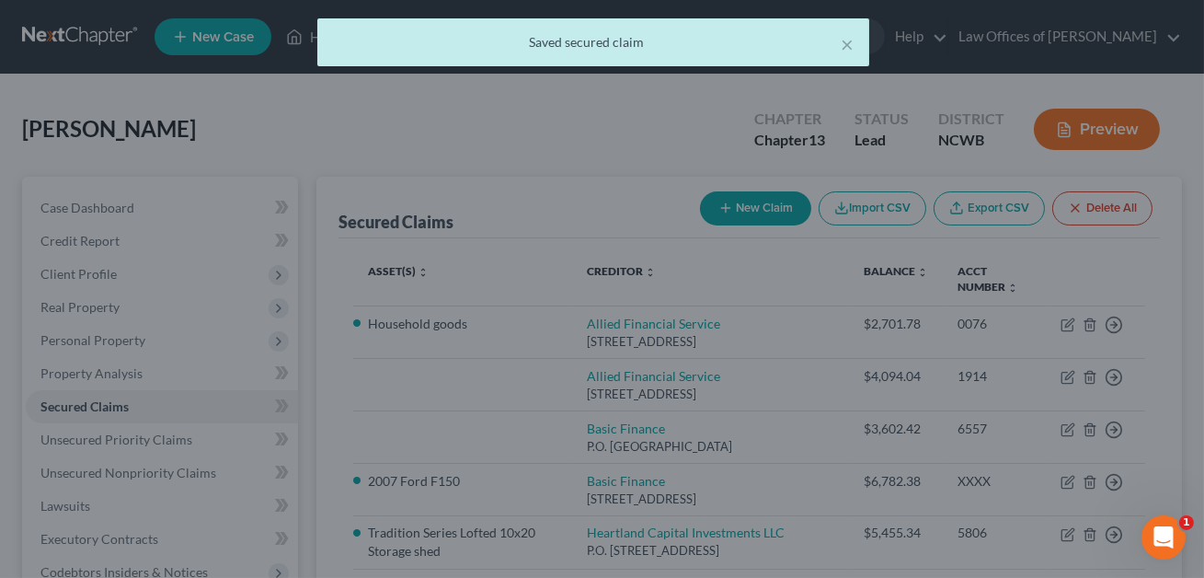
scroll to position [0, 0]
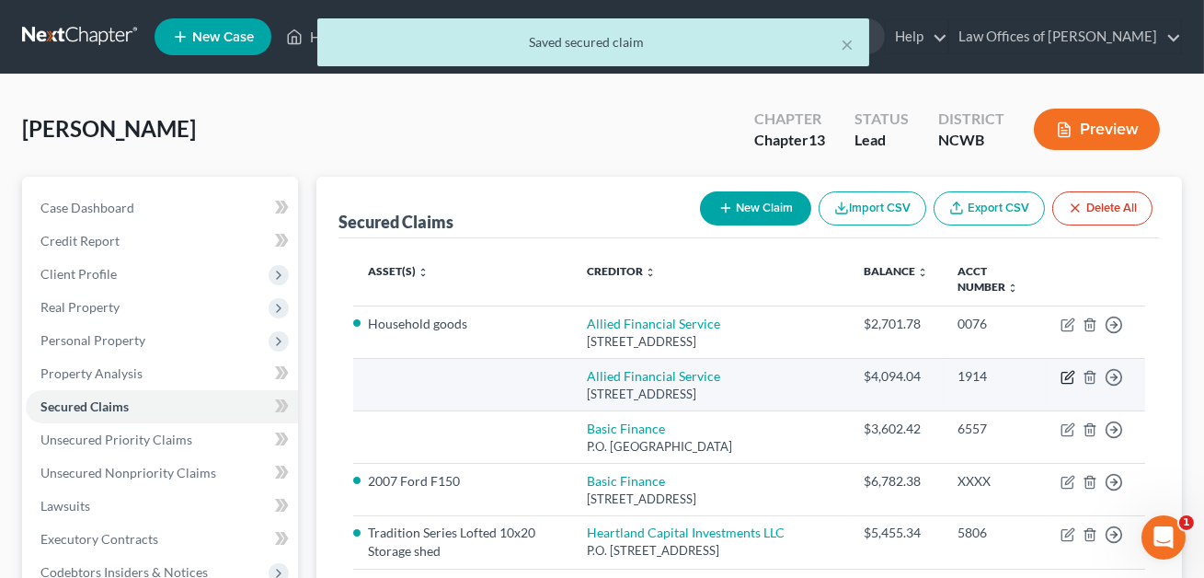
click at [1062, 374] on icon "button" at bounding box center [1067, 377] width 15 height 15
select select "28"
select select "0"
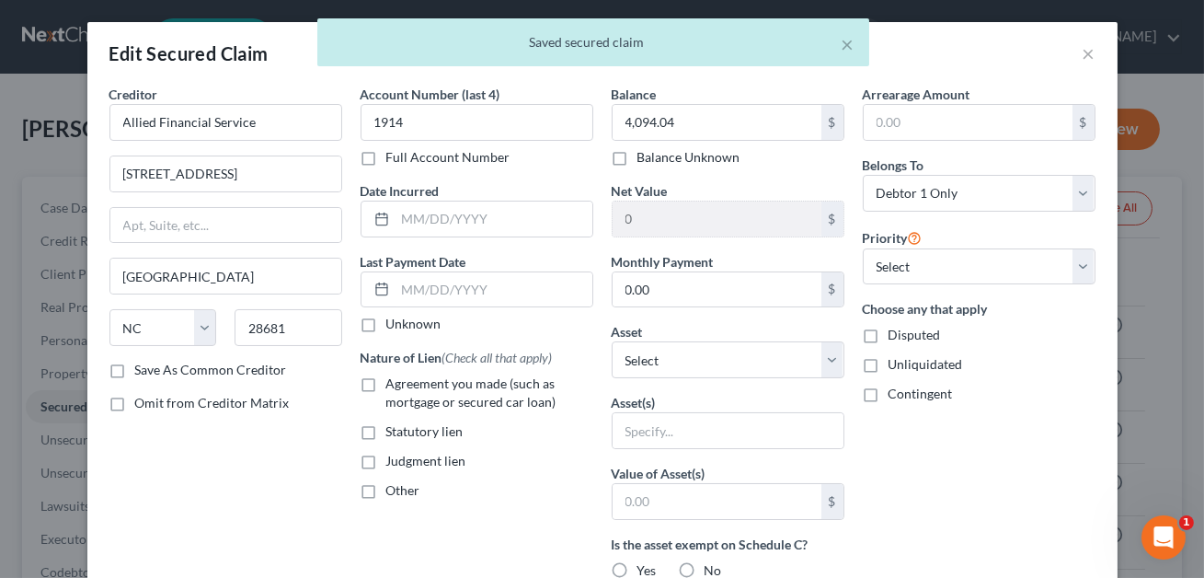
click at [386, 493] on label "Other" at bounding box center [403, 490] width 34 height 18
click at [394, 493] on input "Other" at bounding box center [400, 487] width 12 height 12
checkbox input "true"
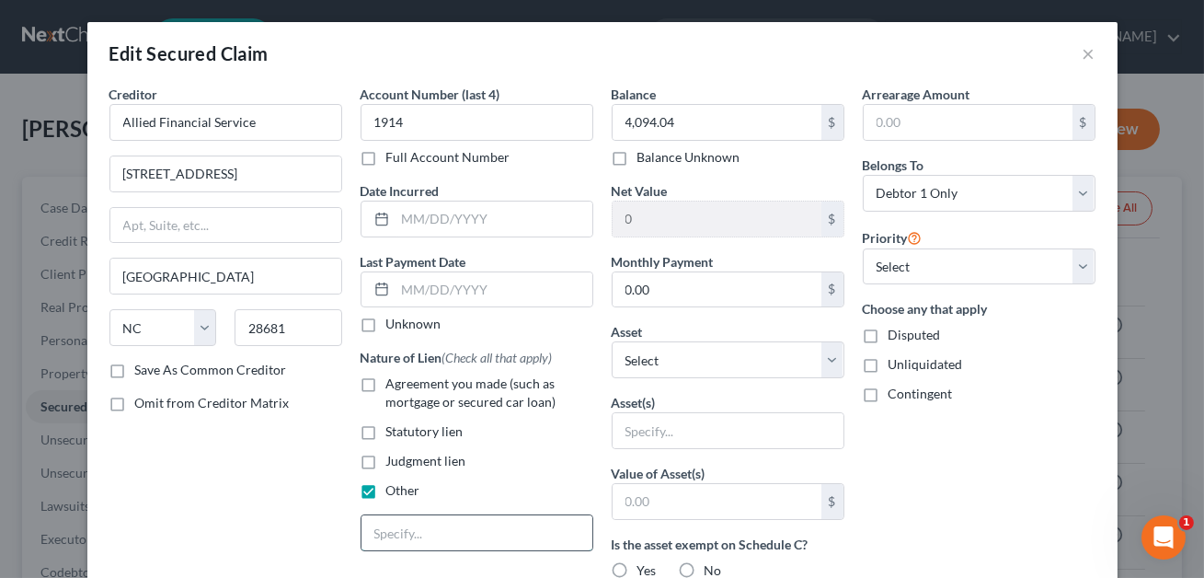
click at [385, 526] on input "text" at bounding box center [476, 532] width 231 height 35
type input "Non-PMSI"
click at [647, 426] on input "text" at bounding box center [728, 430] width 231 height 35
type input "Household goods"
click at [675, 492] on input "text" at bounding box center [717, 501] width 209 height 35
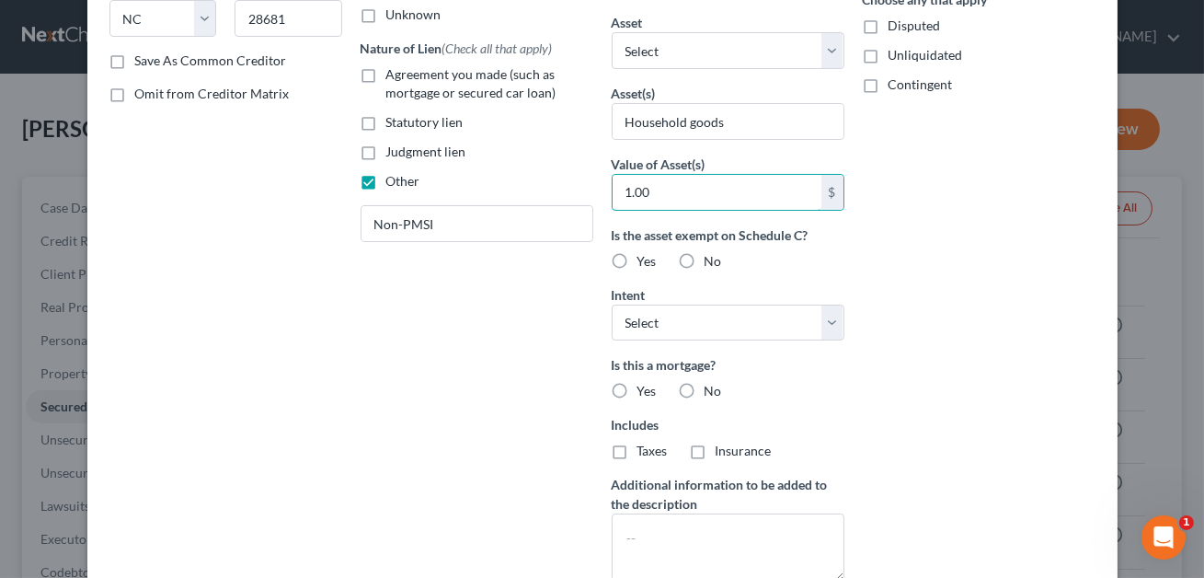
scroll to position [406, 0]
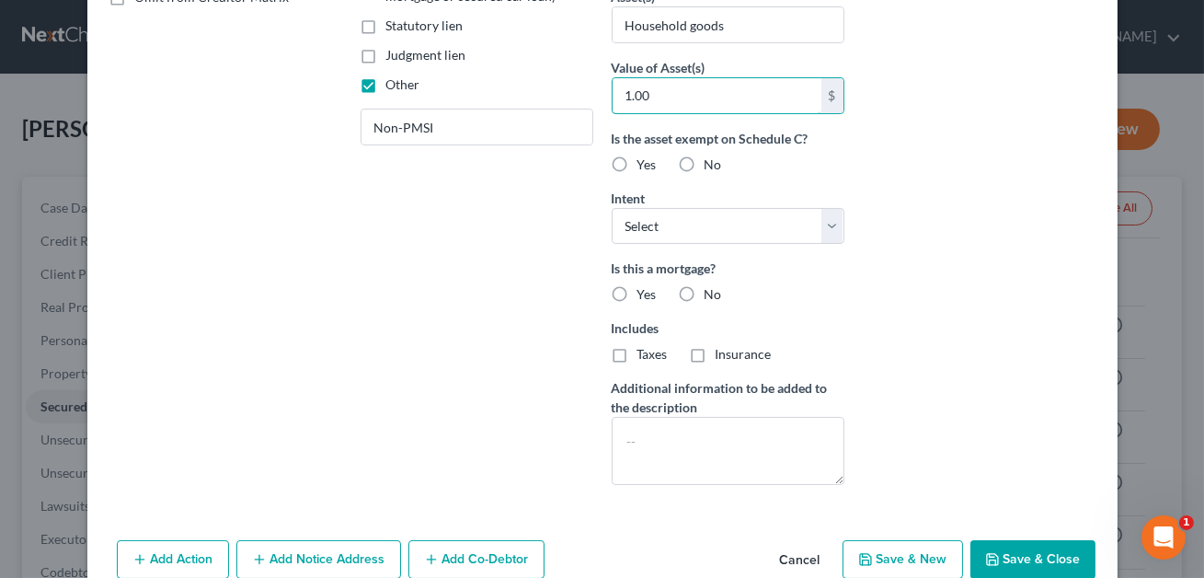
type input "1.00"
click at [1014, 556] on button "Save & Close" at bounding box center [1032, 559] width 125 height 39
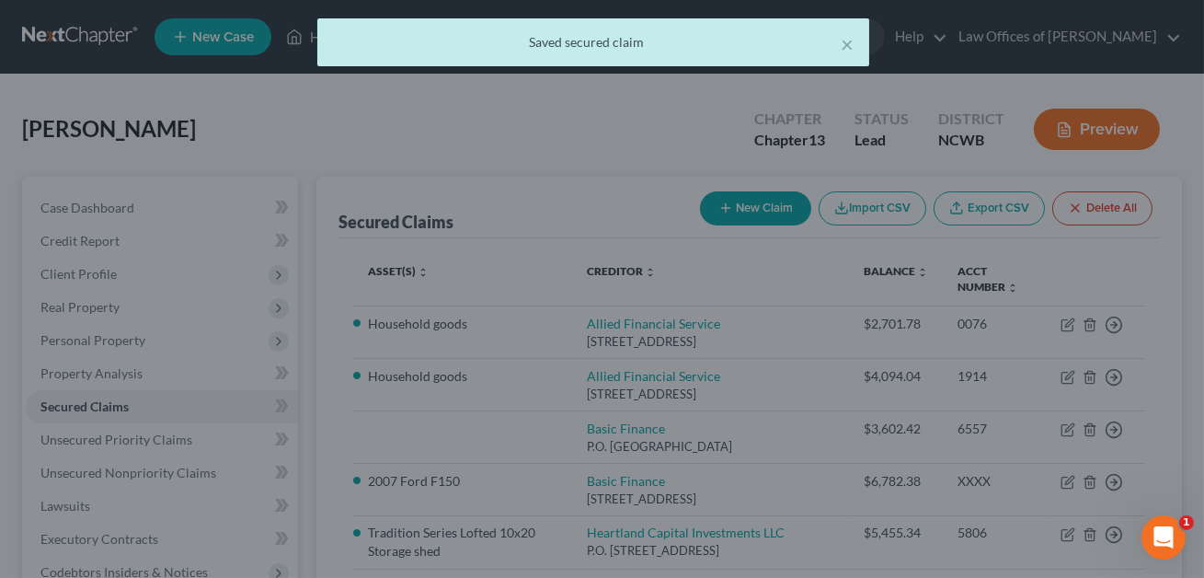
scroll to position [0, 0]
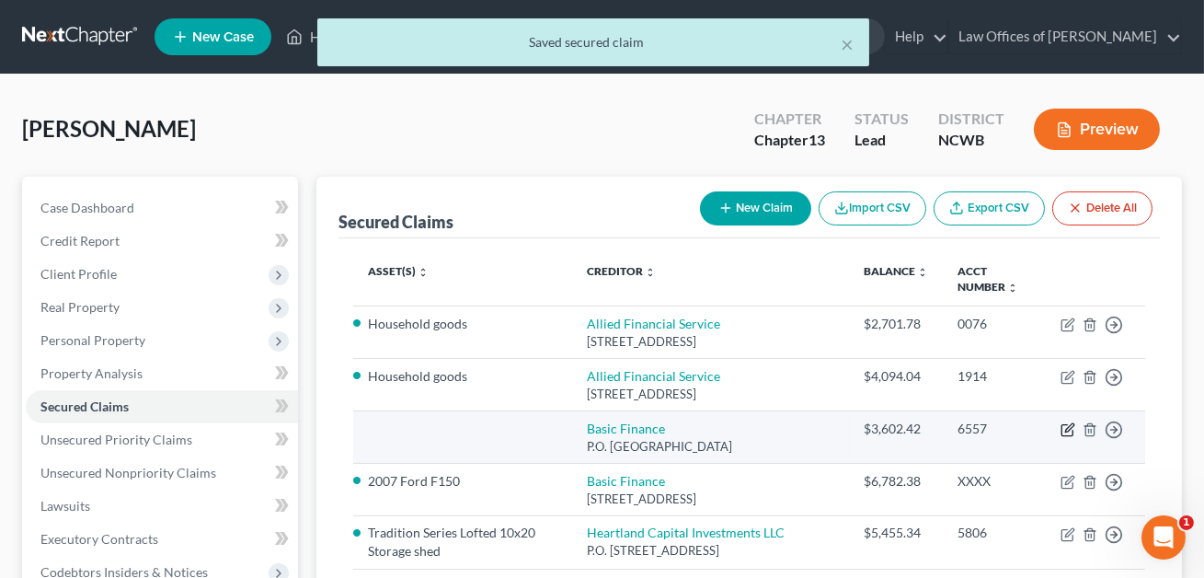
click at [1067, 425] on icon "button" at bounding box center [1066, 430] width 11 height 11
select select "28"
select select "0"
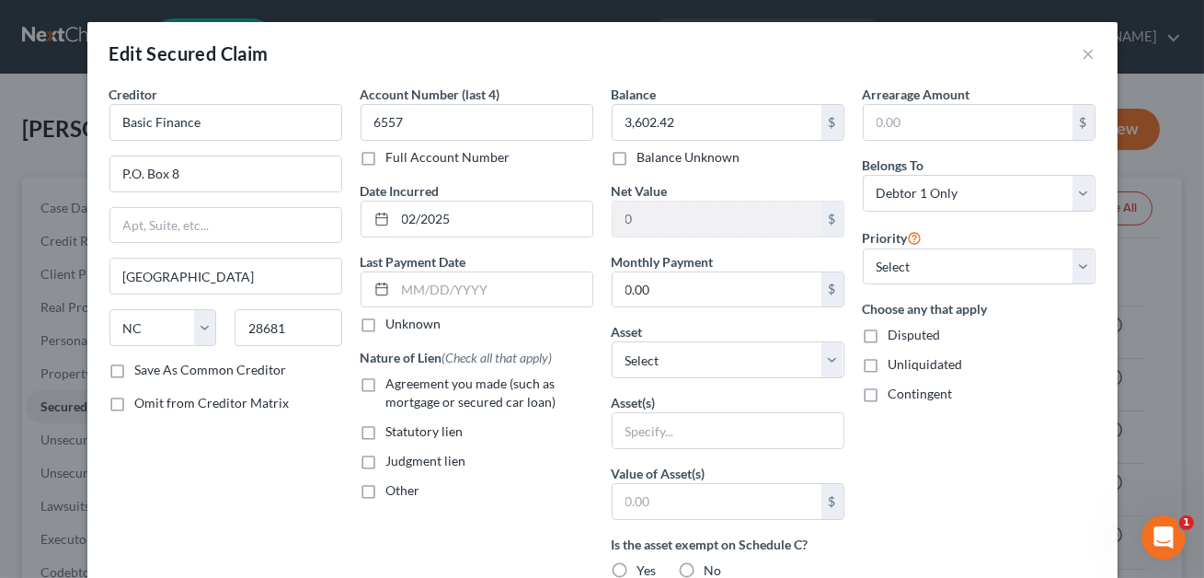
click at [386, 483] on label "Other" at bounding box center [403, 490] width 34 height 18
click at [394, 483] on input "Other" at bounding box center [400, 487] width 12 height 12
checkbox input "true"
click at [395, 536] on input "text" at bounding box center [476, 532] width 231 height 35
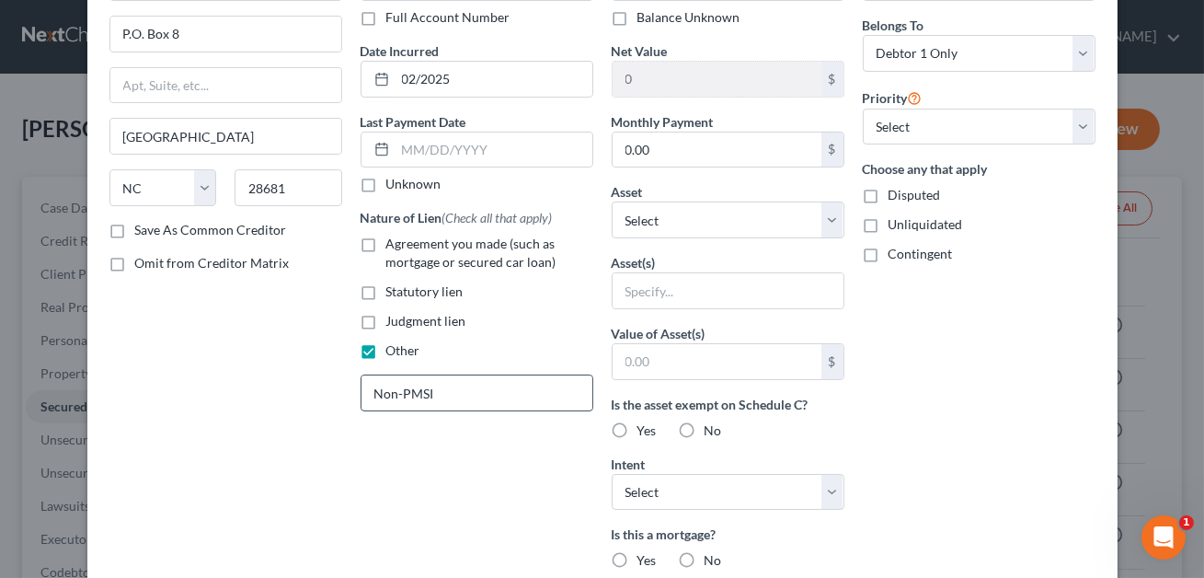
scroll to position [217, 0]
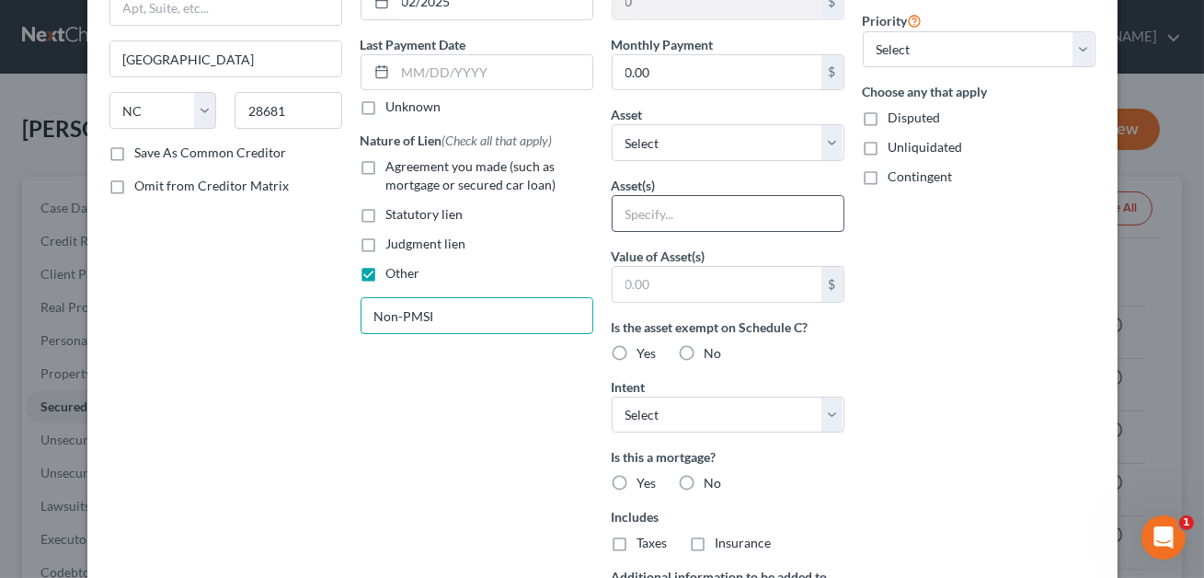
type input "Non-PMSI"
click at [643, 215] on input "text" at bounding box center [728, 213] width 231 height 35
type input "Household goods"
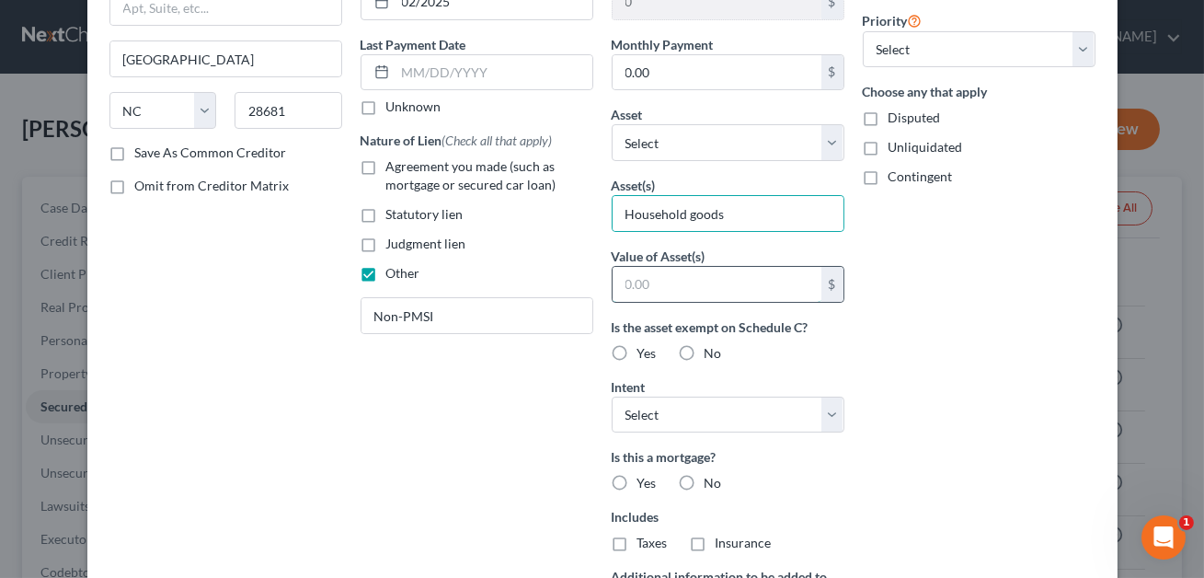
click at [661, 271] on input "text" at bounding box center [717, 284] width 209 height 35
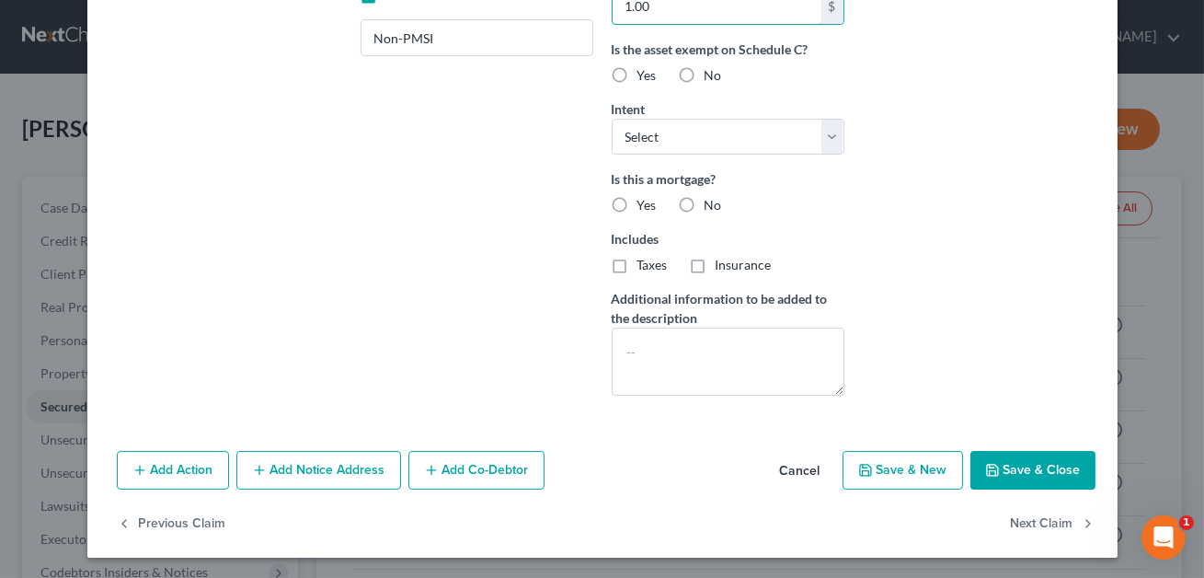
type input "1.00"
click at [1017, 476] on button "Save & Close" at bounding box center [1032, 470] width 125 height 39
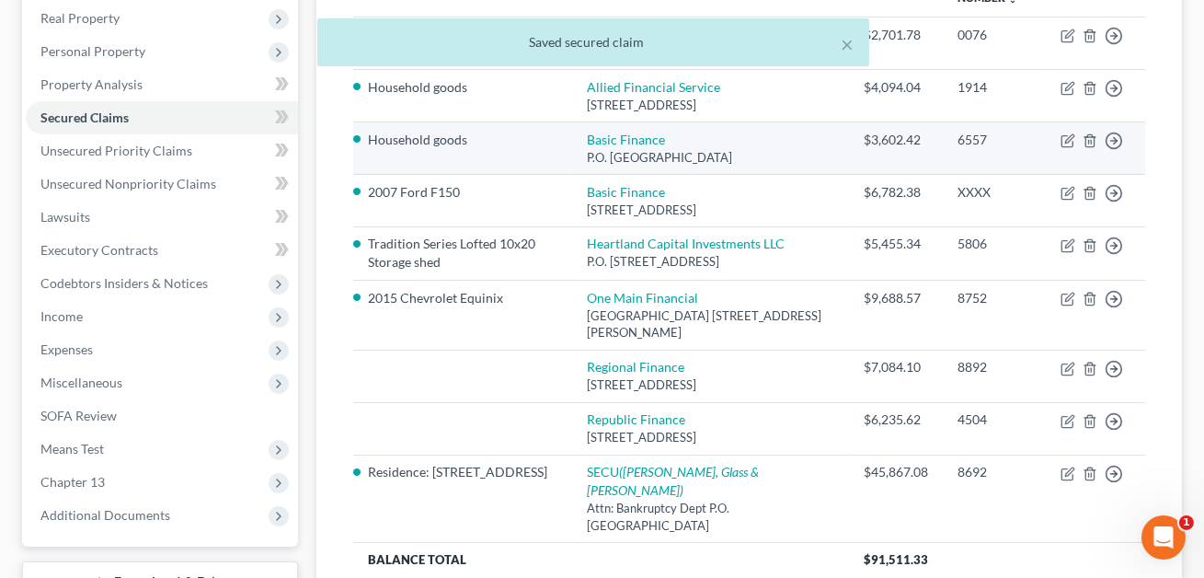
scroll to position [296, 0]
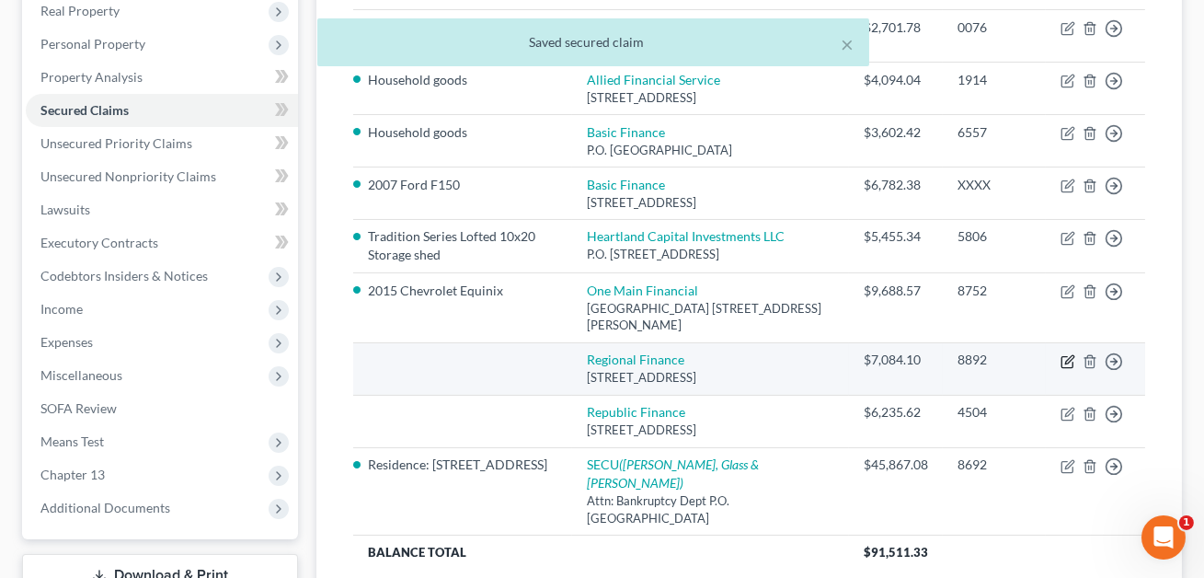
click at [1067, 359] on icon "button" at bounding box center [1069, 359] width 8 height 8
select select "28"
select select "0"
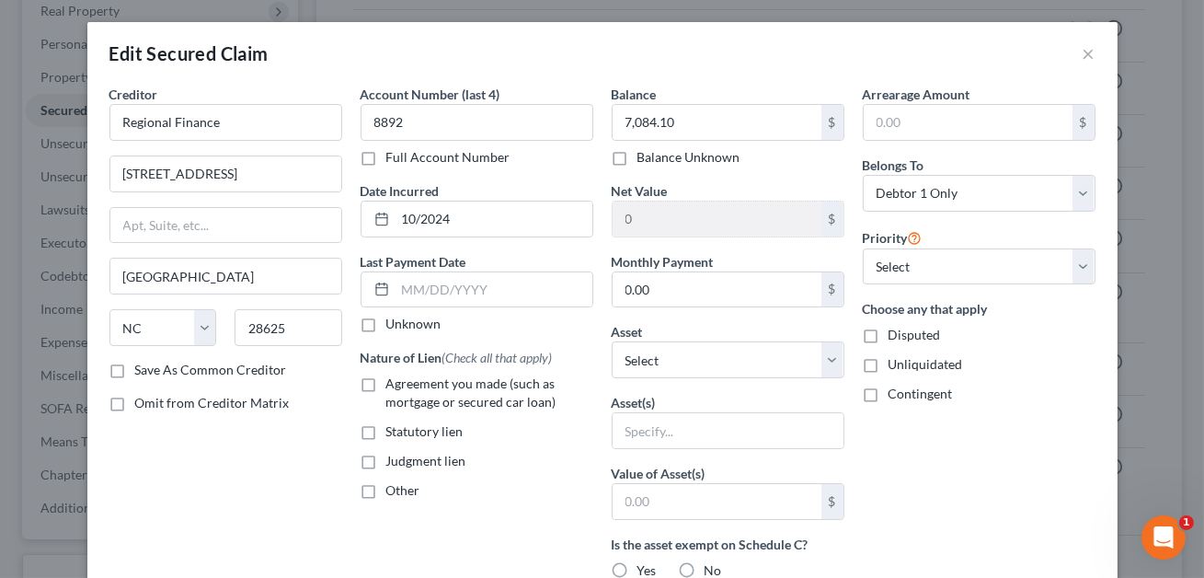
click at [386, 489] on label "Other" at bounding box center [403, 490] width 34 height 18
click at [394, 489] on input "Other" at bounding box center [400, 487] width 12 height 12
checkbox input "true"
click at [402, 530] on input "text" at bounding box center [476, 532] width 231 height 35
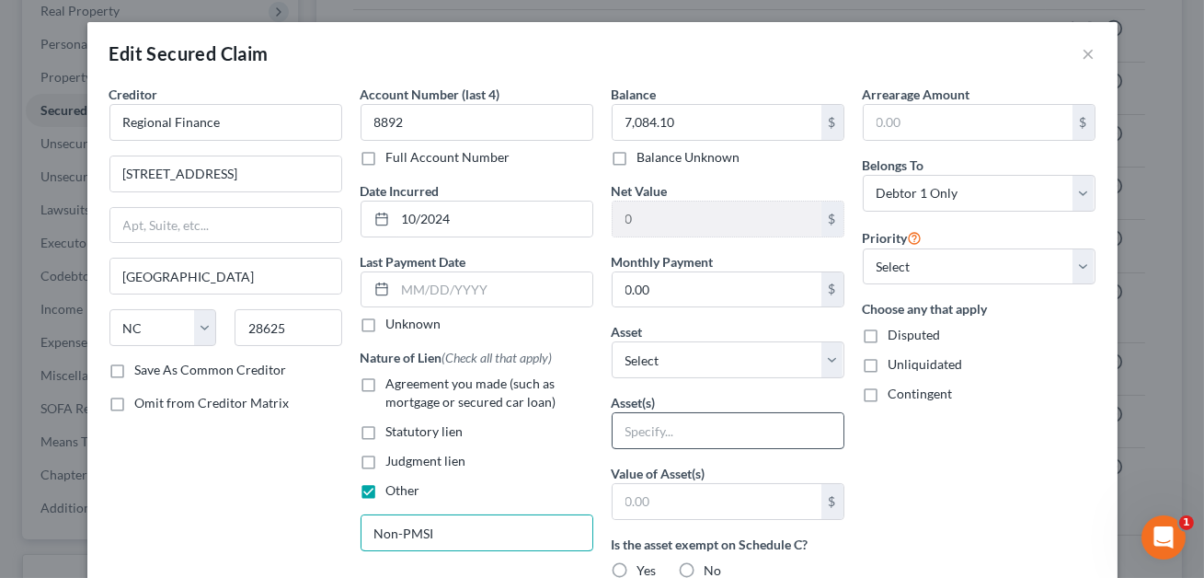
type input "Non-PMSI"
click at [645, 431] on input "text" at bounding box center [728, 430] width 231 height 35
type input "Household goods"
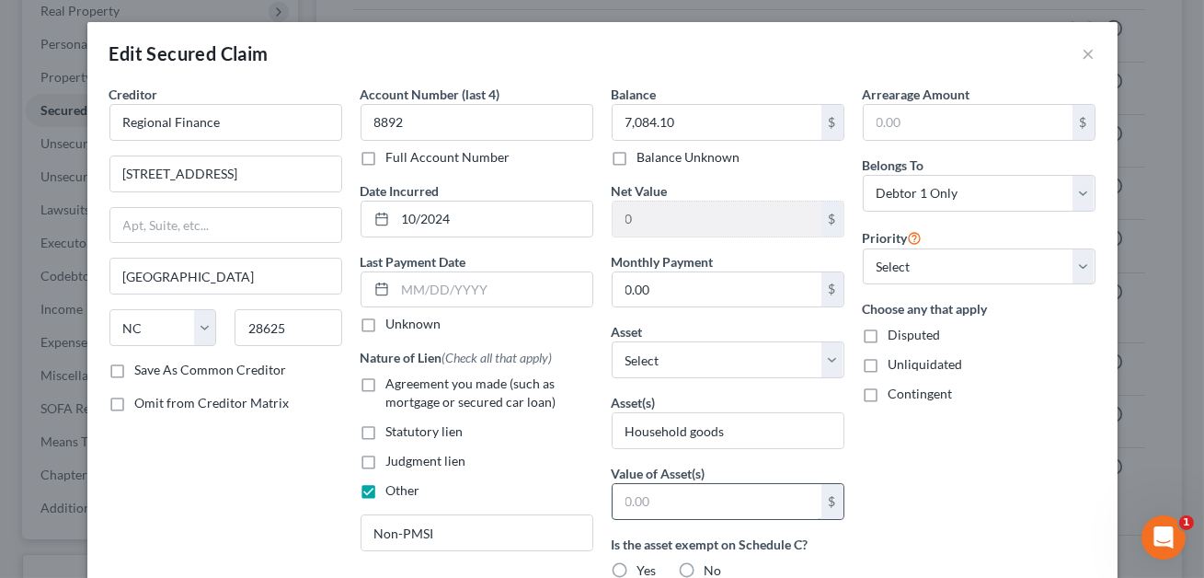
click at [643, 499] on input "text" at bounding box center [717, 501] width 209 height 35
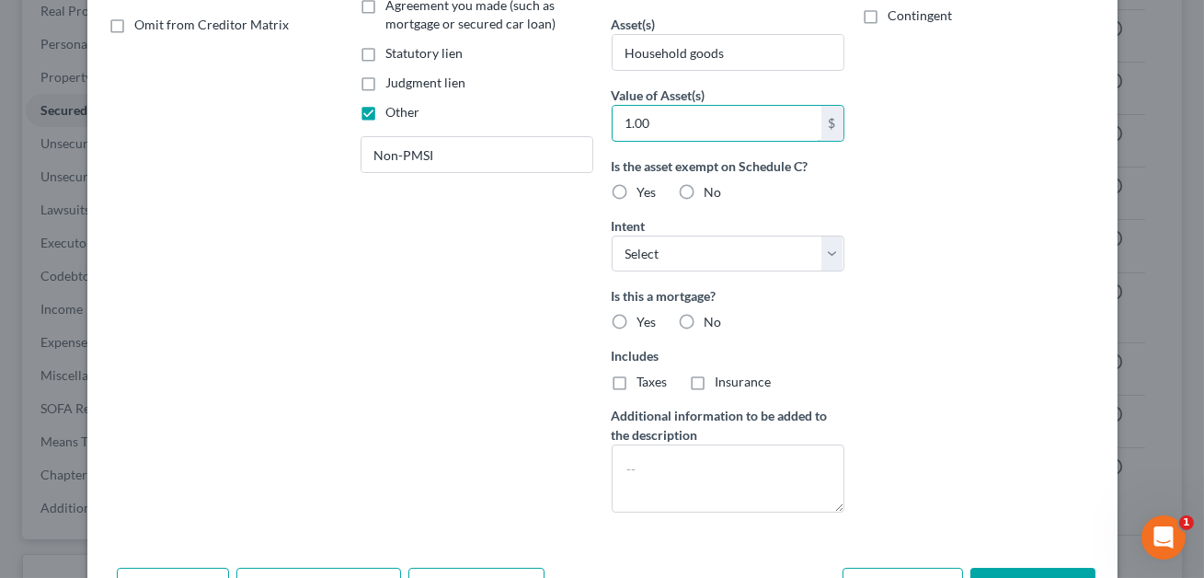
scroll to position [495, 0]
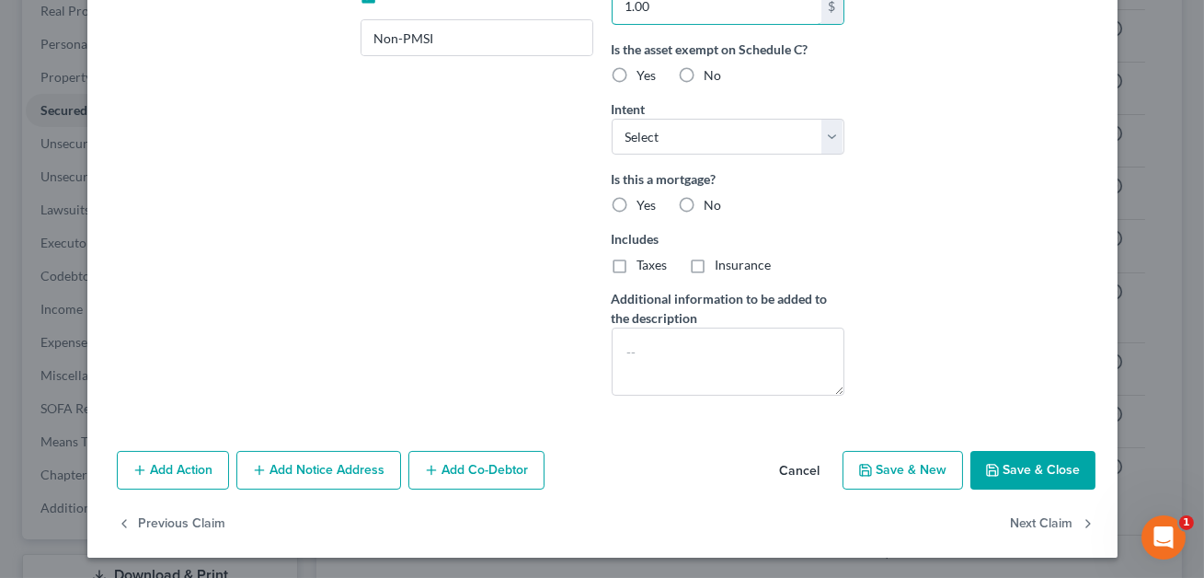
type input "1.00"
click at [1009, 469] on button "Save & Close" at bounding box center [1032, 470] width 125 height 39
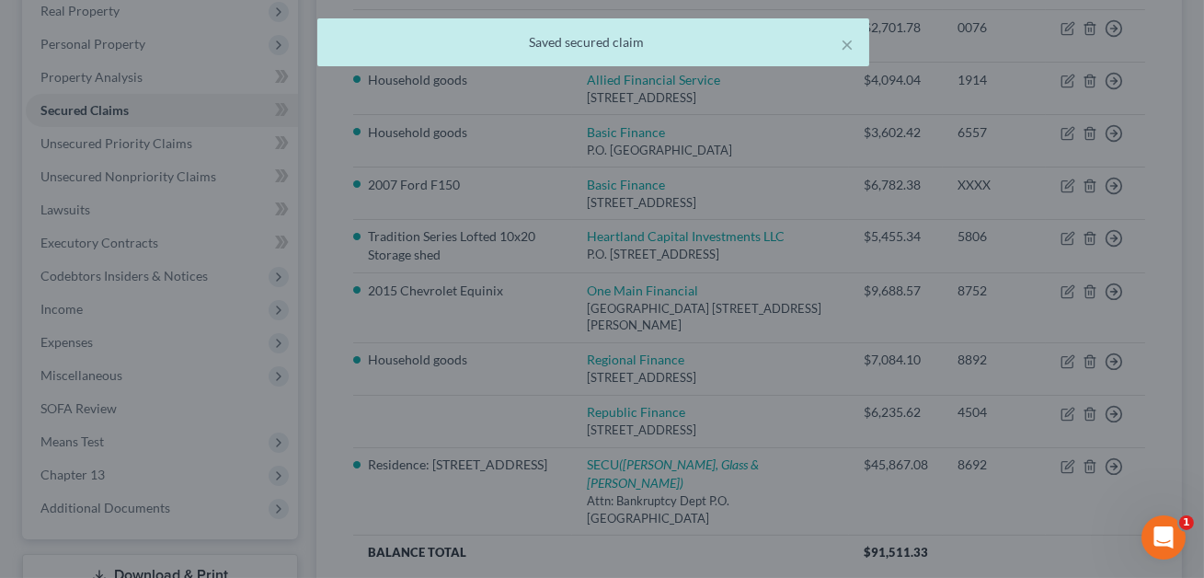
scroll to position [0, 0]
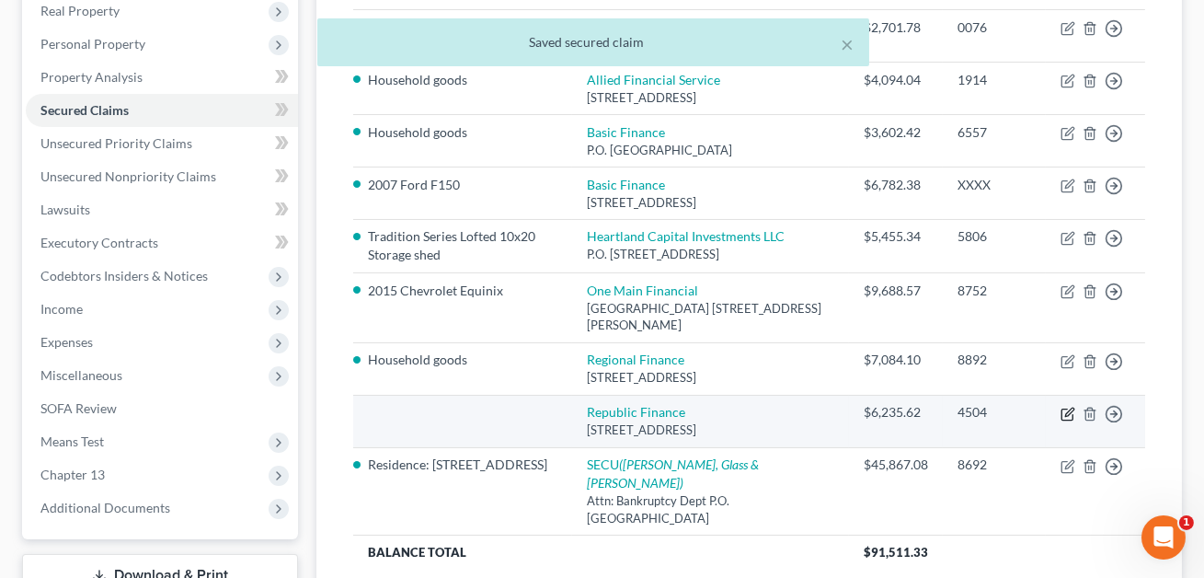
click at [1073, 410] on icon "button" at bounding box center [1067, 414] width 15 height 15
select select "28"
select select "0"
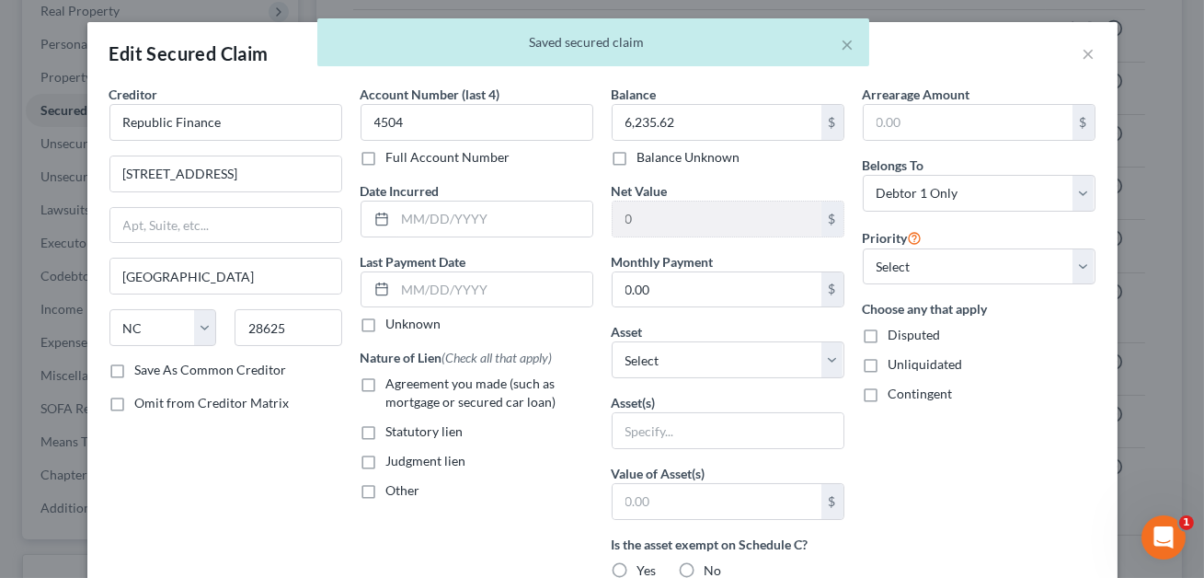
click at [386, 492] on label "Other" at bounding box center [403, 490] width 34 height 18
click at [394, 492] on input "Other" at bounding box center [400, 487] width 12 height 12
checkbox input "true"
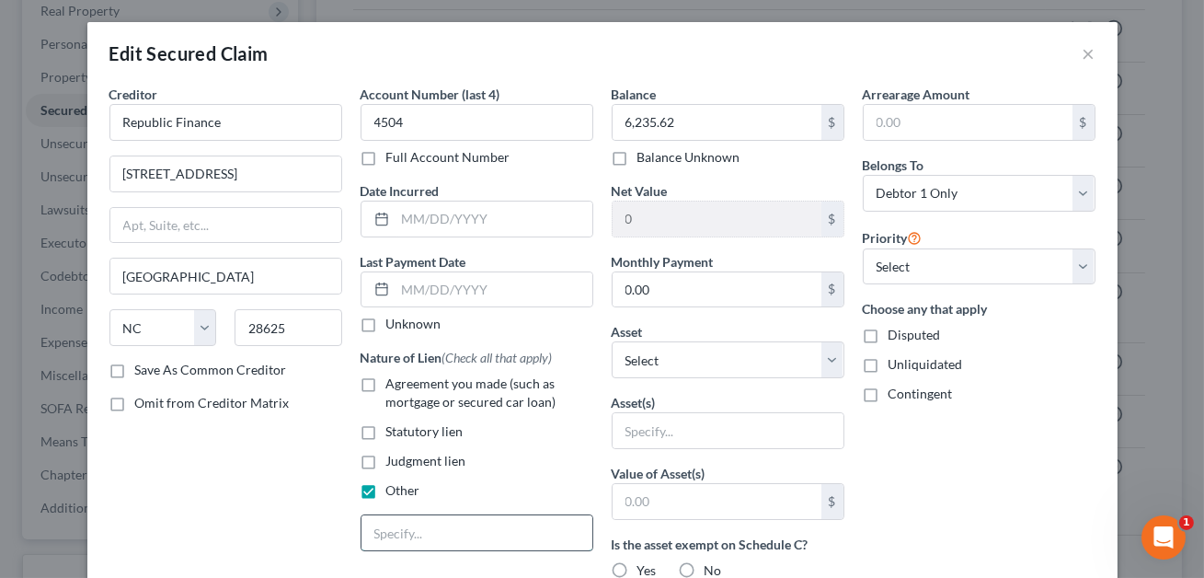
click at [415, 528] on input "text" at bounding box center [476, 532] width 231 height 35
type input "Non-PMSI"
click at [629, 439] on input "text" at bounding box center [728, 430] width 231 height 35
type input "Household goods"
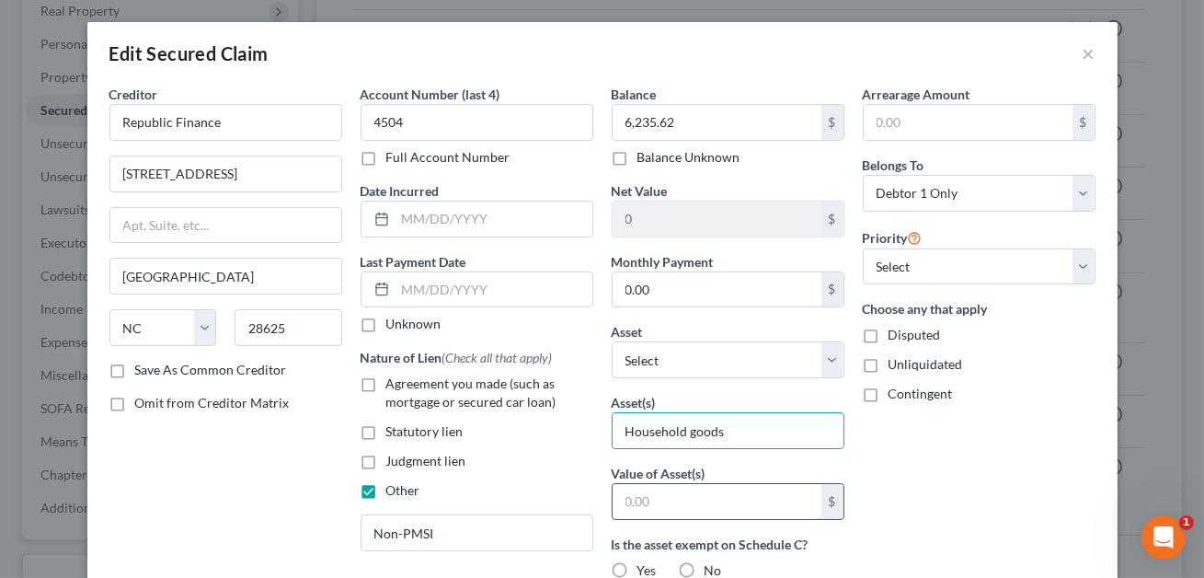
click at [659, 486] on input "text" at bounding box center [717, 501] width 209 height 35
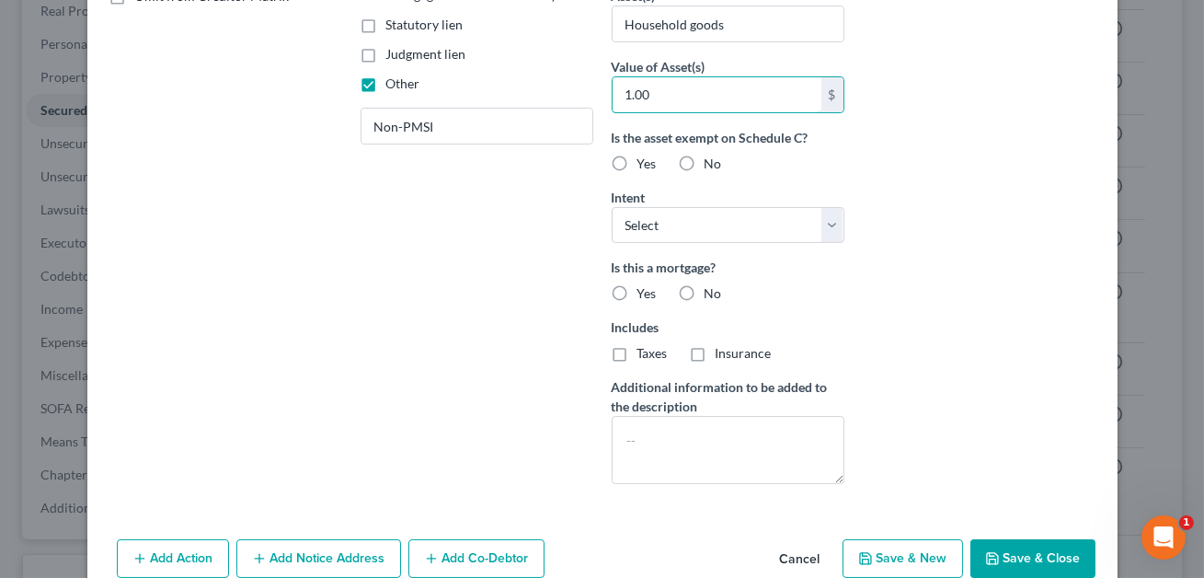
scroll to position [447, 0]
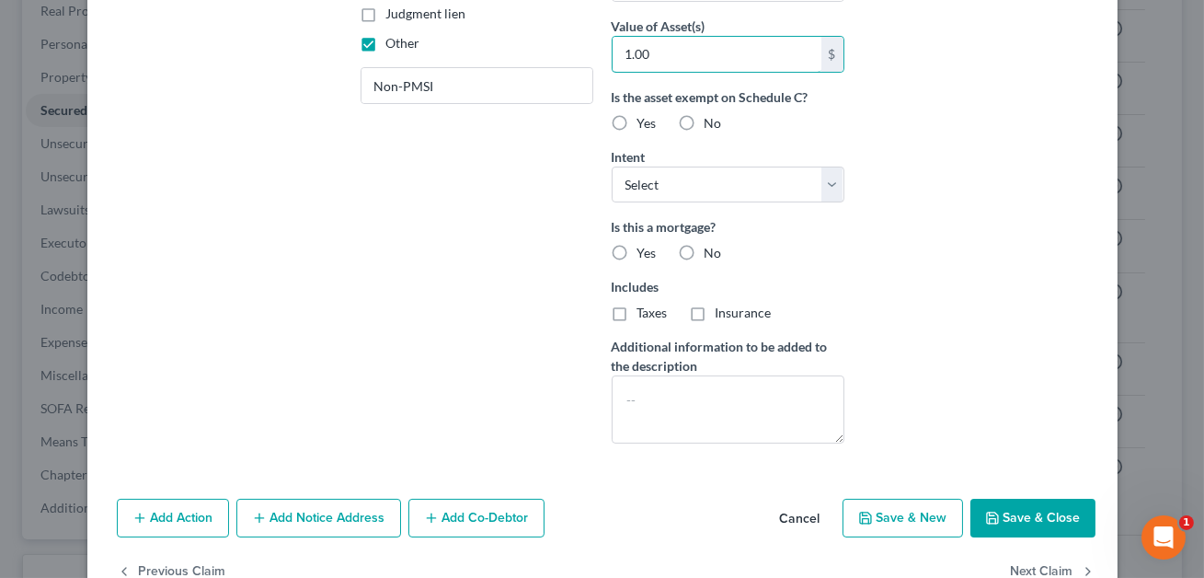
type input "1.00"
click at [1040, 518] on button "Save & Close" at bounding box center [1032, 517] width 125 height 39
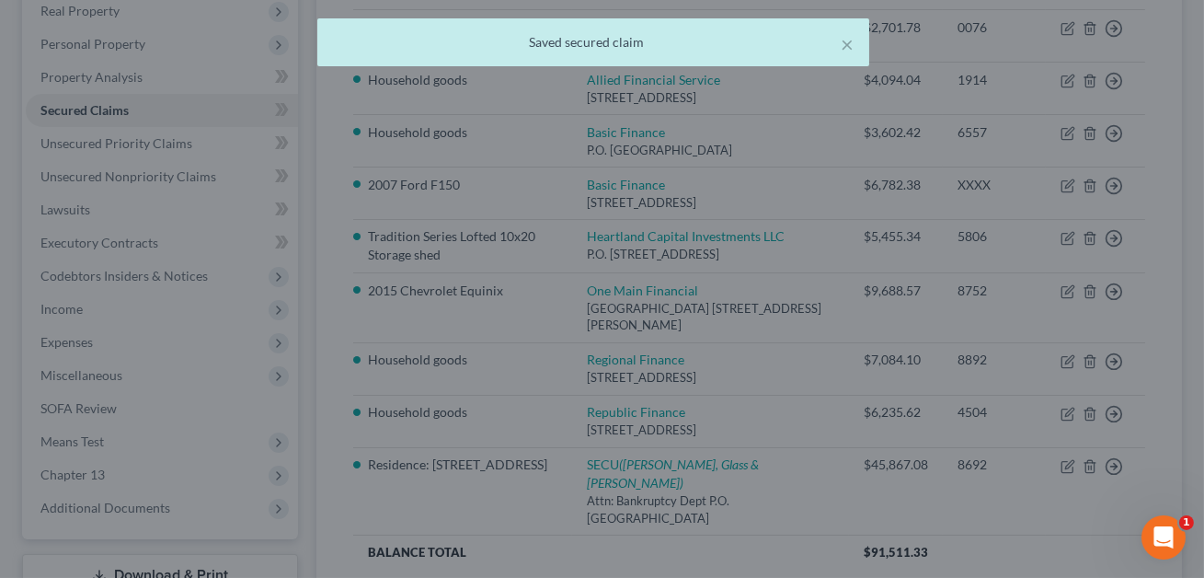
scroll to position [0, 0]
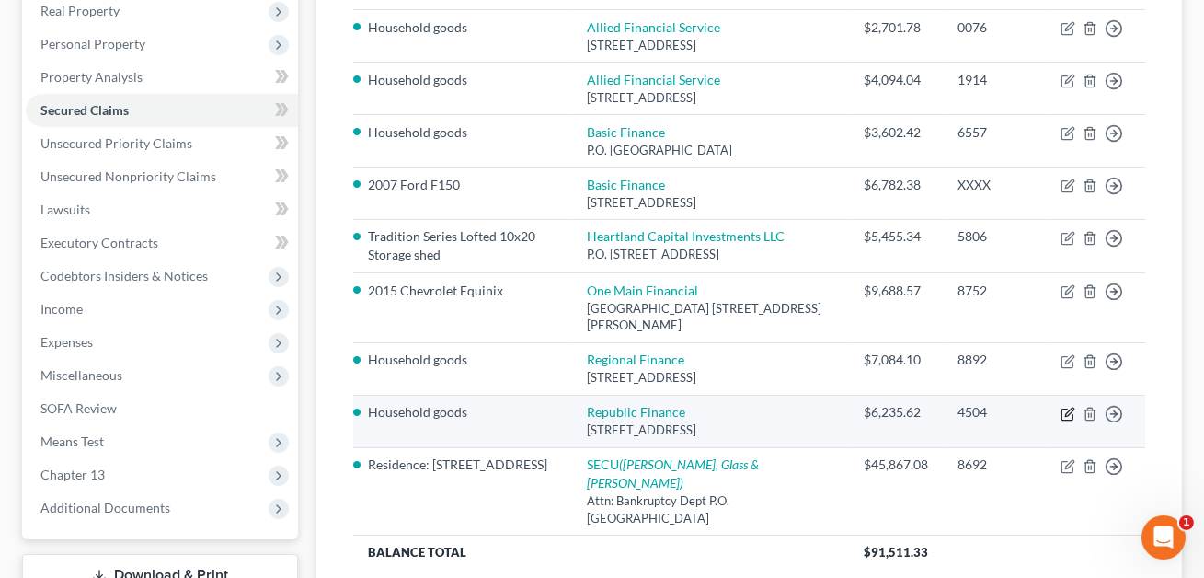
click at [1071, 413] on icon "button" at bounding box center [1067, 414] width 15 height 15
select select "28"
select select "0"
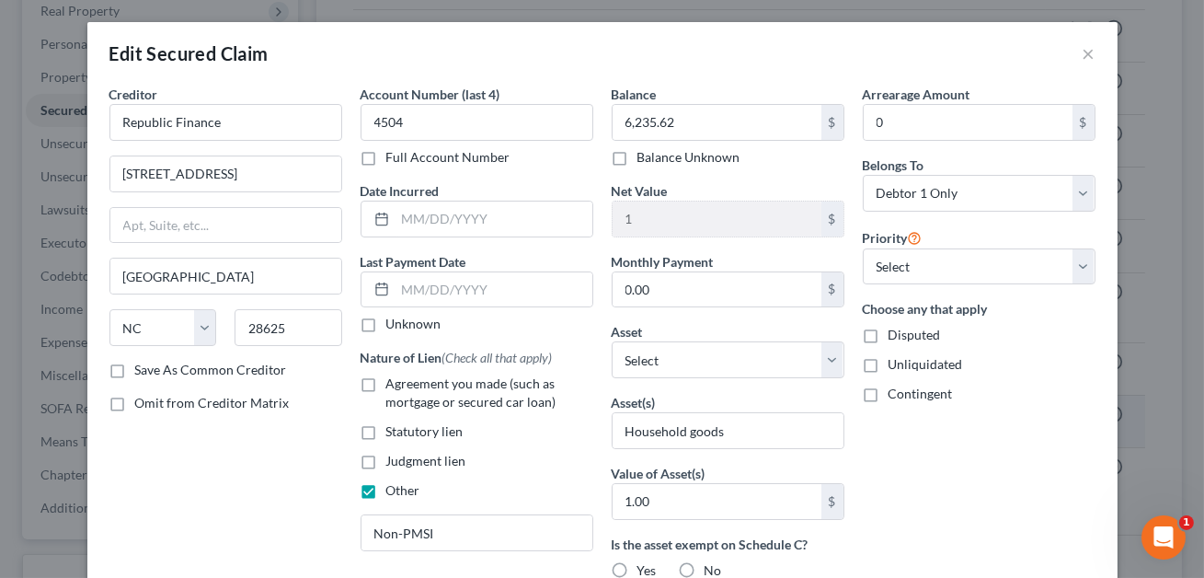
scroll to position [495, 0]
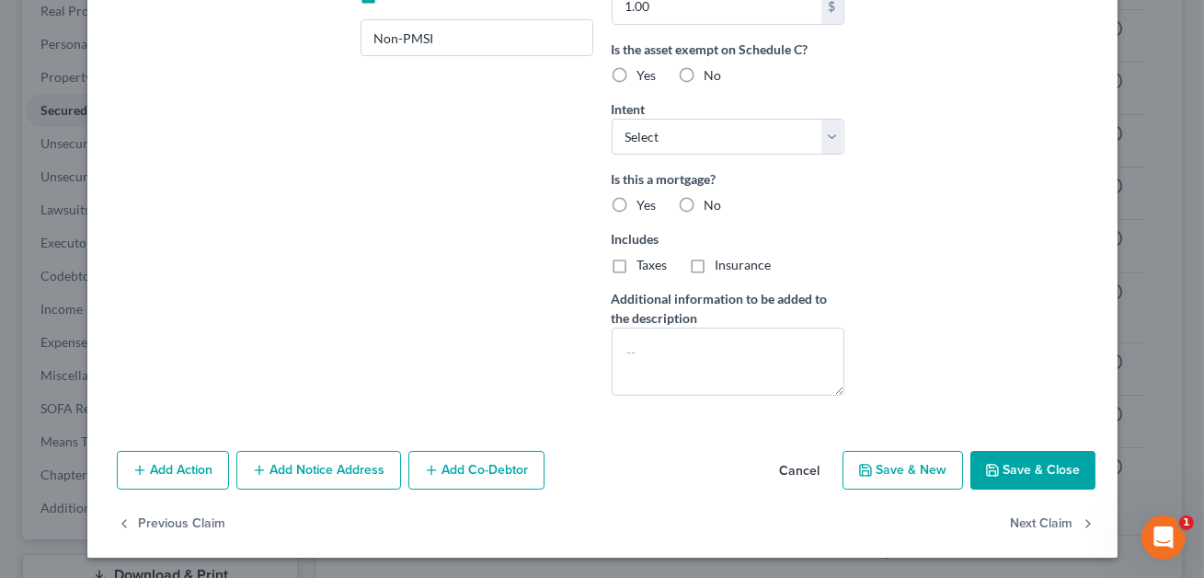
click at [315, 467] on button "Add Notice Address" at bounding box center [318, 470] width 165 height 39
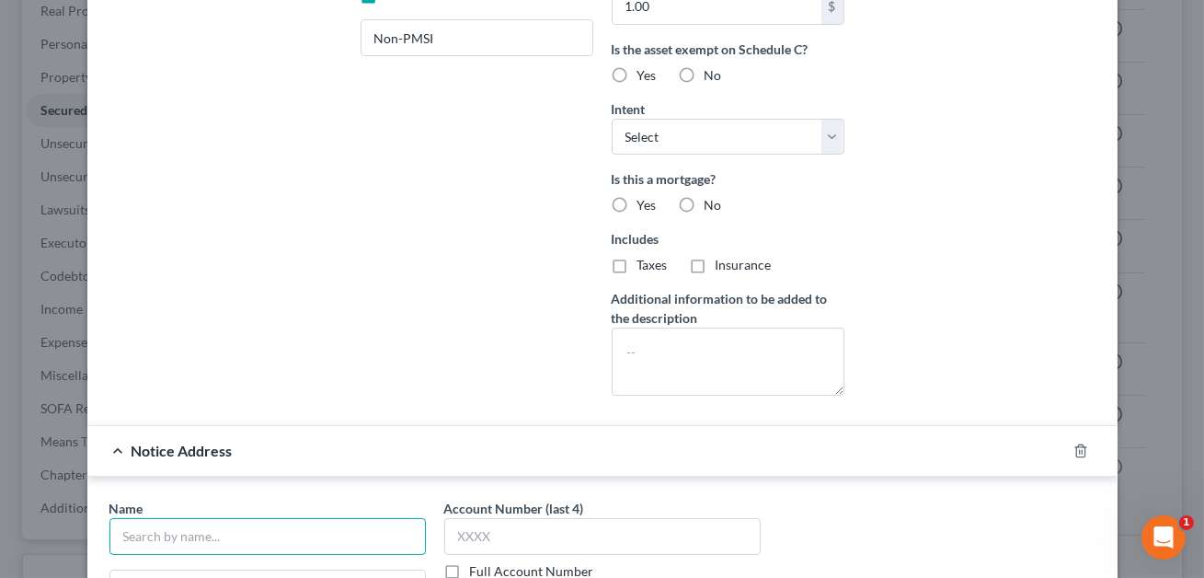
click at [167, 530] on input "text" at bounding box center [267, 536] width 316 height 37
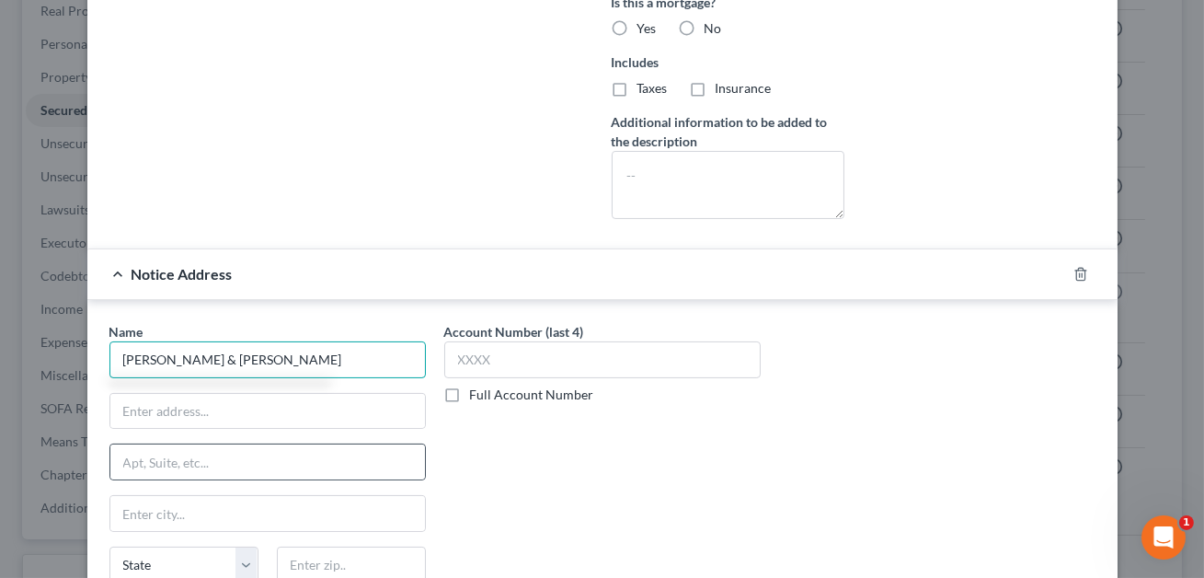
scroll to position [689, 0]
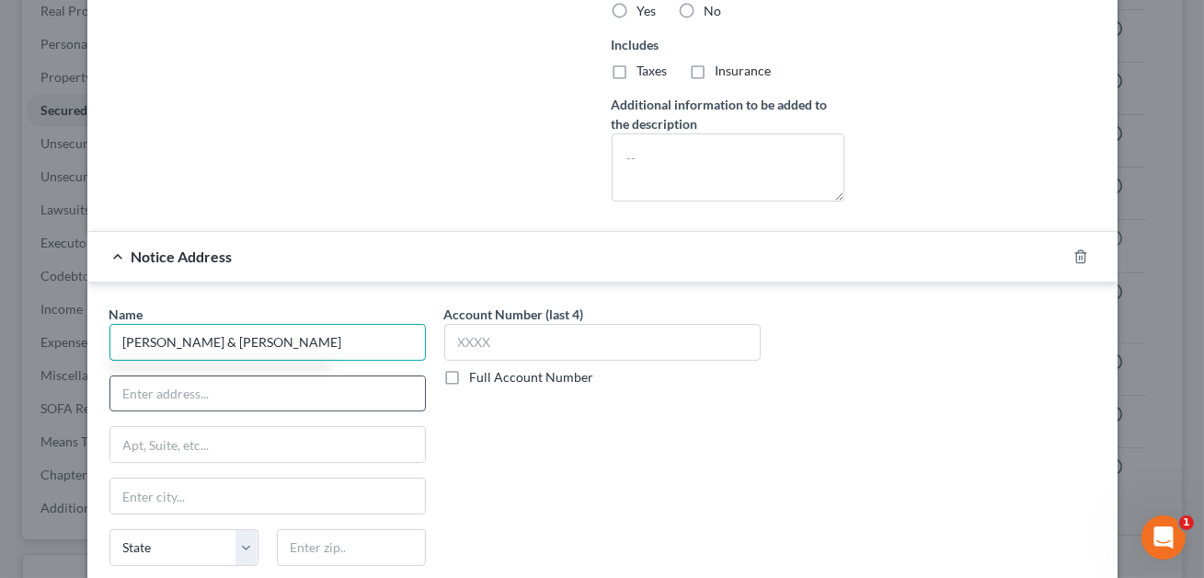
type input "[PERSON_NAME] & [PERSON_NAME]"
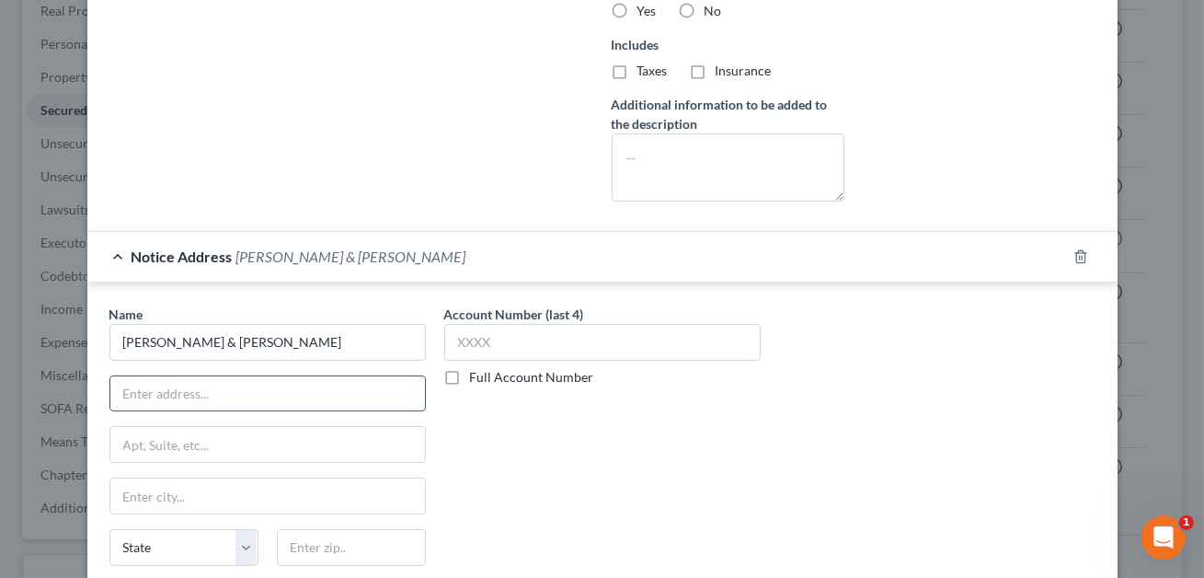
click at [148, 380] on input "text" at bounding box center [267, 393] width 315 height 35
type input "[STREET_ADDRESS]"
click at [316, 547] on input "text" at bounding box center [351, 547] width 149 height 37
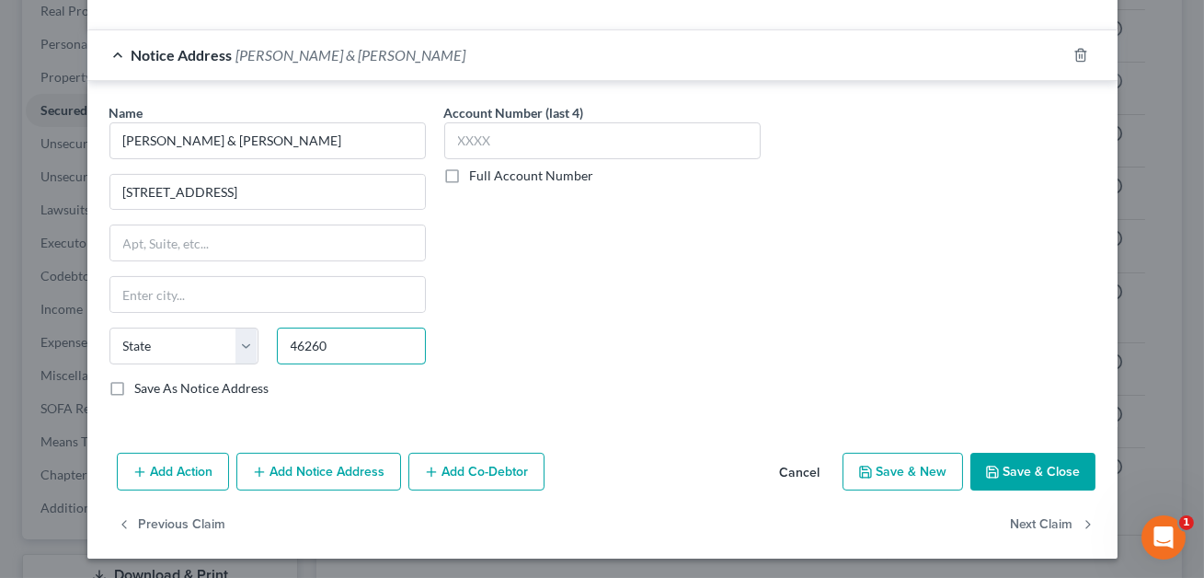
type input "46260"
click at [135, 388] on label "Save As Notice Address" at bounding box center [202, 388] width 134 height 18
click at [143, 388] on input "Save As Notice Address" at bounding box center [149, 385] width 12 height 12
checkbox input "true"
type input "[GEOGRAPHIC_DATA]"
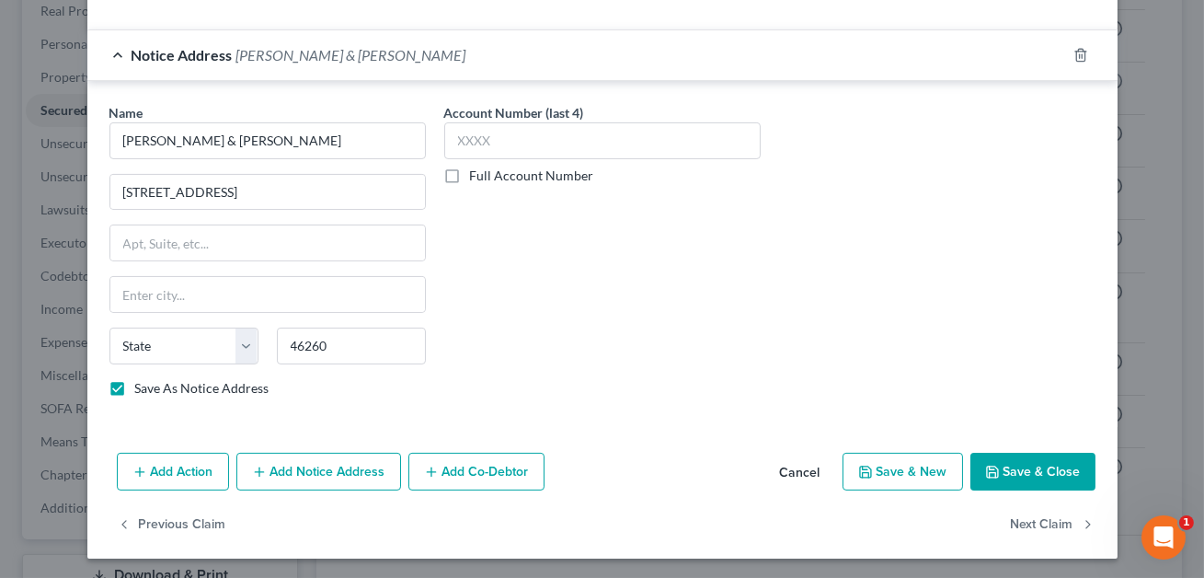
select select "15"
click at [478, 140] on input "text" at bounding box center [602, 140] width 316 height 37
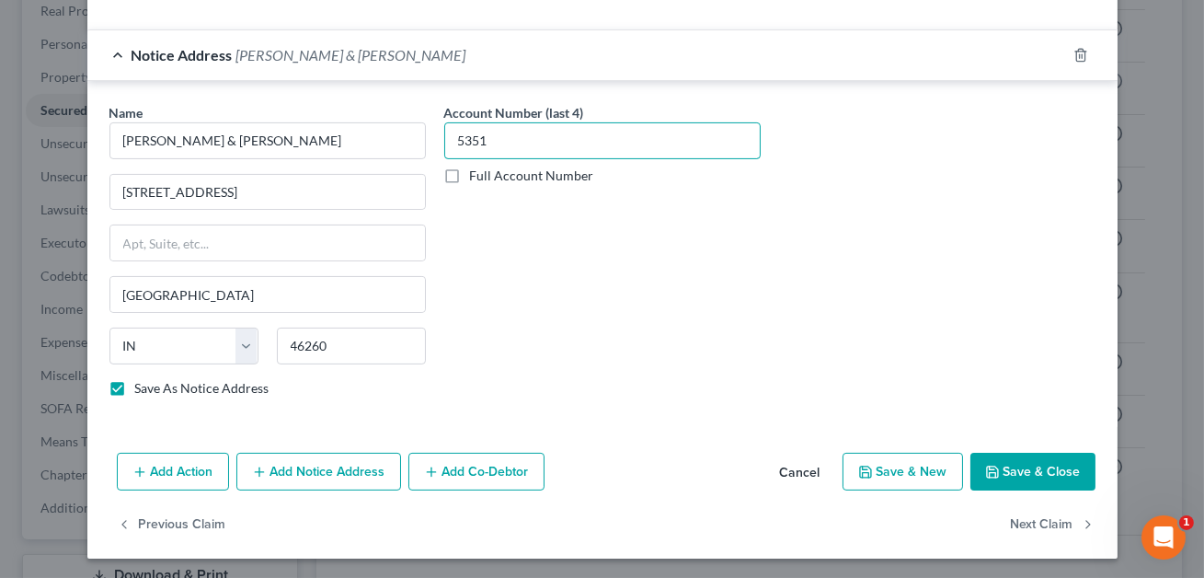
type input "5351"
click at [1048, 472] on button "Save & Close" at bounding box center [1032, 472] width 125 height 39
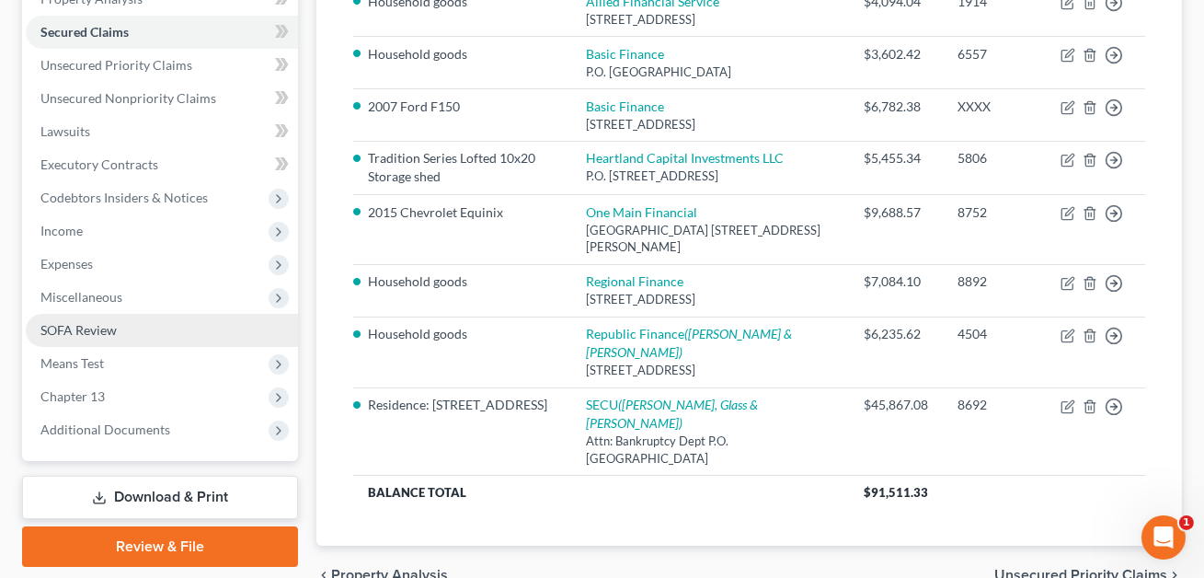
scroll to position [431, 0]
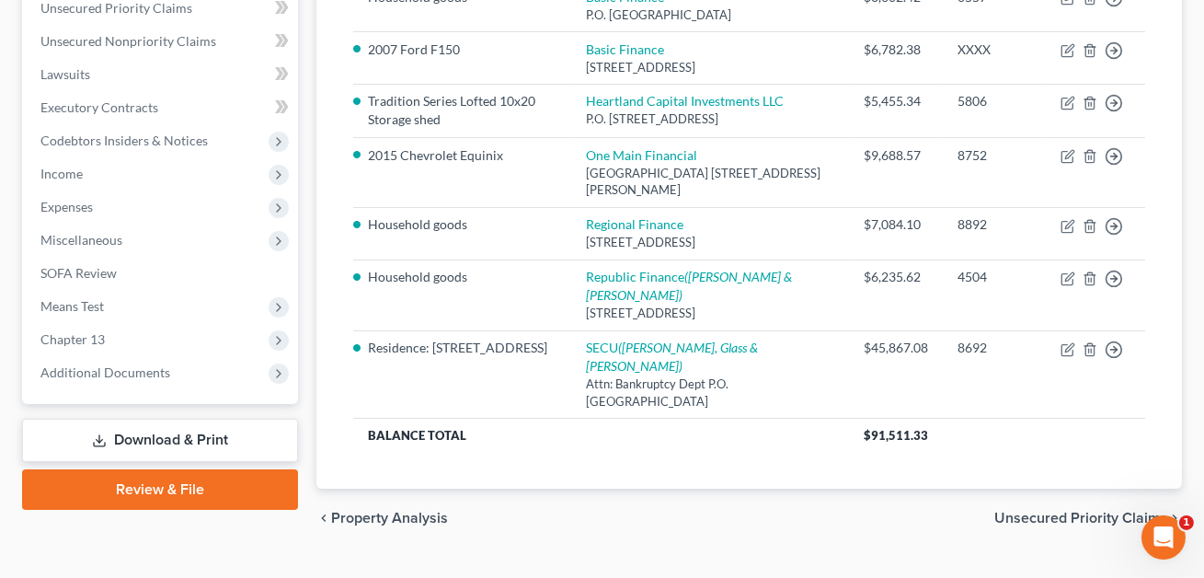
click at [166, 431] on link "Download & Print" at bounding box center [160, 439] width 276 height 43
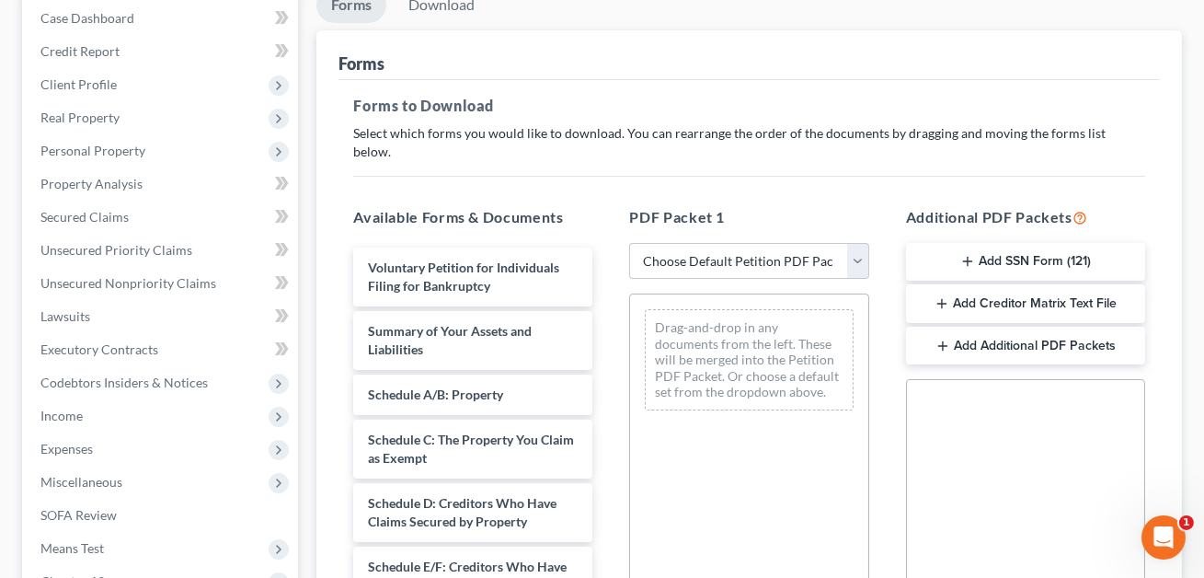
scroll to position [200, 0]
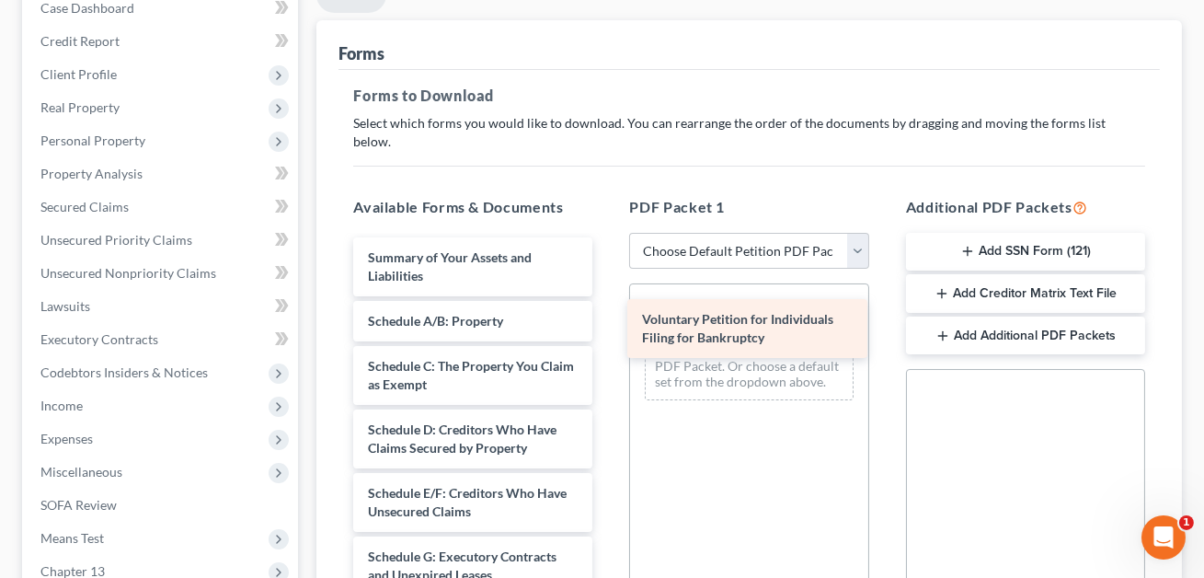
drag, startPoint x: 495, startPoint y: 251, endPoint x: 779, endPoint y: 334, distance: 296.0
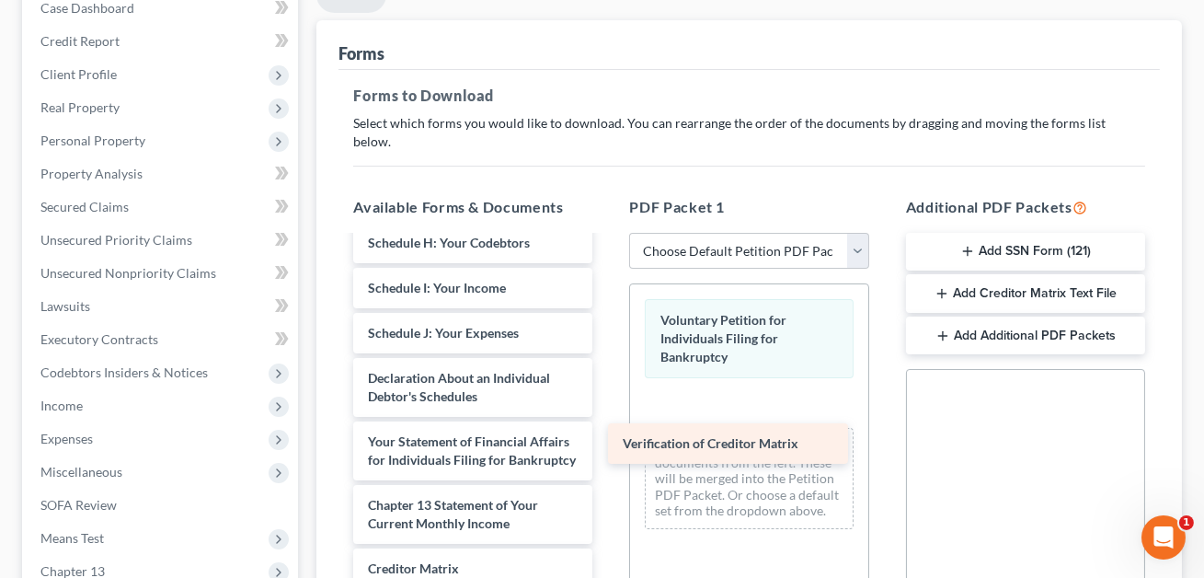
scroll to position [377, 0]
drag, startPoint x: 472, startPoint y: 542, endPoint x: 623, endPoint y: 435, distance: 184.8
click at [607, 374] on div "Verification of Creditor Matrix Summary of Your Assets and Liabilities Schedule…" at bounding box center [472, 297] width 269 height 874
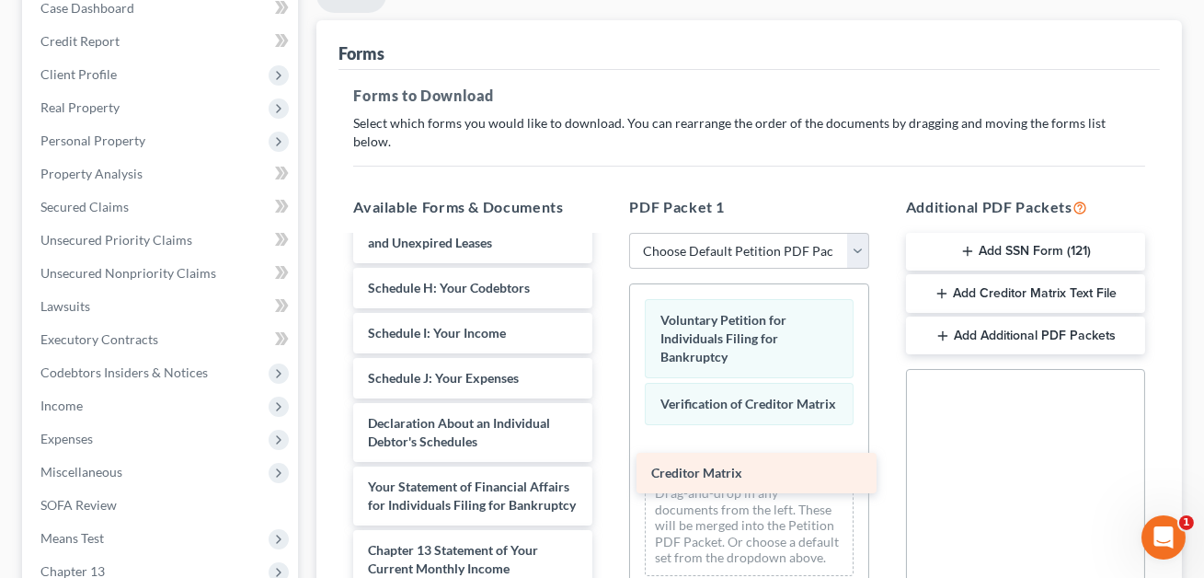
scroll to position [331, 0]
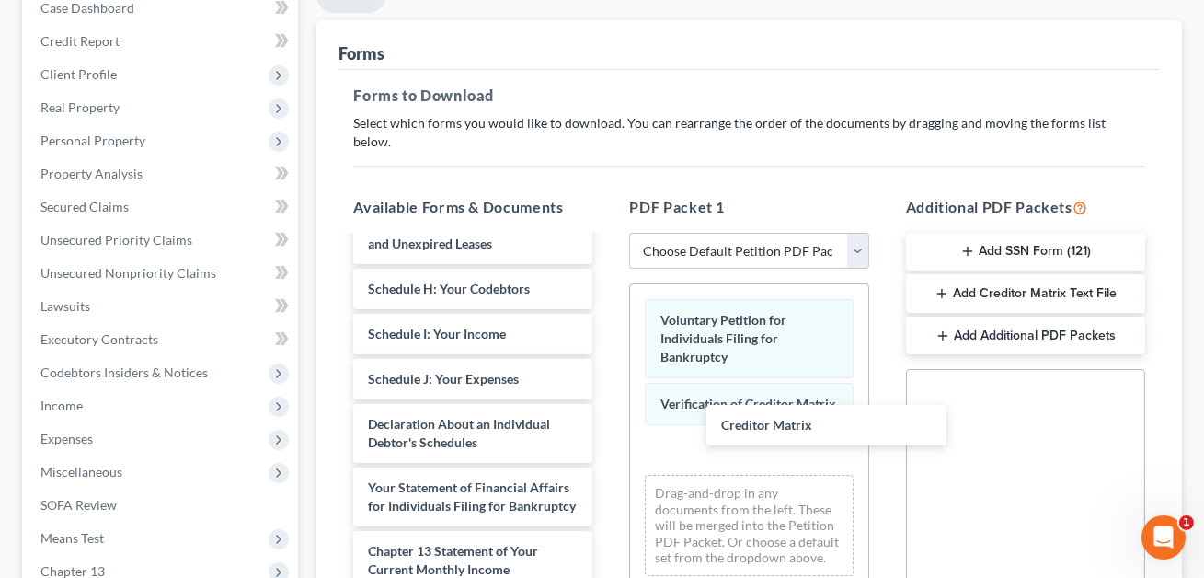
drag, startPoint x: 439, startPoint y: 542, endPoint x: 875, endPoint y: 389, distance: 461.9
click at [607, 418] on div "Creditor Matrix Summary of Your Assets and Liabilities Schedule A/B: Property S…" at bounding box center [472, 320] width 269 height 829
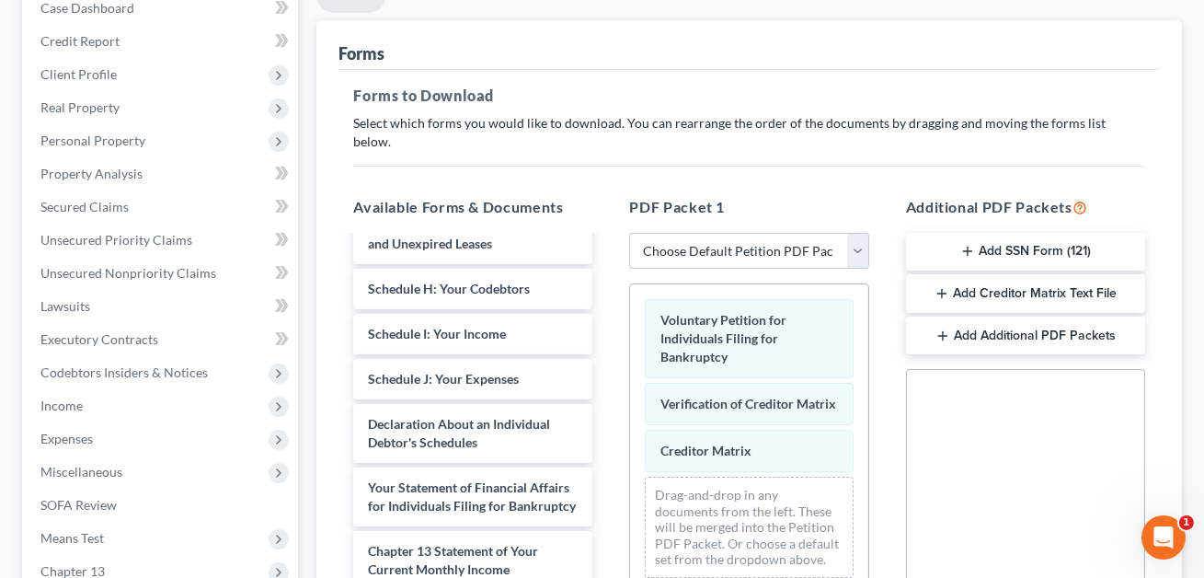
click at [1037, 277] on button "Add Creditor Matrix Text File" at bounding box center [1025, 293] width 239 height 39
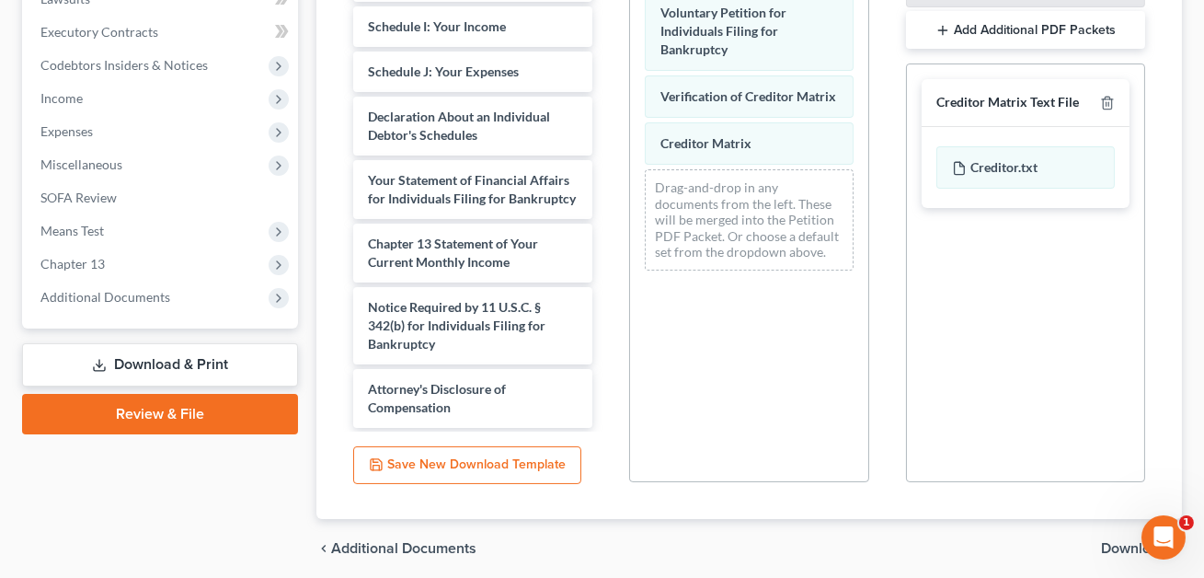
scroll to position [556, 0]
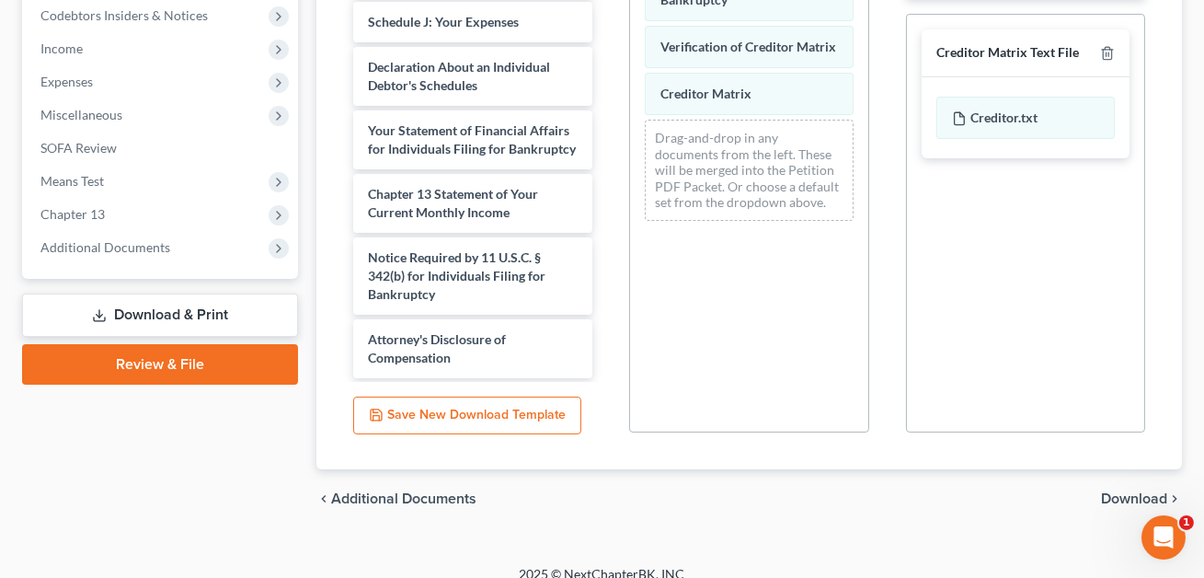
click at [1123, 491] on span "Download" at bounding box center [1134, 498] width 66 height 15
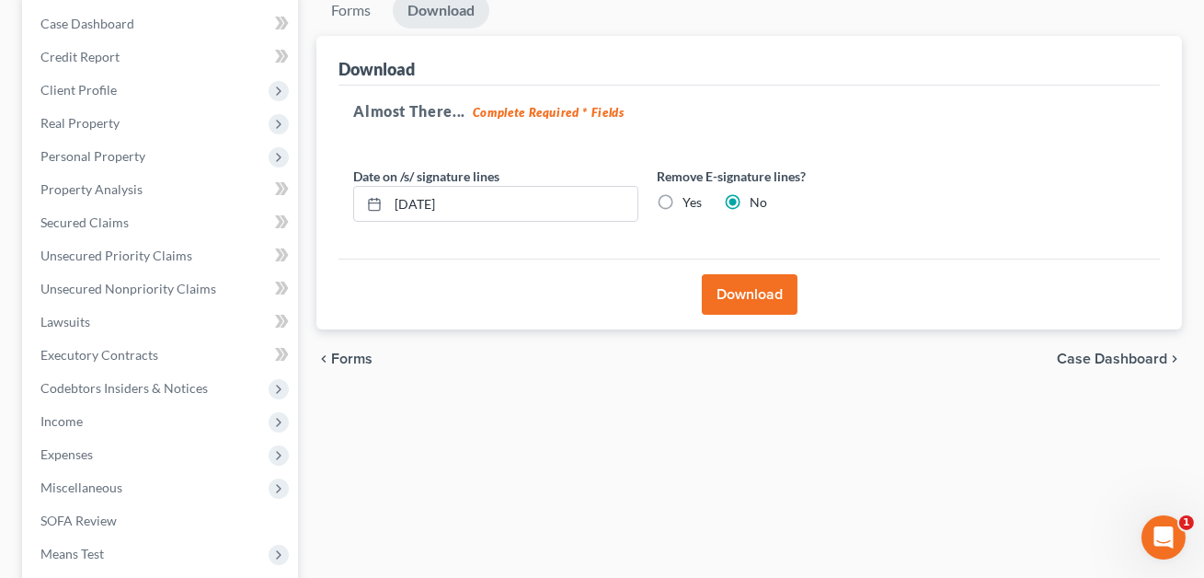
scroll to position [58, 0]
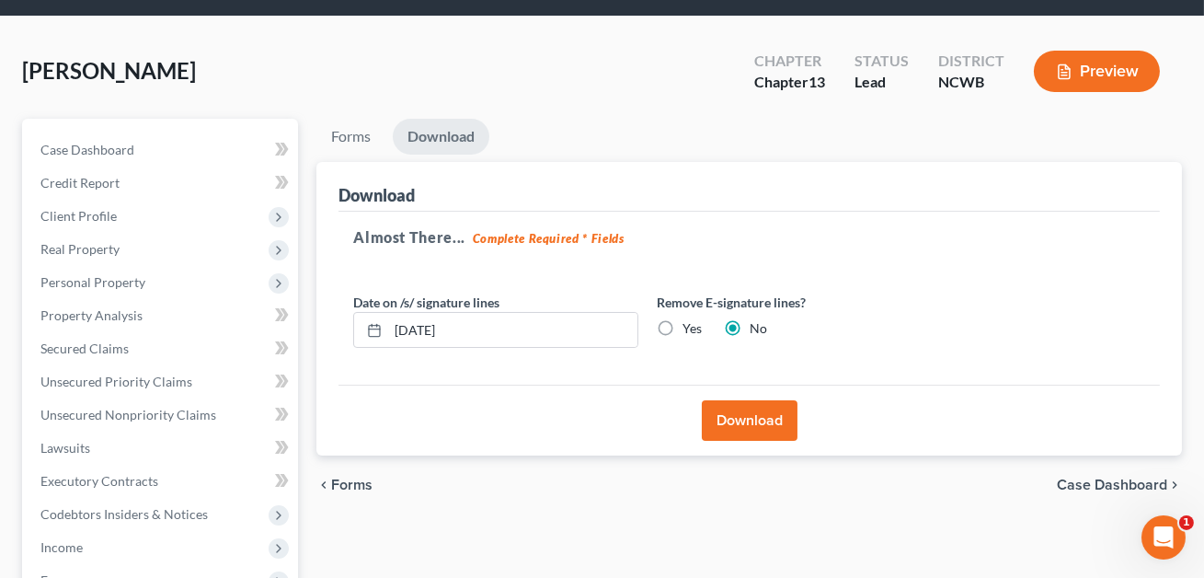
click at [762, 418] on button "Download" at bounding box center [750, 420] width 96 height 40
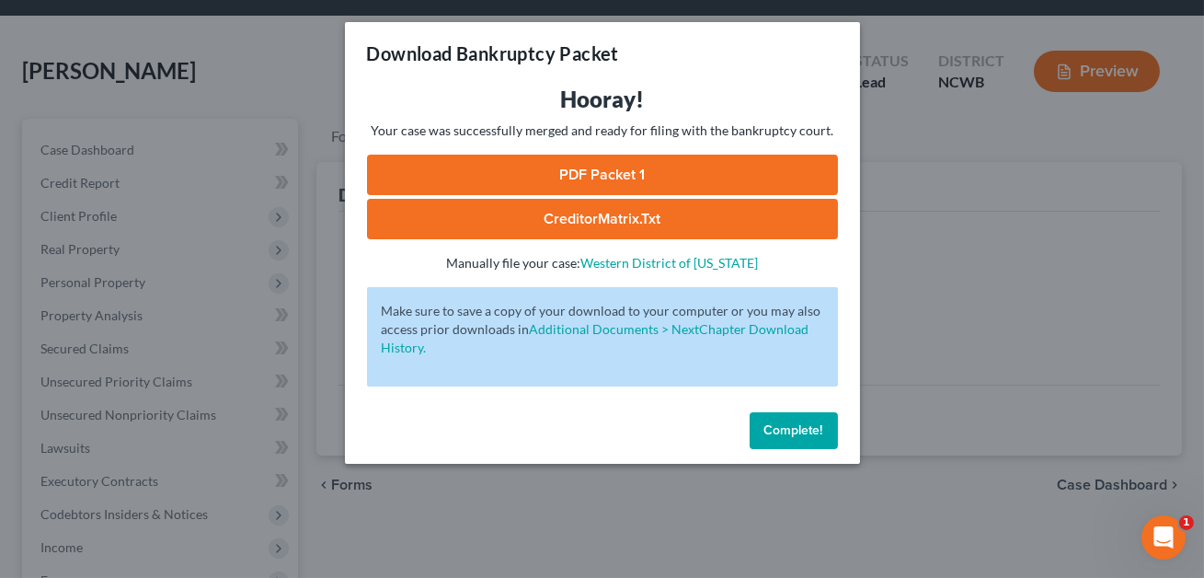
click at [638, 221] on link "CreditorMatrix.txt" at bounding box center [602, 219] width 471 height 40
click at [615, 216] on link "CreditorMatrix.txt" at bounding box center [602, 219] width 471 height 40
click at [589, 178] on link "PDF Packet 1" at bounding box center [602, 175] width 471 height 40
